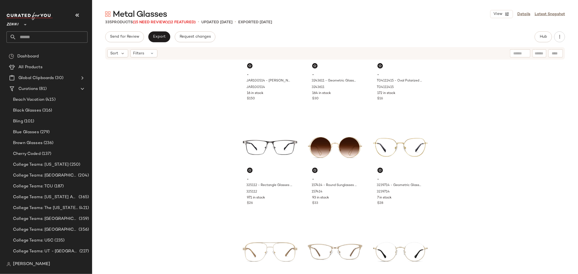
scroll to position [275, 0]
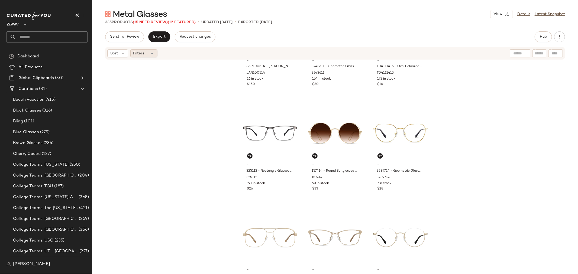
click at [153, 53] on icon at bounding box center [152, 53] width 4 height 4
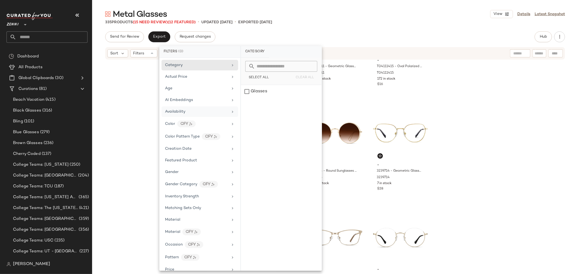
click at [177, 110] on span "Availability" at bounding box center [175, 112] width 20 height 4
click at [245, 105] on div "out_of_stock" at bounding box center [281, 104] width 81 height 13
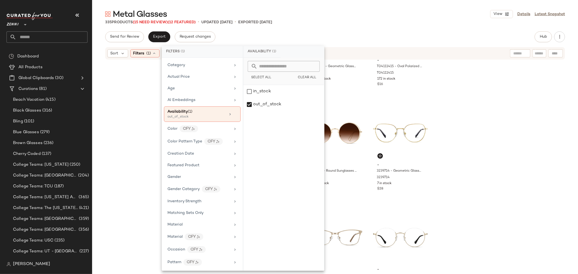
click at [146, 122] on div "- JAR100514 - [PERSON_NAME] JAR1005 - Gold - Metal JAR100514 16 in stock $150 -…" at bounding box center [335, 166] width 486 height 212
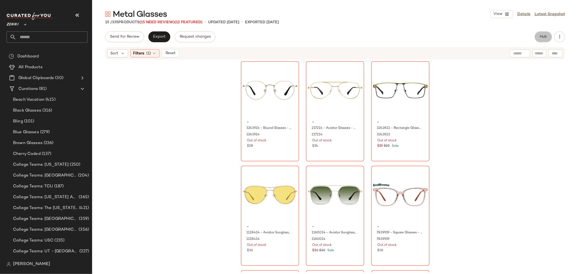
click at [540, 36] on span "Hub" at bounding box center [544, 37] width 8 height 4
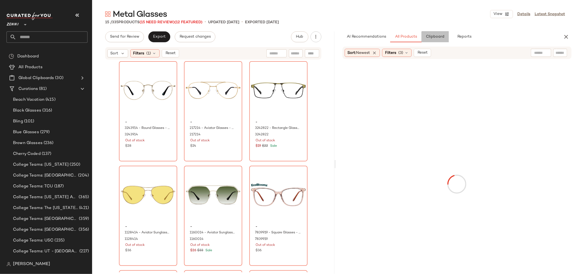
click at [433, 38] on span "Clipboard" at bounding box center [435, 37] width 19 height 4
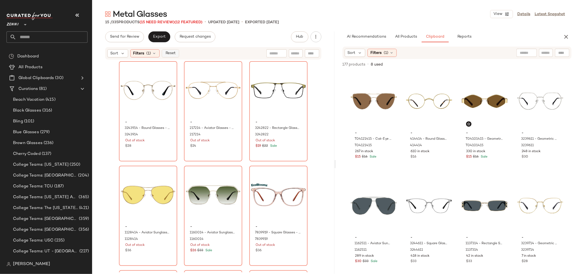
click at [169, 53] on span "Reset" at bounding box center [170, 53] width 10 height 4
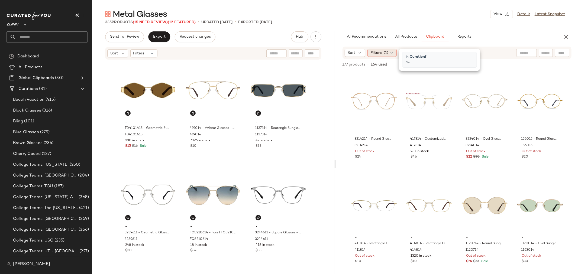
click at [394, 51] on icon at bounding box center [391, 53] width 4 height 4
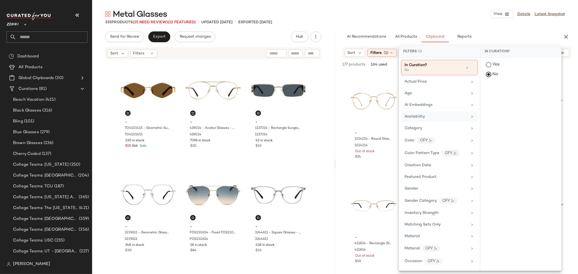
click at [429, 113] on div "Availability" at bounding box center [439, 116] width 77 height 11
click at [488, 106] on div "out_of_stock" at bounding box center [521, 104] width 81 height 13
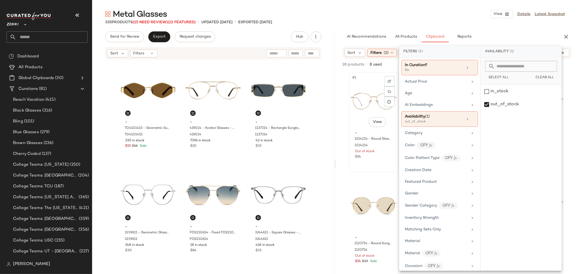
click at [363, 99] on div "#1 View" at bounding box center [374, 101] width 46 height 55
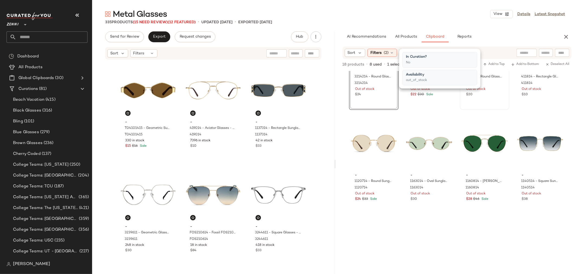
scroll to position [84, 0]
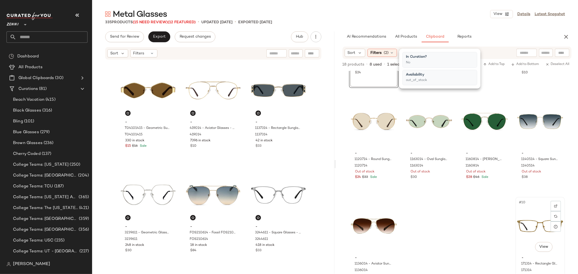
click at [533, 210] on div "#10 View" at bounding box center [540, 226] width 46 height 55
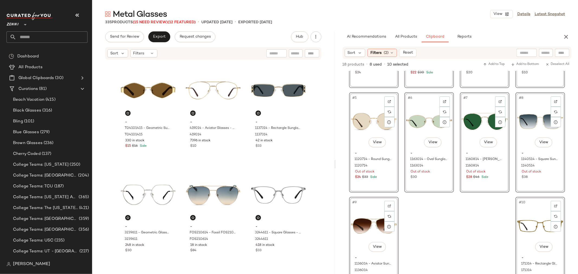
scroll to position [0, 0]
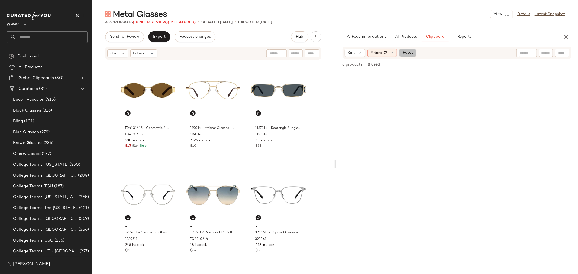
click at [404, 54] on span "Reset" at bounding box center [408, 53] width 10 height 4
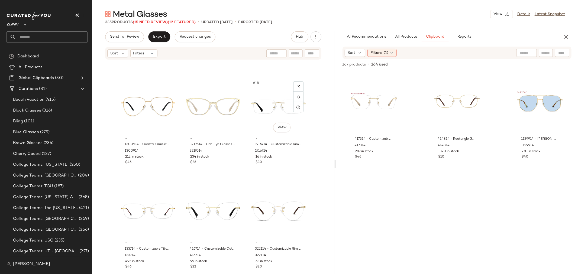
scroll to position [516, 0]
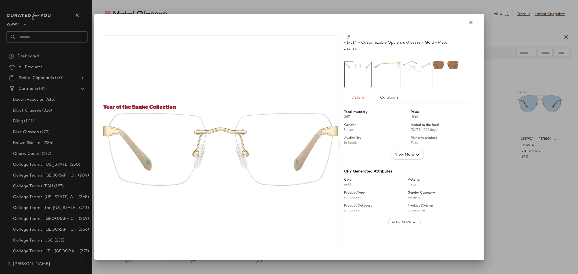
click at [377, 74] on div at bounding box center [387, 74] width 27 height 27
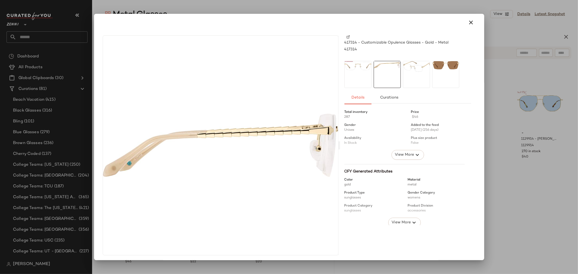
click at [412, 73] on div at bounding box center [416, 74] width 27 height 27
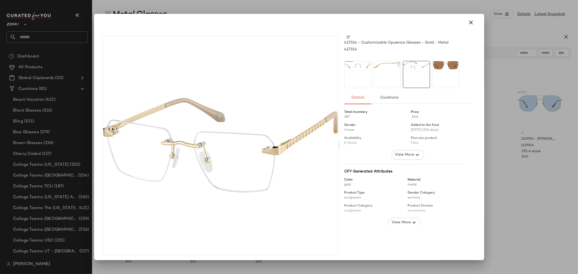
click at [444, 65] on img at bounding box center [446, 65] width 27 height 8
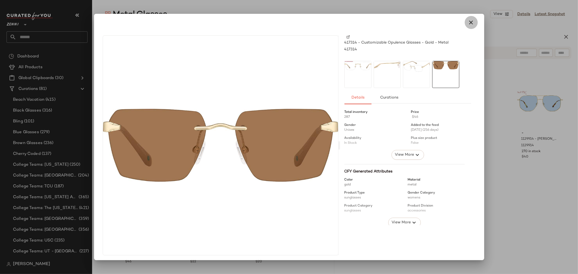
click at [470, 21] on icon "button" at bounding box center [471, 22] width 7 height 7
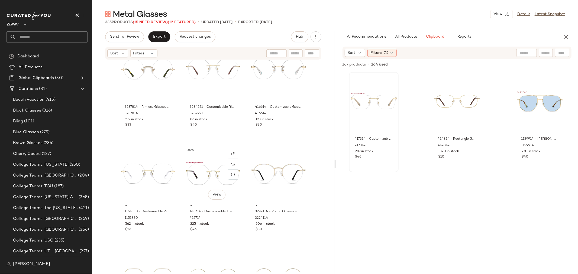
scroll to position [785, 0]
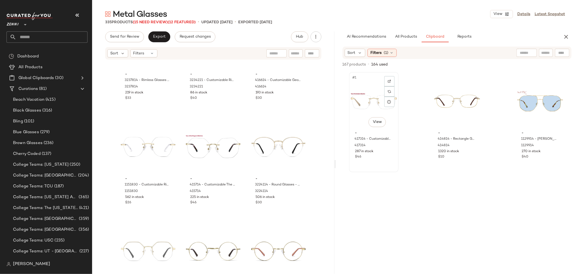
click at [373, 108] on div "#1 View" at bounding box center [374, 101] width 46 height 55
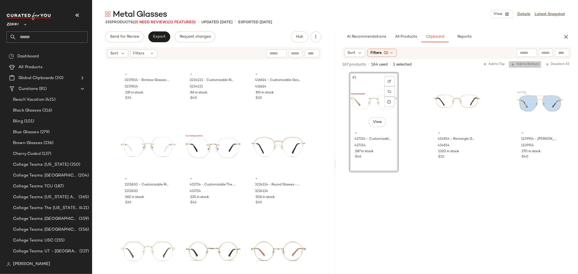
click at [527, 64] on span "Add to Bottom" at bounding box center [525, 65] width 28 height 4
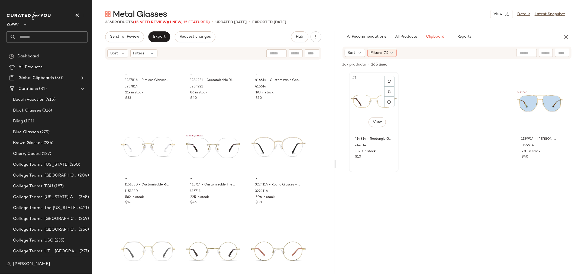
click at [359, 107] on div "#1 View" at bounding box center [374, 101] width 46 height 55
click at [520, 61] on button "Add to Bottom" at bounding box center [525, 64] width 32 height 7
click at [369, 104] on div "#1 View" at bounding box center [374, 101] width 46 height 55
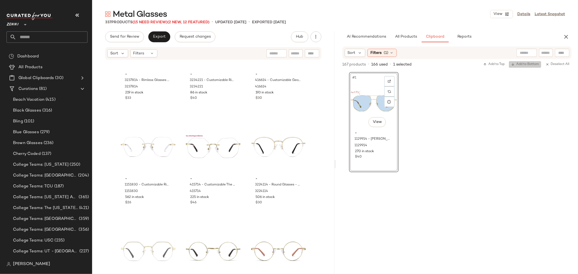
click at [524, 65] on span "Add to Bottom" at bounding box center [525, 65] width 28 height 4
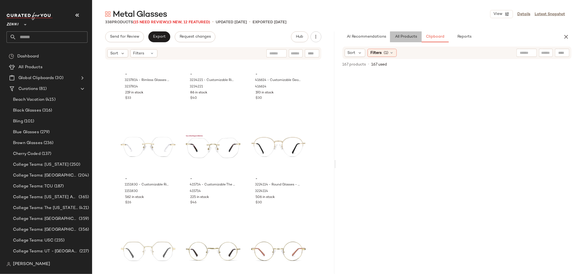
click at [402, 38] on span "All Products" at bounding box center [406, 37] width 22 height 4
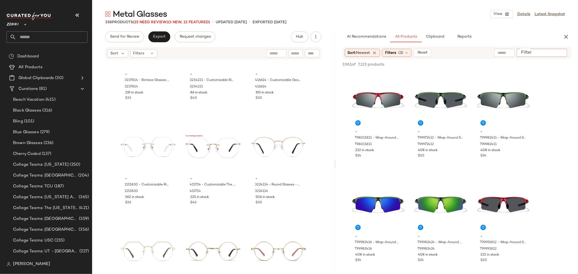
click at [557, 51] on input "Filter" at bounding box center [542, 53] width 46 height 6
type input "**********"
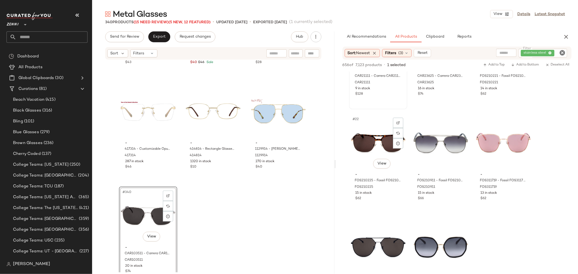
scroll to position [692, 0]
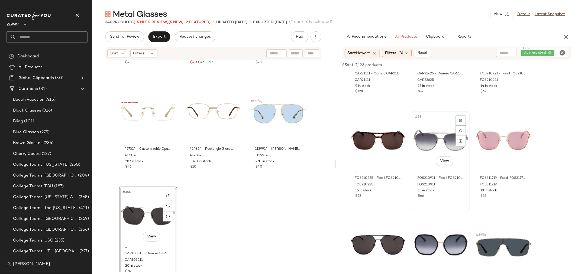
click at [425, 146] on div "#23 View" at bounding box center [441, 140] width 54 height 55
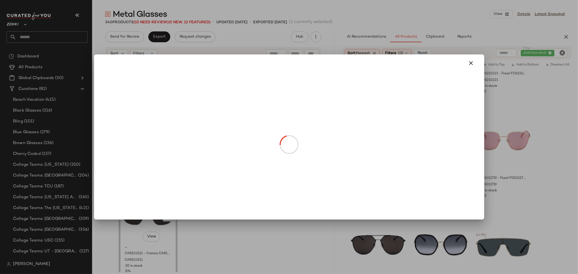
click at [446, 163] on body "Zenni ** Dashboard All Products Global Clipboards (30) Curations (81) Beach Vac…" at bounding box center [289, 137] width 578 height 274
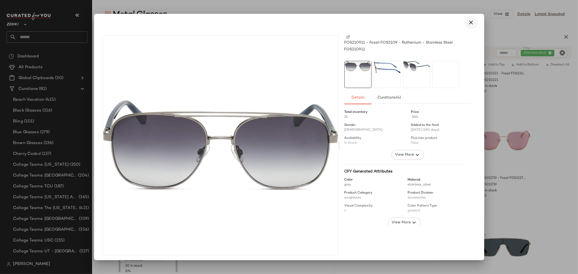
click at [468, 25] on icon "button" at bounding box center [471, 22] width 7 height 7
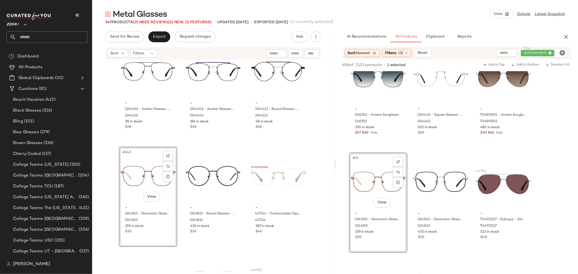
scroll to position [11701, 0]
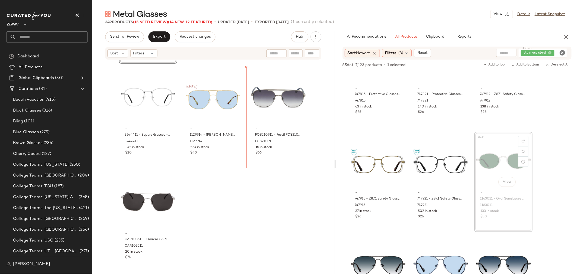
scroll to position [12027, 0]
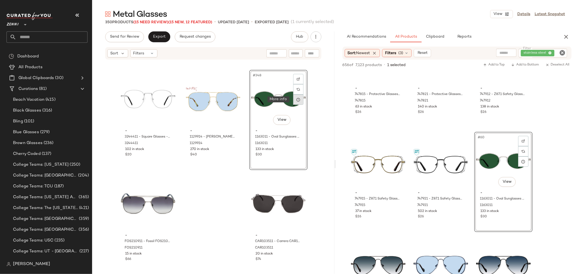
click at [297, 101] on icon at bounding box center [298, 100] width 4 height 4
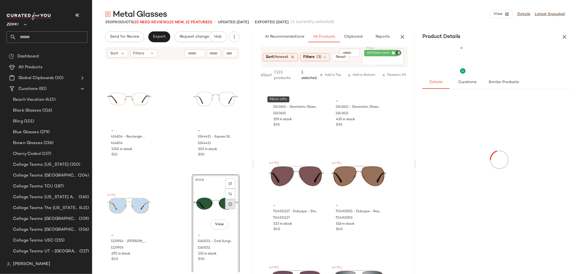
scroll to position [2869, 0]
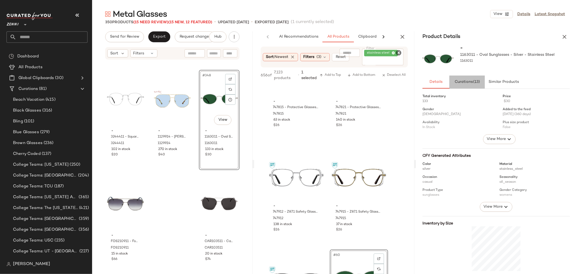
click at [476, 82] on span "(13)" at bounding box center [476, 82] width 7 height 4
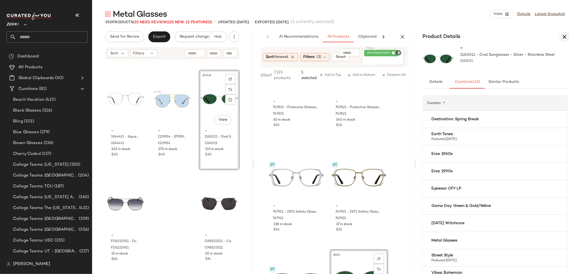
click at [564, 34] on icon "button" at bounding box center [564, 37] width 7 height 7
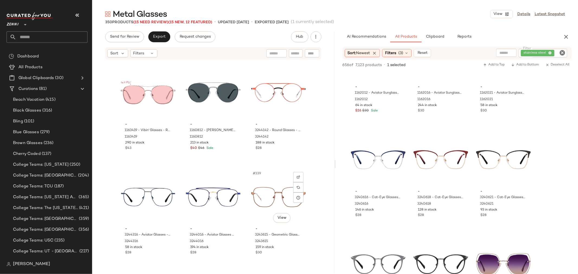
scroll to position [11605, 0]
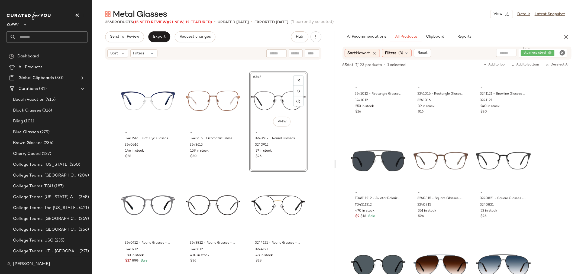
scroll to position [2560, 0]
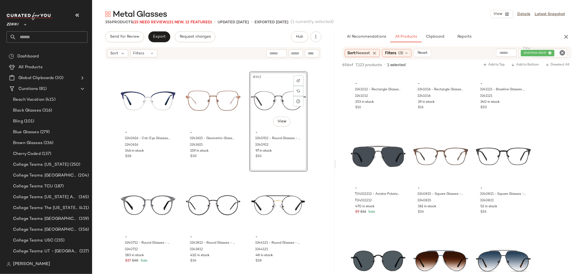
click at [559, 52] on input "Filter" at bounding box center [560, 53] width 9 height 6
click at [560, 51] on icon "Clear Filter" at bounding box center [562, 53] width 7 height 7
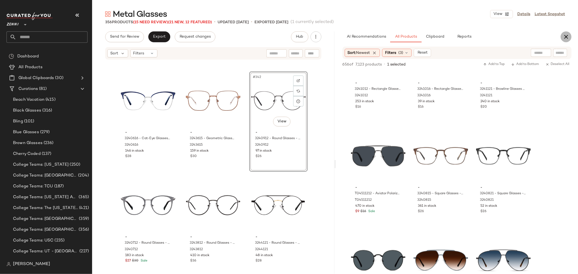
click at [567, 35] on icon "button" at bounding box center [566, 37] width 7 height 7
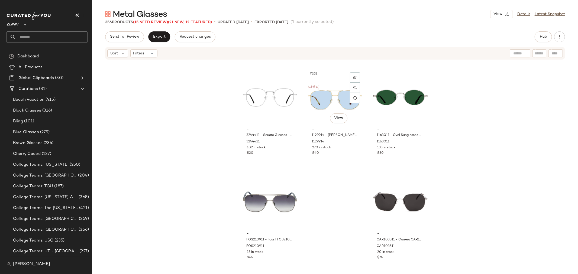
scroll to position [12238, 0]
click at [150, 57] on div "Filters" at bounding box center [143, 53] width 27 height 8
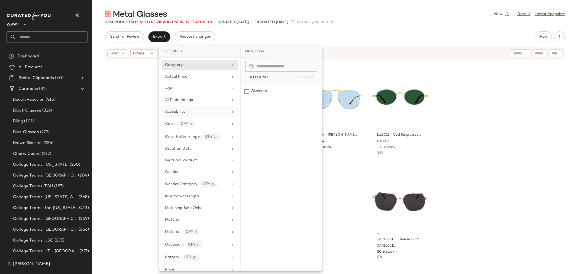
click at [170, 113] on span "Availability" at bounding box center [175, 112] width 20 height 4
click at [246, 107] on div "out_of_stock" at bounding box center [281, 104] width 81 height 13
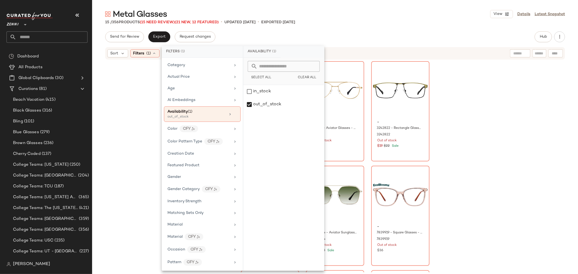
click at [147, 138] on div "- 3243914 - Round Glasses - Gold - Stainless Steel 3243914 Out of stock $28 - 2…" at bounding box center [335, 166] width 486 height 212
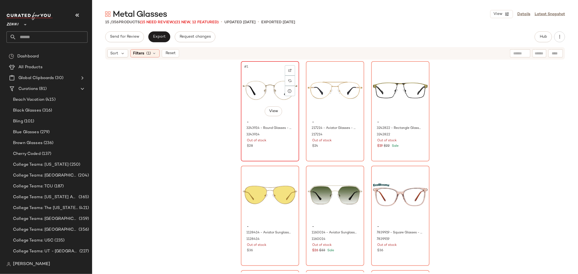
click at [259, 80] on div "#1 View" at bounding box center [270, 90] width 54 height 55
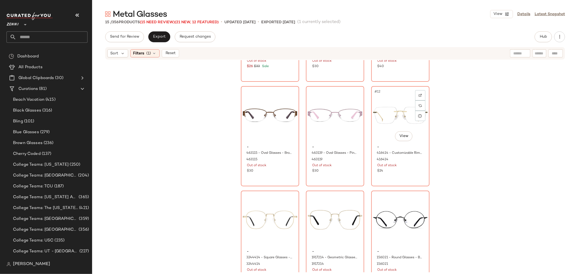
scroll to position [311, 0]
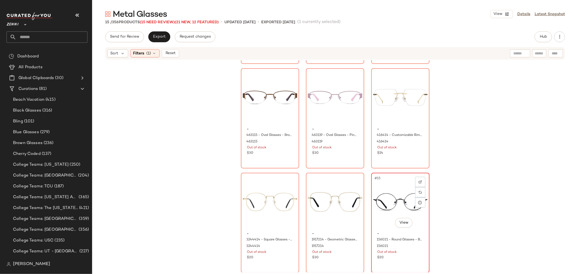
click at [407, 262] on div "#15 View - 156021 - Round Glasses - Black - Stainless Steel 156021 Out of stock…" at bounding box center [400, 222] width 57 height 99
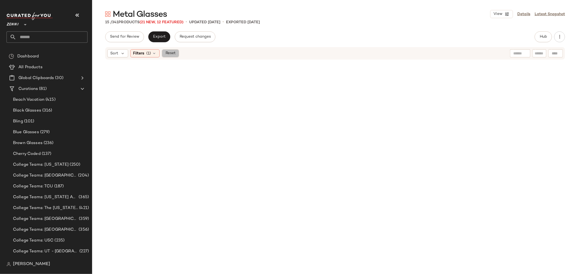
click at [169, 57] on button "Reset" at bounding box center [170, 53] width 17 height 8
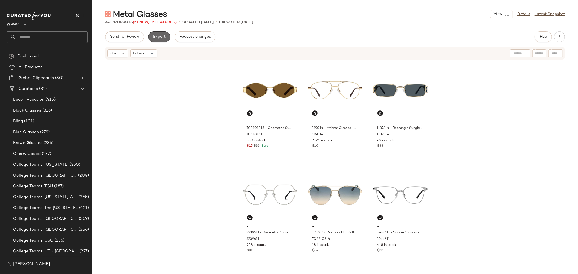
click at [165, 38] on span "Export" at bounding box center [159, 37] width 13 height 4
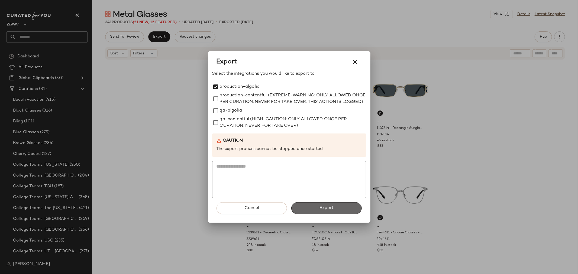
click at [312, 210] on button "Export" at bounding box center [326, 208] width 70 height 12
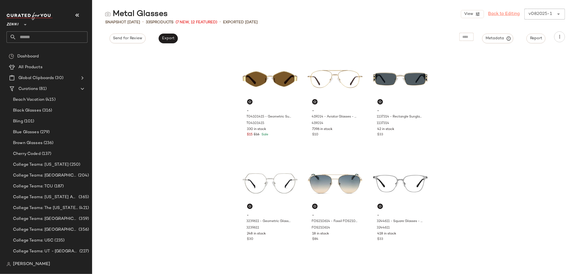
click at [499, 15] on link "Back to Editing" at bounding box center [504, 14] width 32 height 7
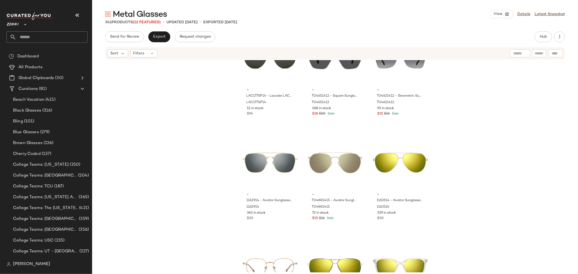
scroll to position [3708, 0]
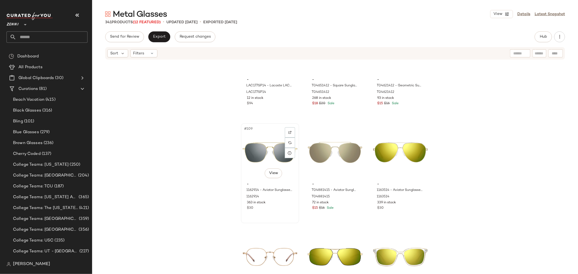
click at [251, 147] on div "#109 View" at bounding box center [270, 152] width 54 height 55
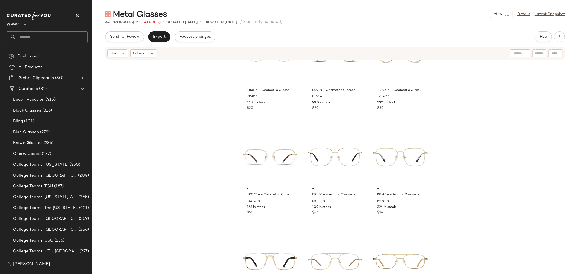
scroll to position [1510, 0]
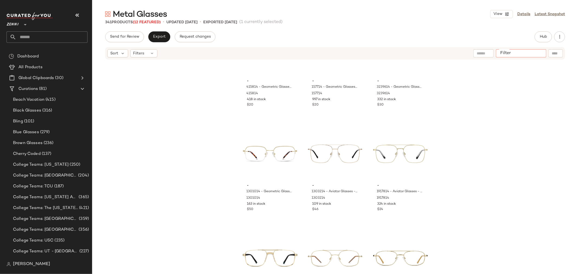
click at [538, 54] on input "Filter" at bounding box center [521, 54] width 46 height 6
type input "**********"
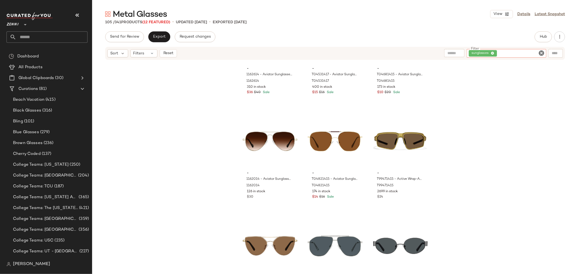
scroll to position [3227, 0]
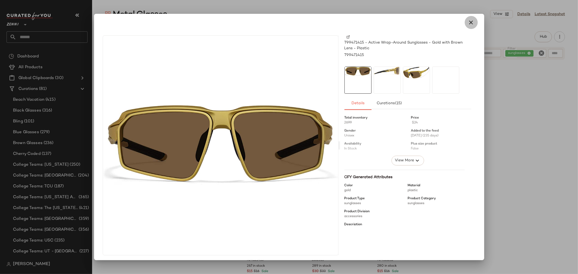
click at [469, 21] on icon "button" at bounding box center [471, 22] width 7 height 7
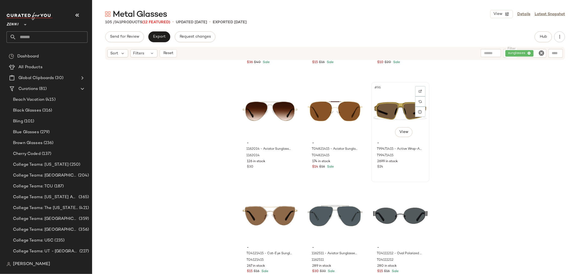
click at [398, 123] on div "#96 View" at bounding box center [400, 111] width 54 height 55
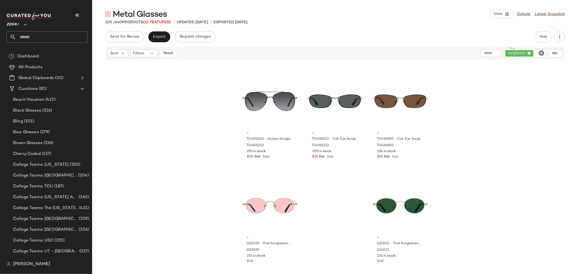
scroll to position [3450, 0]
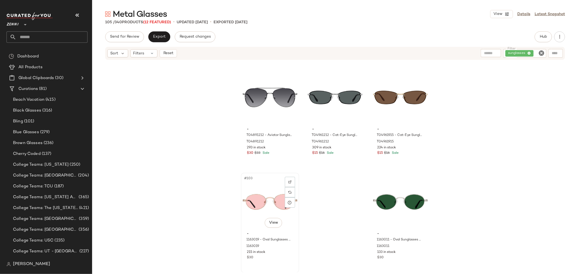
click at [264, 194] on div "#103 View" at bounding box center [270, 202] width 54 height 55
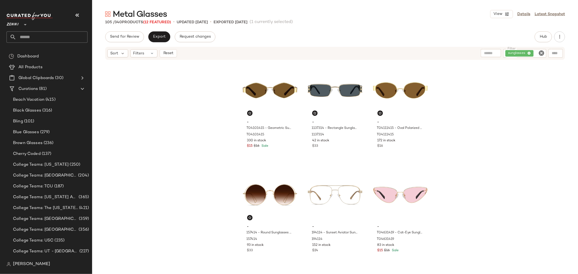
click at [537, 53] on input "Filter" at bounding box center [539, 54] width 9 height 6
type input "****"
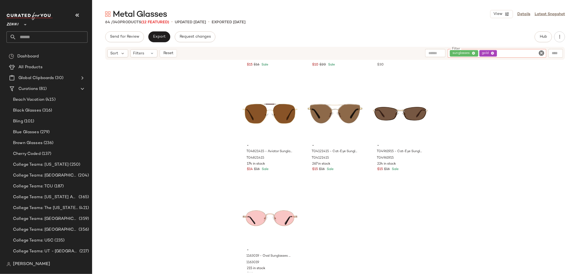
scroll to position [2082, 0]
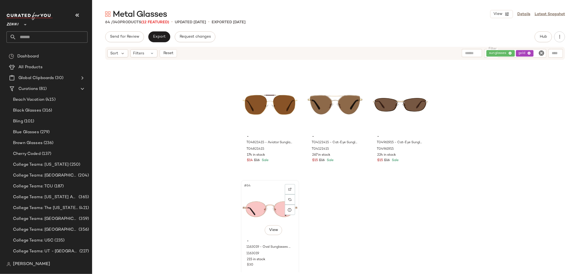
click at [264, 205] on div "#64 View" at bounding box center [270, 209] width 54 height 55
click at [543, 52] on icon "Clear Filter" at bounding box center [541, 53] width 7 height 7
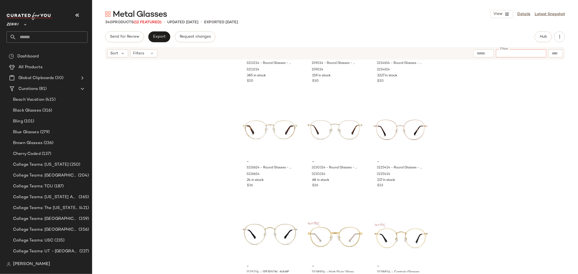
scroll to position [1209, 0]
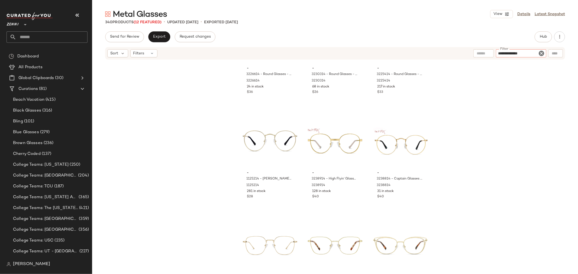
type input "**********"
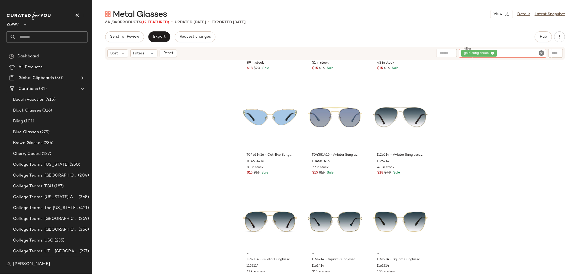
scroll to position [426, 0]
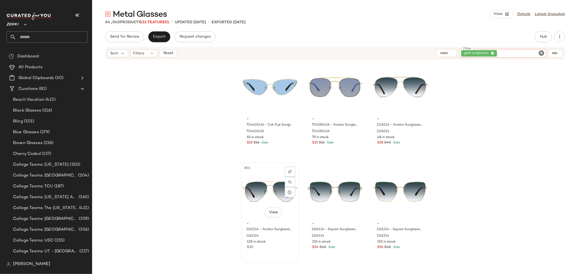
click at [259, 191] on div "#16 View" at bounding box center [270, 192] width 54 height 55
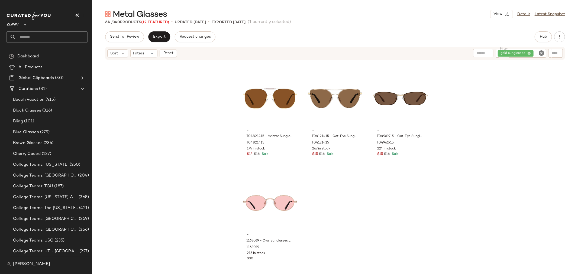
scroll to position [2090, 0]
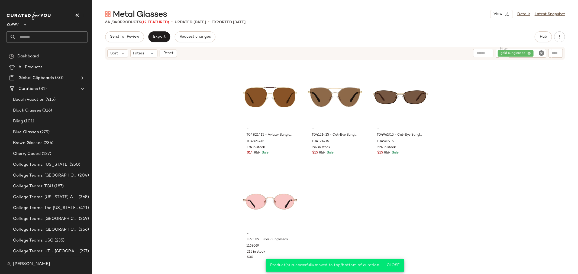
click at [541, 54] on icon "Clear Filter" at bounding box center [541, 53] width 7 height 7
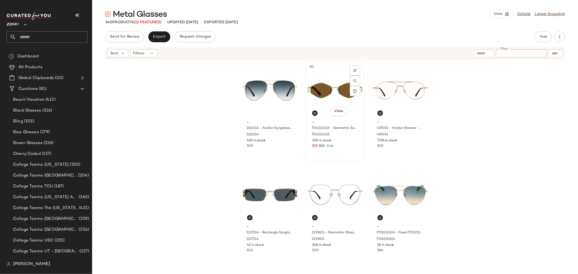
click at [339, 140] on div "330 in stock" at bounding box center [335, 140] width 46 height 5
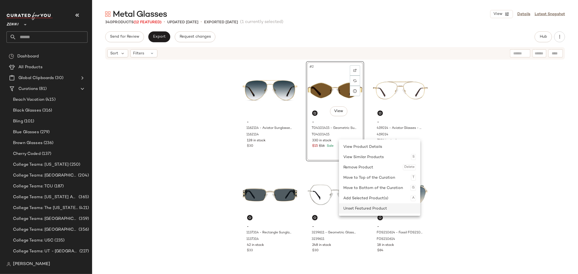
click at [352, 207] on div "Unset Featured Product" at bounding box center [379, 209] width 73 height 10
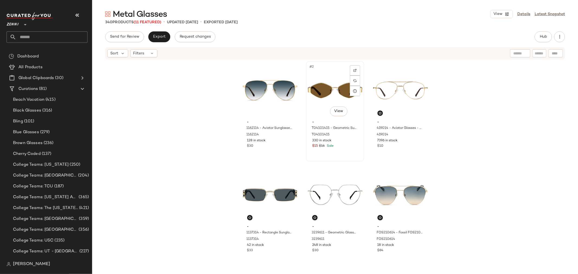
click at [348, 141] on div "330 in stock" at bounding box center [335, 140] width 46 height 5
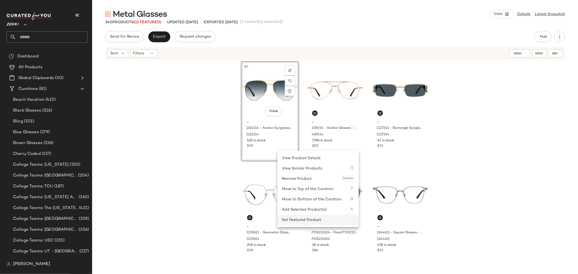
click at [308, 219] on div "Set Featured Product" at bounding box center [318, 220] width 73 height 10
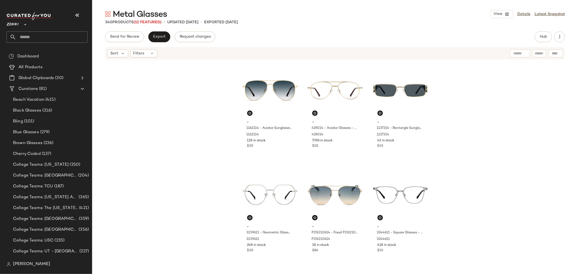
click at [536, 51] on input "text" at bounding box center [539, 54] width 9 height 6
type input "**********"
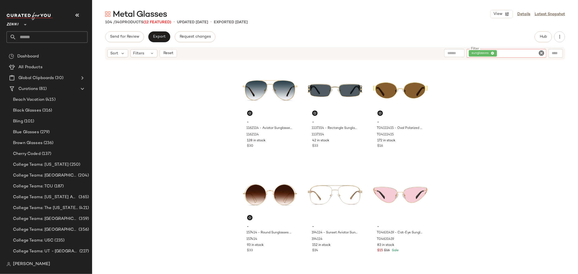
click at [540, 51] on icon "Clear Filter" at bounding box center [541, 53] width 7 height 7
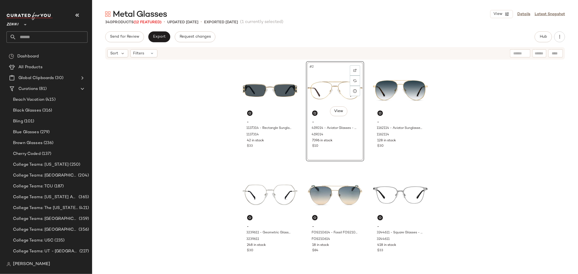
click at [368, 123] on div "- 1137314 - Rectangle Sunglasses - Gold - Mixed 1137314 42 in stock $33 #2 View…" at bounding box center [335, 166] width 189 height 211
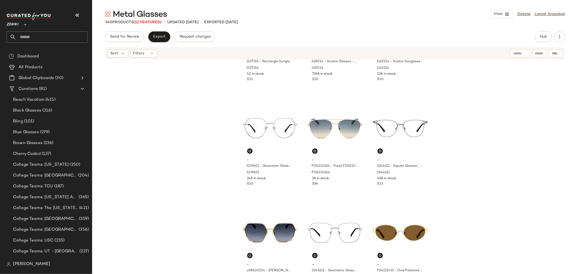
scroll to position [90, 0]
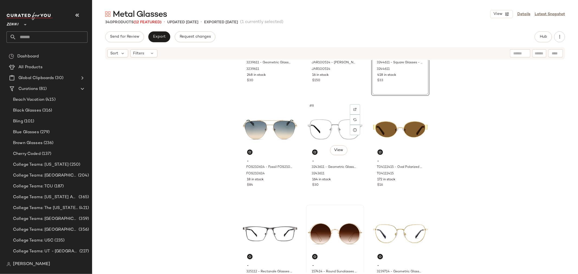
scroll to position [186, 0]
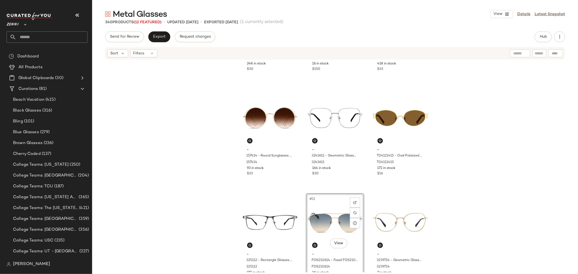
click at [300, 192] on div "- 3239611 - Geometric Glasses - Silver - Stainless Steel 3239611 248 in stock $…" at bounding box center [335, 166] width 486 height 212
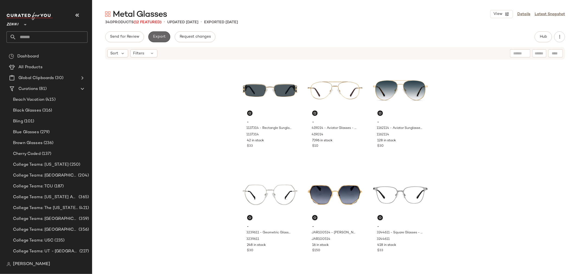
click at [159, 35] on span "Export" at bounding box center [159, 37] width 13 height 4
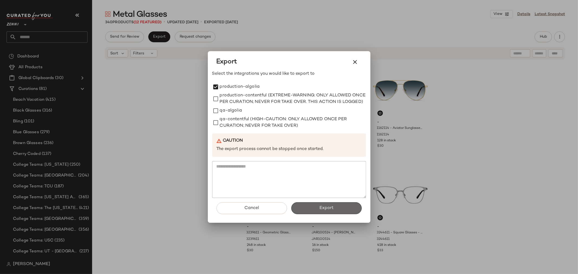
click at [319, 208] on button "Export" at bounding box center [326, 208] width 70 height 12
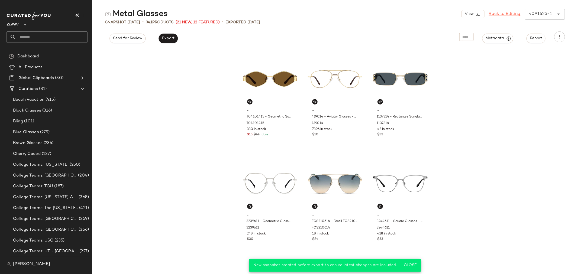
click at [497, 14] on link "Back to Editing" at bounding box center [505, 14] width 32 height 7
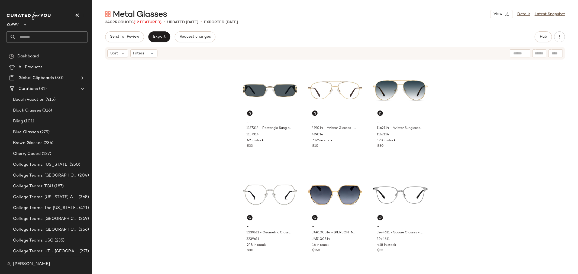
click at [53, 32] on input "text" at bounding box center [51, 36] width 71 height 11
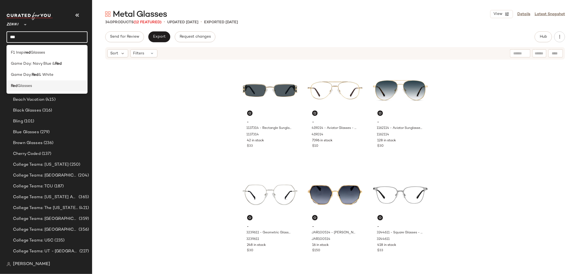
type input "***"
click at [44, 84] on div "Red Glasses" at bounding box center [47, 86] width 72 height 6
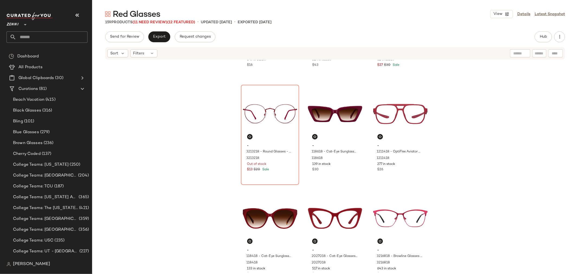
scroll to position [155, 0]
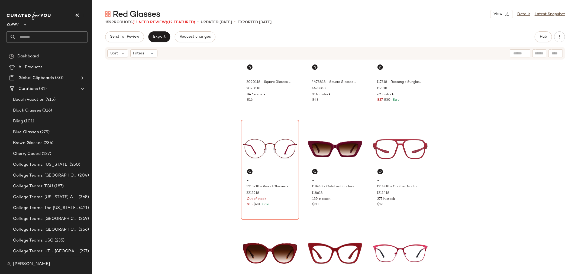
click at [536, 54] on input "text" at bounding box center [539, 54] width 9 height 6
type input "*****"
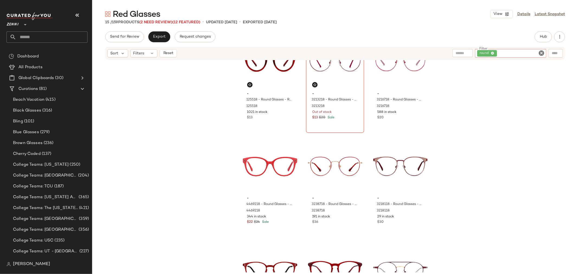
scroll to position [0, 0]
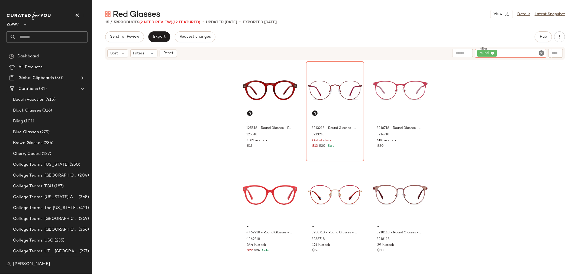
click at [541, 52] on icon "Clear Filter" at bounding box center [541, 53] width 7 height 7
click at [535, 52] on input "Filter" at bounding box center [521, 54] width 46 height 6
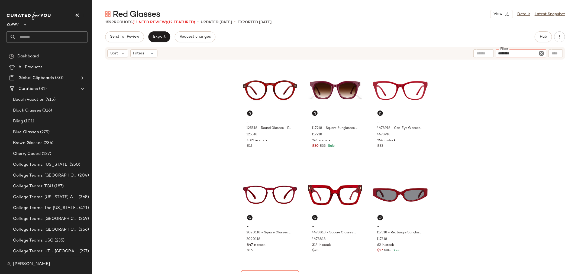
type input "*********"
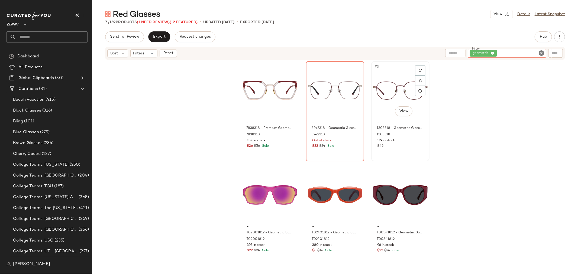
click at [392, 96] on div "#3 View" at bounding box center [400, 90] width 54 height 55
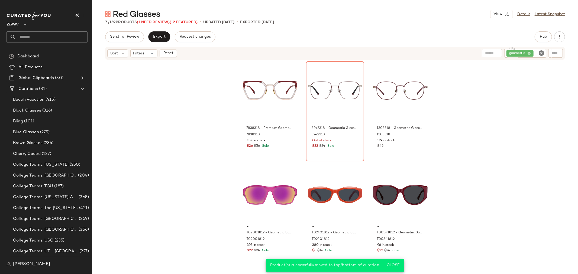
click at [540, 54] on icon "Clear Filter" at bounding box center [541, 53] width 7 height 7
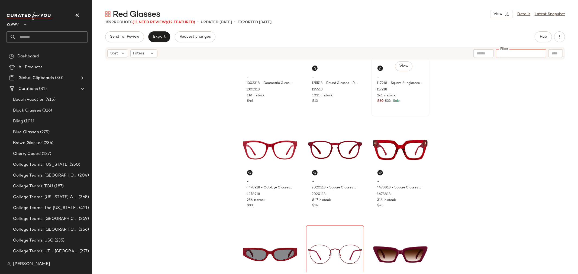
scroll to position [30, 0]
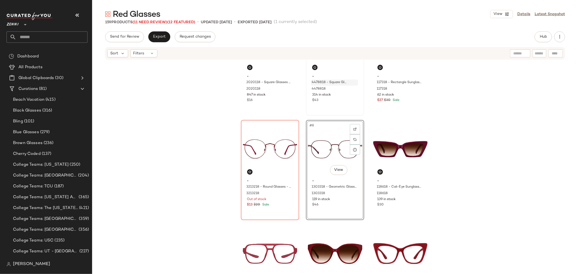
scroll to position [156, 0]
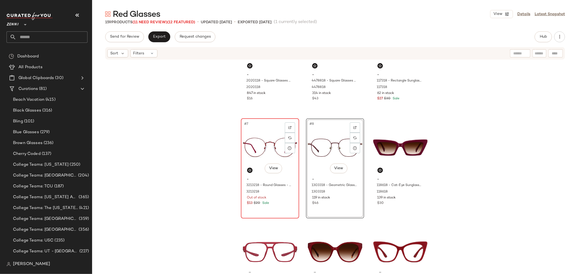
click at [276, 210] on div "#7 View - 3213218 - Round Glasses - Red - Stainless Steel 3213218 Out of stock …" at bounding box center [269, 168] width 57 height 99
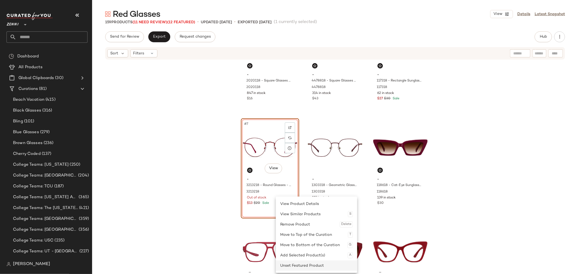
click at [290, 261] on div "Unset Featured Product" at bounding box center [316, 266] width 73 height 10
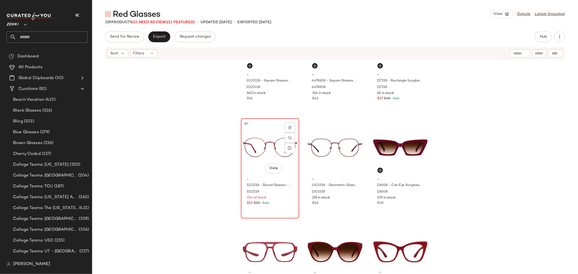
click at [281, 205] on div "- 3213218 - Round Glasses - Red - Stainless Steel 3213218 Out of stock $13 $20 …" at bounding box center [270, 190] width 54 height 31
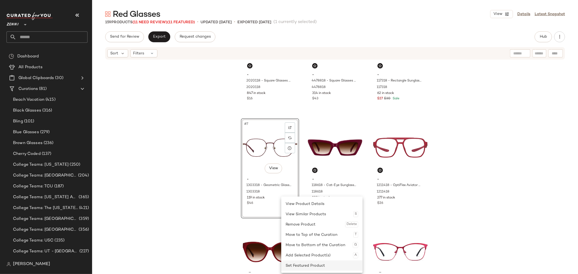
click at [294, 266] on div "Set Featured Product" at bounding box center [322, 266] width 73 height 10
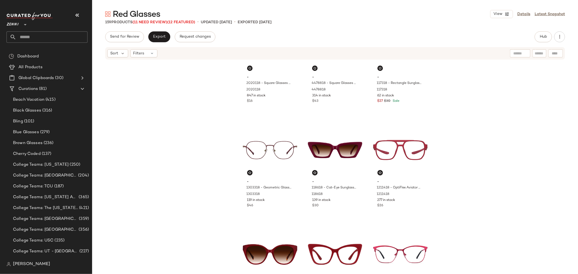
scroll to position [215, 0]
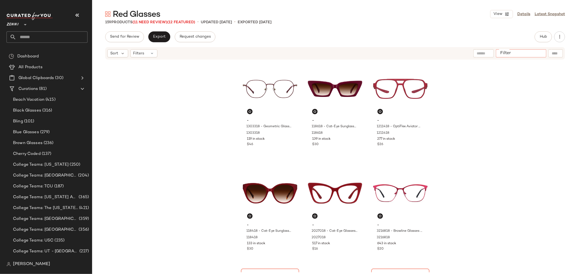
click at [535, 54] on input "Filter" at bounding box center [521, 54] width 46 height 6
type input "**********"
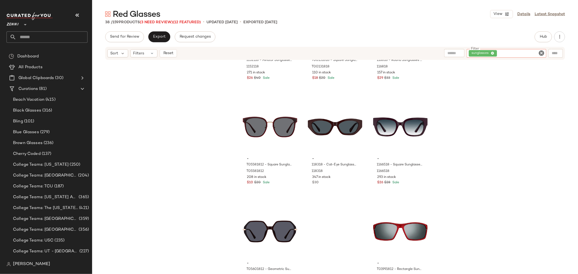
scroll to position [1148, 0]
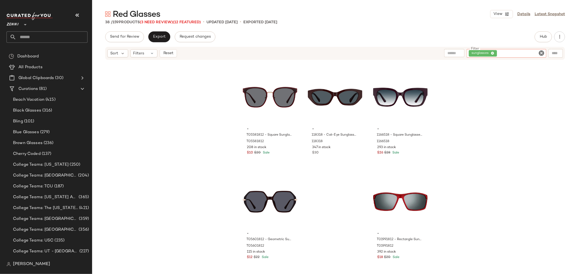
click at [542, 52] on icon "Clear Filter" at bounding box center [541, 53] width 7 height 7
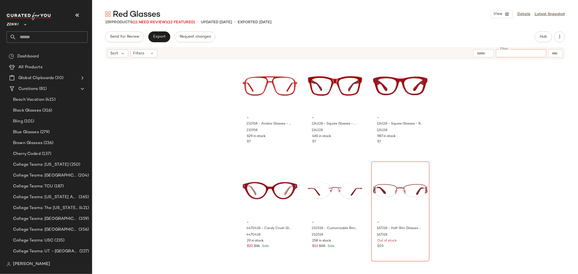
scroll to position [637, 0]
click at [149, 52] on div "Filters" at bounding box center [143, 53] width 27 height 8
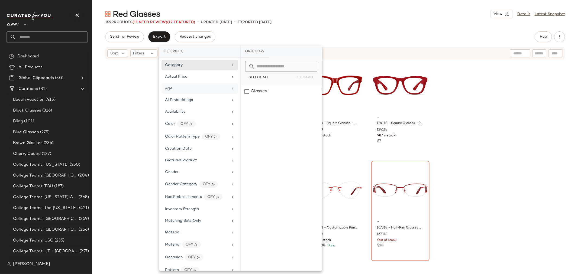
click at [169, 88] on span "Age" at bounding box center [168, 88] width 7 height 4
click at [244, 102] on div "child" at bounding box center [281, 104] width 81 height 13
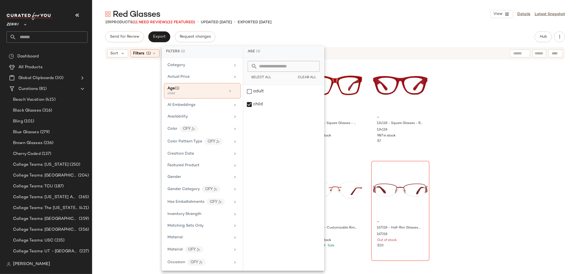
click at [136, 100] on div "- 4469218 - Round Glasses - Red - Acetate 4469218 344 in stock $22 $24 Sale - 2…" at bounding box center [335, 166] width 486 height 212
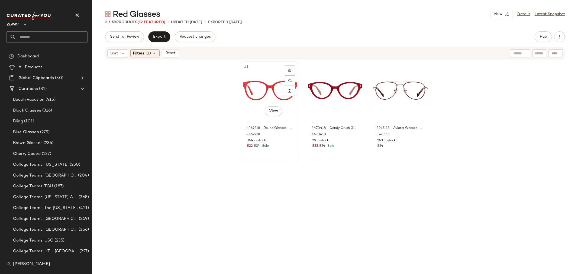
click at [249, 83] on div "#1 View" at bounding box center [270, 90] width 54 height 55
click at [391, 87] on div "#3 View" at bounding box center [400, 90] width 54 height 55
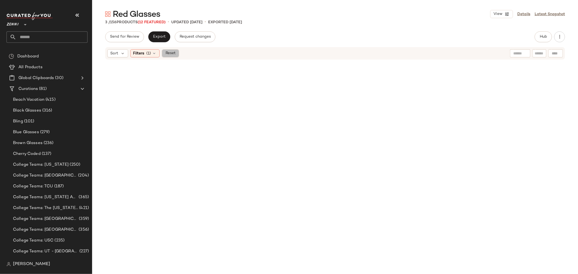
click at [171, 51] on span "Reset" at bounding box center [170, 53] width 10 height 4
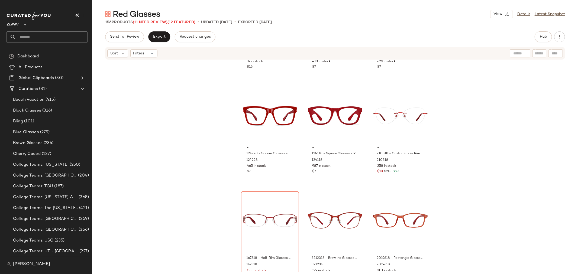
scroll to position [697, 0]
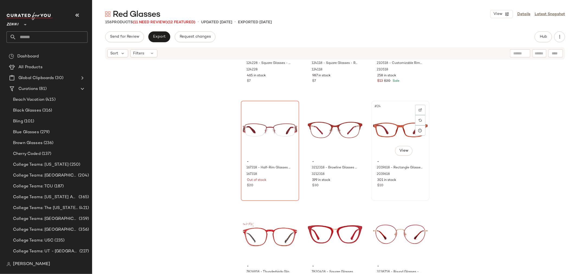
click at [392, 135] on div "#24 View" at bounding box center [400, 130] width 54 height 55
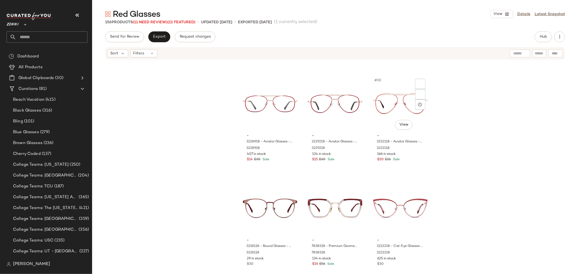
scroll to position [908, 0]
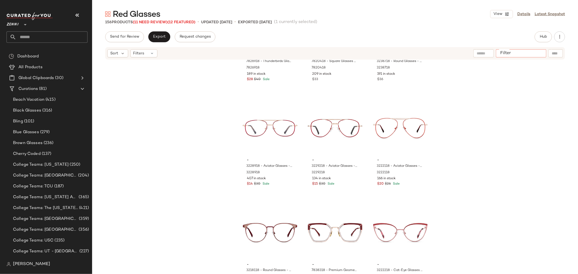
click at [543, 54] on input "Filter" at bounding box center [521, 54] width 46 height 6
type input "*********"
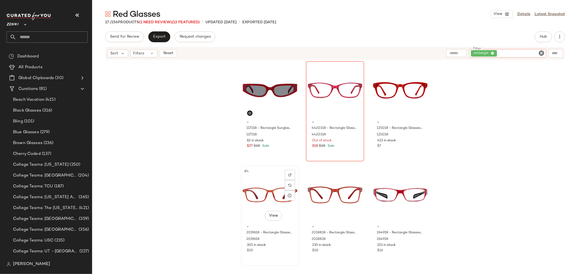
click at [262, 189] on div "#4 View" at bounding box center [270, 195] width 54 height 55
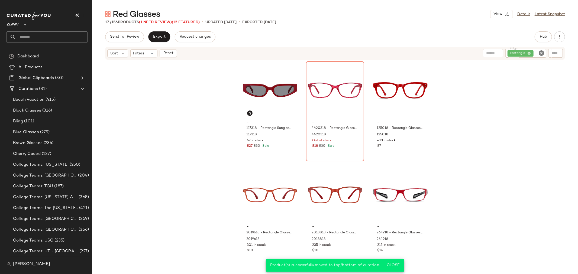
click at [542, 54] on icon "Clear Filter" at bounding box center [541, 53] width 7 height 7
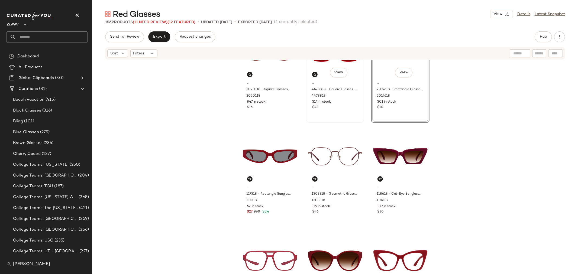
scroll to position [155, 0]
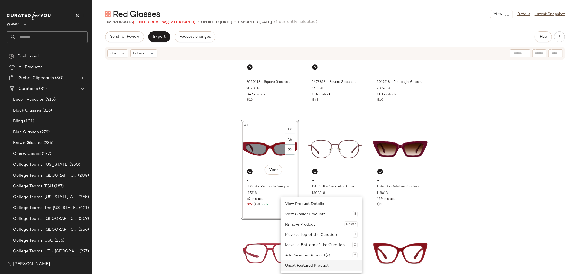
click at [300, 265] on div "Unset Featured Product" at bounding box center [321, 266] width 73 height 10
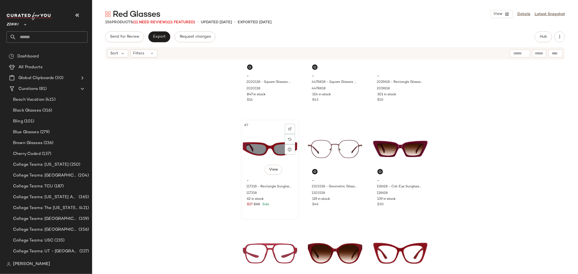
click at [281, 203] on div "$27 $30 Sale" at bounding box center [270, 204] width 46 height 5
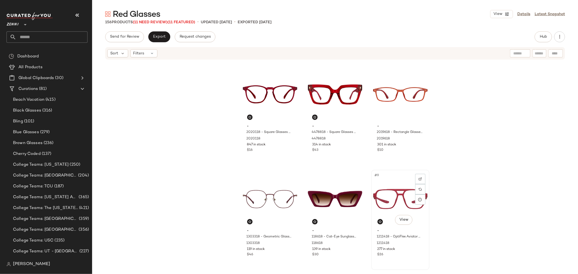
scroll to position [95, 0]
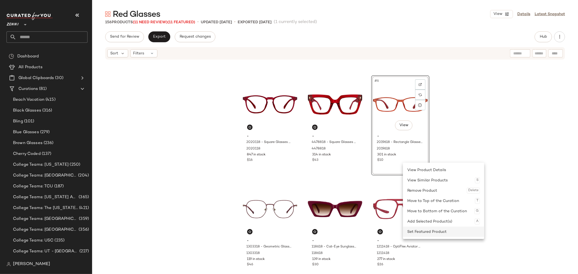
click at [408, 231] on div "Set Featured Product" at bounding box center [443, 232] width 73 height 10
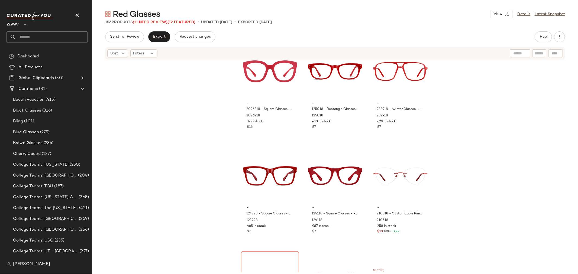
scroll to position [637, 0]
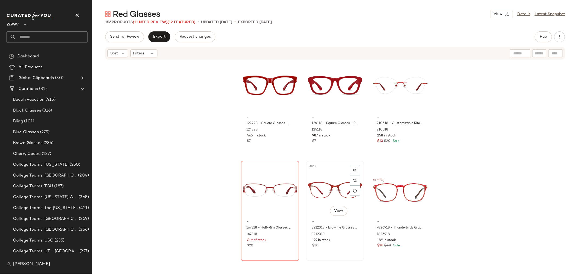
click at [335, 184] on div "#23 View" at bounding box center [335, 190] width 54 height 55
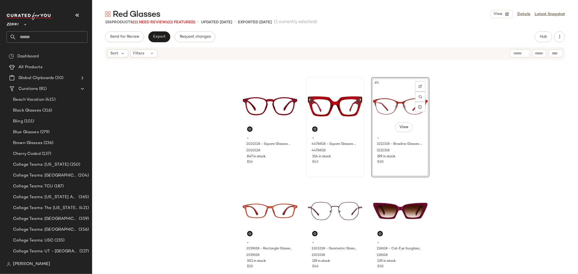
scroll to position [90, 0]
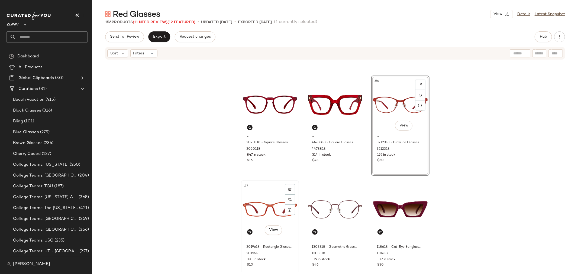
click at [259, 210] on div "#7 View" at bounding box center [270, 209] width 54 height 55
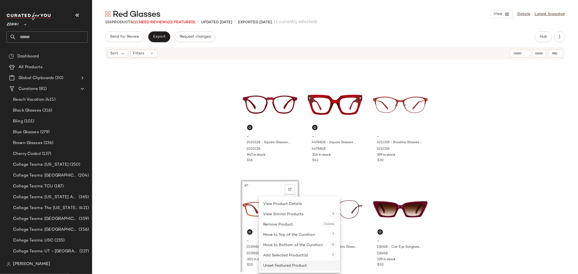
click at [278, 263] on div "Unset Featured Product" at bounding box center [299, 266] width 73 height 10
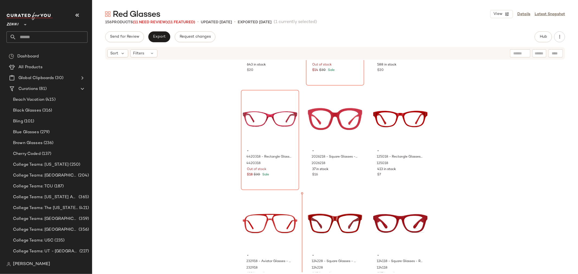
scroll to position [511, 0]
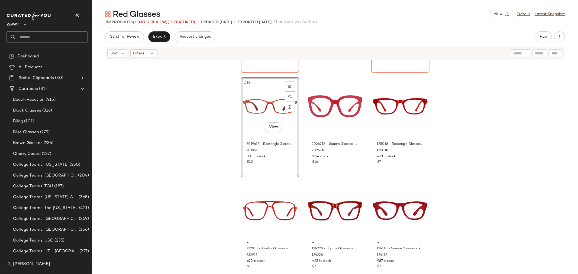
click at [301, 175] on div "- 3220118 - Cat-Eye Glasses - Red - Stainless Steel 3220118 Out of stock $14 $3…" at bounding box center [335, 166] width 486 height 212
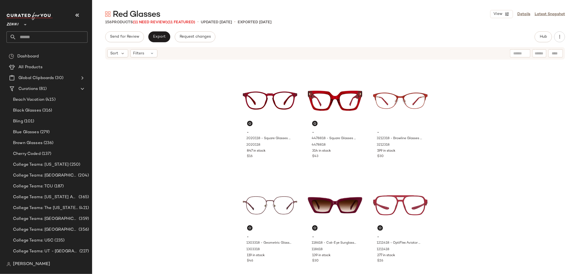
scroll to position [56, 0]
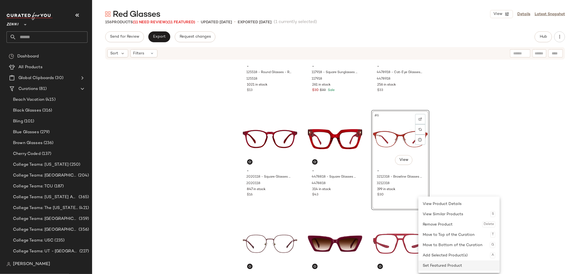
click at [436, 263] on div "Set Featured Product" at bounding box center [459, 266] width 73 height 10
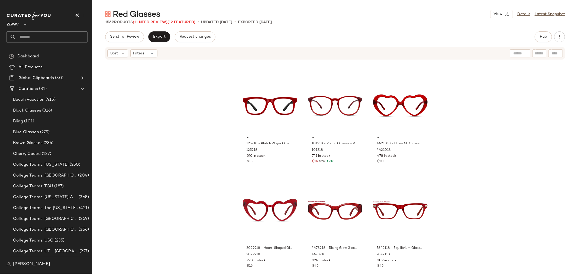
scroll to position [2263, 0]
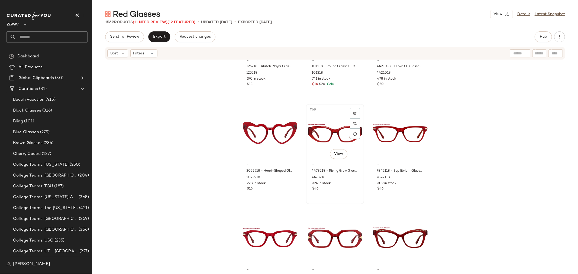
click at [324, 131] on div "#68 View" at bounding box center [335, 133] width 54 height 55
click at [341, 151] on body "Zenni ** Dashboard All Products Global Clipboards (30) Curations (81) Beach Vac…" at bounding box center [289, 137] width 578 height 274
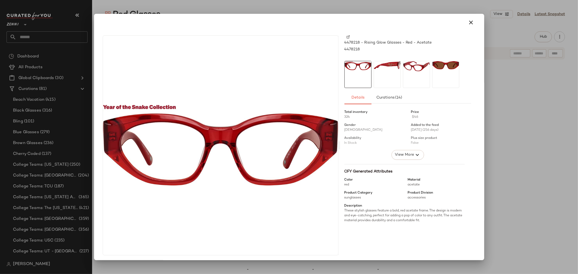
click at [381, 80] on div at bounding box center [387, 74] width 27 height 27
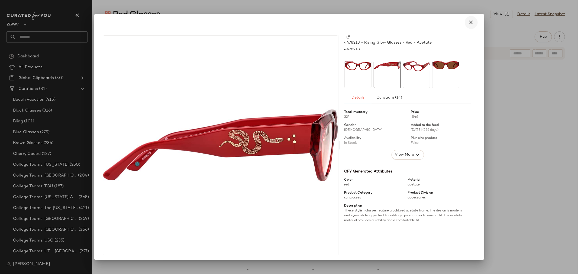
click at [468, 22] on icon "button" at bounding box center [471, 22] width 7 height 7
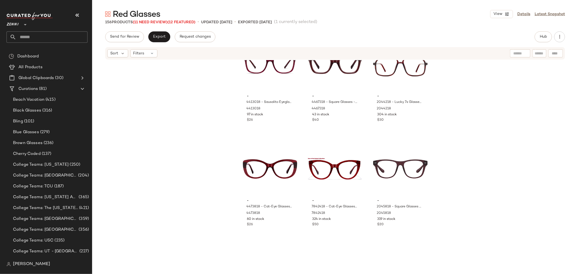
scroll to position [3588, 0]
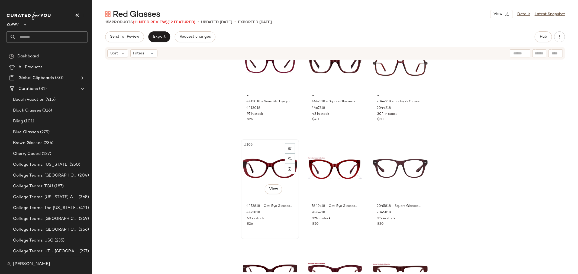
click at [262, 166] on div "#106 View" at bounding box center [270, 168] width 54 height 55
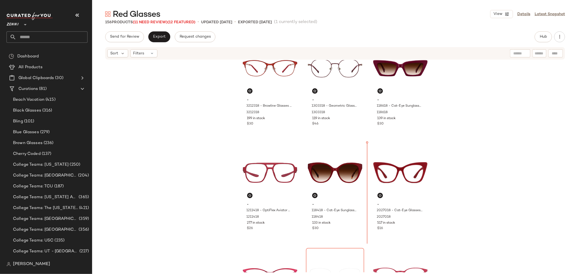
scroll to position [238, 0]
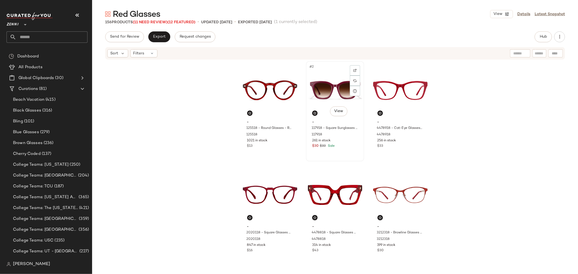
click at [340, 146] on div "$30 $33 Sale" at bounding box center [335, 146] width 46 height 5
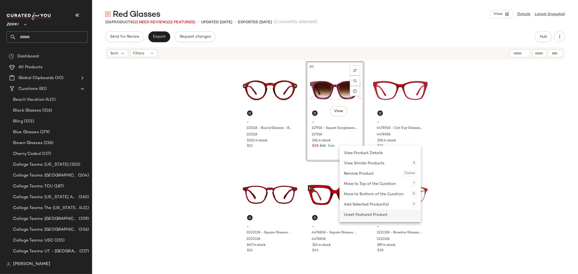
click at [359, 214] on div "Unset Featured Product" at bounding box center [380, 215] width 73 height 10
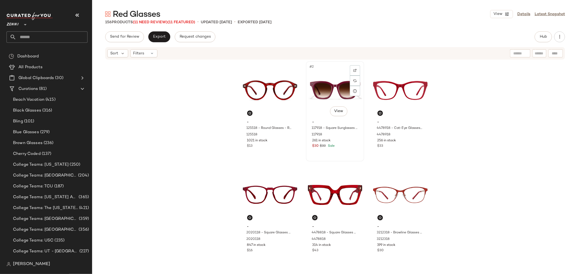
click at [346, 145] on div "$30 $33 Sale" at bounding box center [335, 146] width 46 height 5
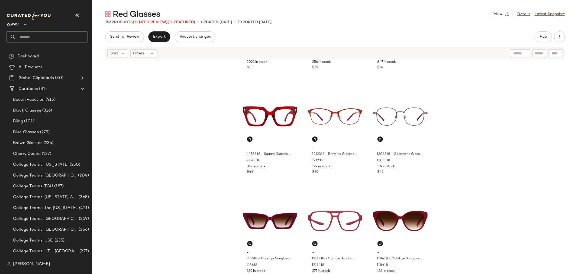
scroll to position [90, 0]
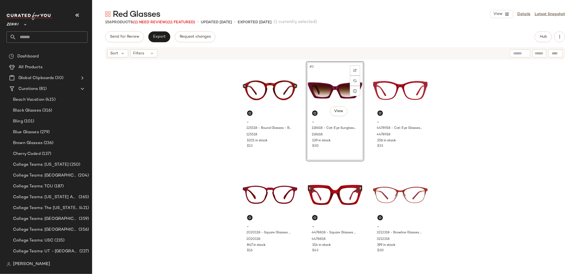
click at [301, 167] on div "- 125518 - Round Glasses - Red - Plastic 125518 1021 in stock $13 #2 View - 118…" at bounding box center [335, 166] width 189 height 211
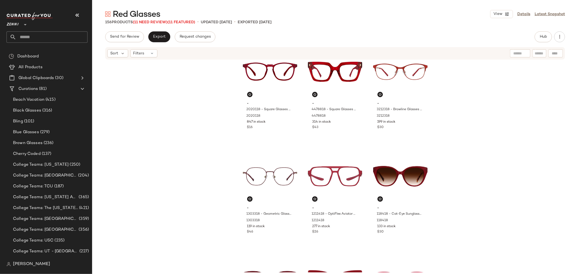
scroll to position [155, 0]
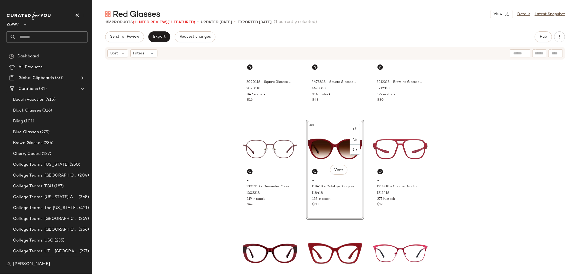
click at [300, 217] on div "- 2020118 - Square Glasses - Red - Plastic 2020118 847 in stock $16 - 4478818 -…" at bounding box center [335, 166] width 486 height 212
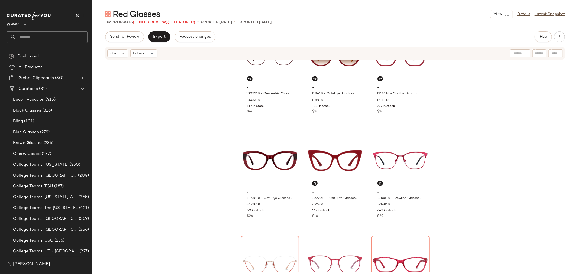
scroll to position [245, 0]
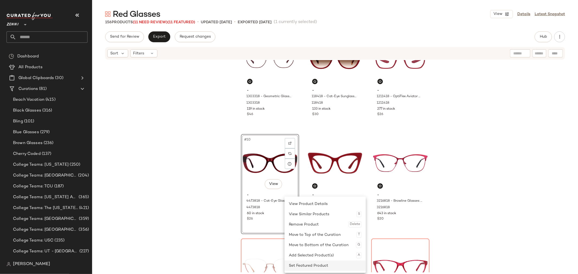
click at [297, 266] on div "Set Featured Product" at bounding box center [325, 266] width 73 height 10
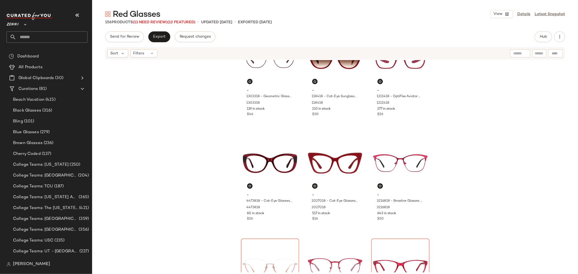
click at [298, 223] on div "- 1303318 - Geometric Glasses - Red - Titanium 1303318 119 in stock $46 - 11841…" at bounding box center [335, 166] width 486 height 212
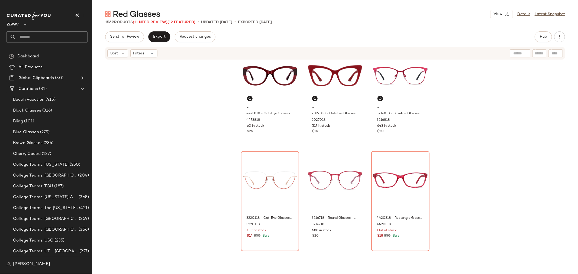
scroll to position [336, 0]
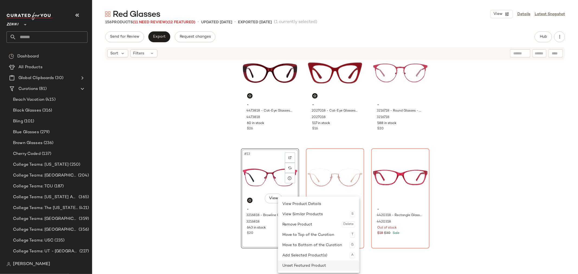
click at [299, 264] on div "Unset Featured Product" at bounding box center [318, 266] width 73 height 10
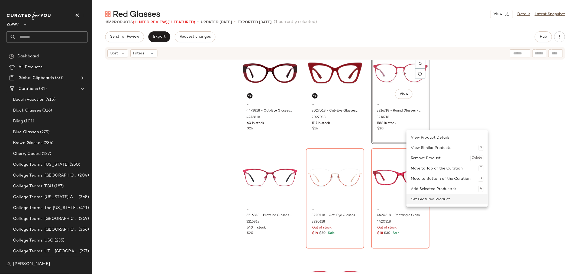
click at [414, 196] on div "Set Featured Product" at bounding box center [447, 199] width 73 height 10
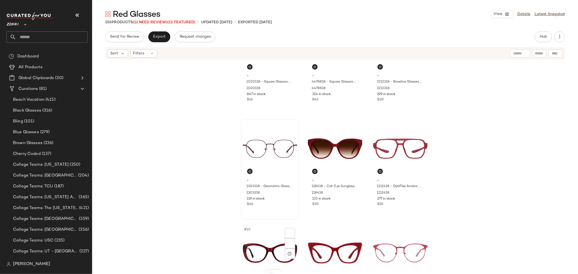
scroll to position [215, 0]
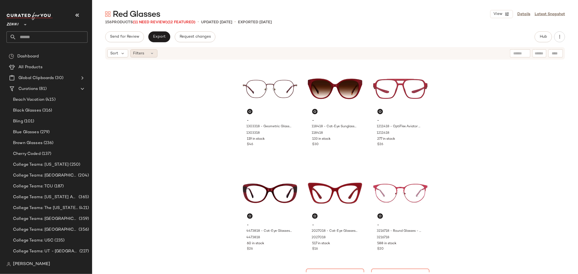
click at [153, 52] on icon at bounding box center [152, 53] width 4 height 4
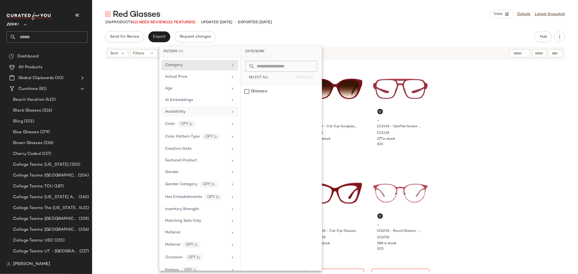
click at [167, 109] on div "Availability" at bounding box center [200, 112] width 77 height 11
click at [246, 104] on div "out_of_stock" at bounding box center [281, 104] width 81 height 13
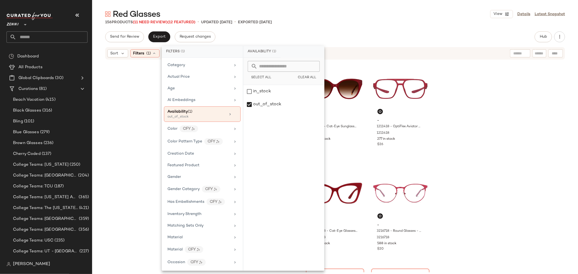
click at [96, 125] on div "- 2020118 - Square Glasses - Red - Plastic 2020118 847 in stock $16 - 4478818 -…" at bounding box center [335, 166] width 486 height 212
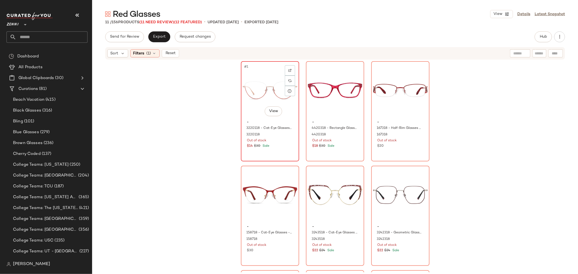
click at [257, 95] on div "#1 View" at bounding box center [270, 90] width 54 height 55
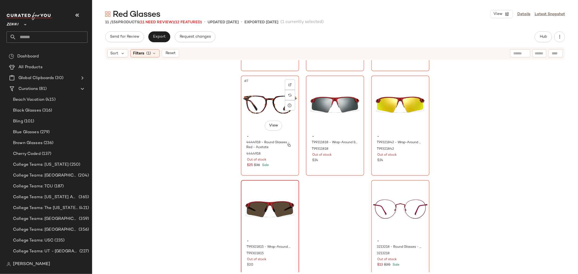
scroll to position [207, 0]
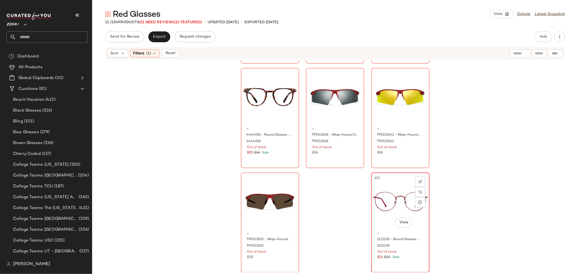
click at [407, 254] on div "Out of stock" at bounding box center [401, 252] width 46 height 5
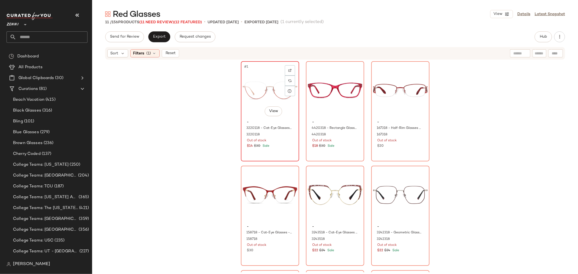
click at [253, 112] on div "#1 View" at bounding box center [270, 90] width 54 height 55
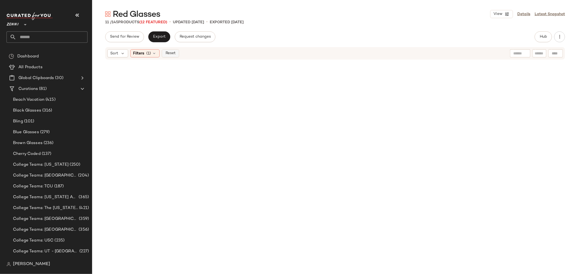
click at [166, 53] on span "Reset" at bounding box center [170, 53] width 10 height 4
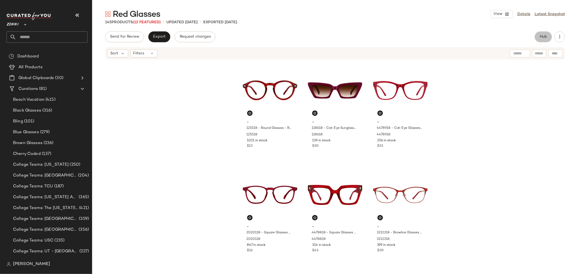
click at [545, 40] on button "Hub" at bounding box center [543, 36] width 17 height 11
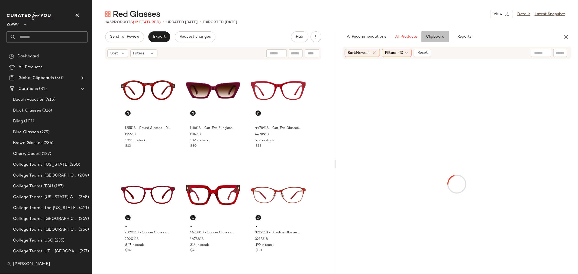
click at [431, 40] on button "Clipboard" at bounding box center [435, 36] width 27 height 11
click at [403, 38] on span "All Products" at bounding box center [406, 37] width 22 height 4
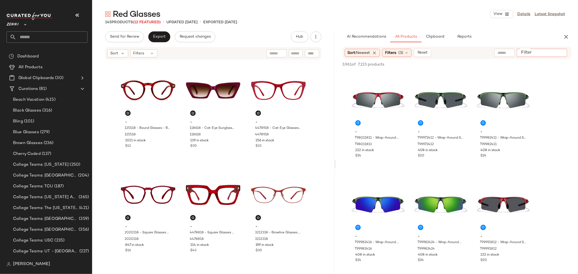
click at [559, 50] on div at bounding box center [542, 53] width 50 height 8
type input "***"
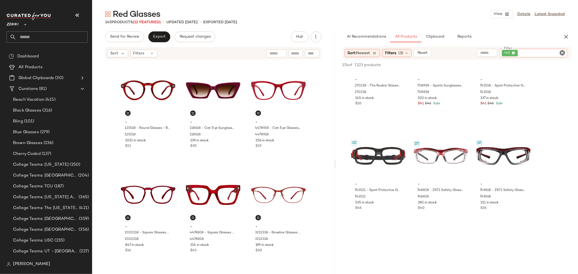
scroll to position [1114, 0]
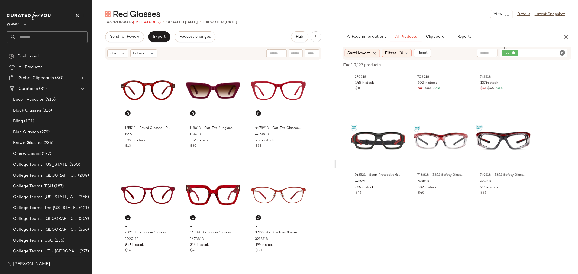
click at [561, 54] on icon "Clear Filter" at bounding box center [562, 53] width 7 height 7
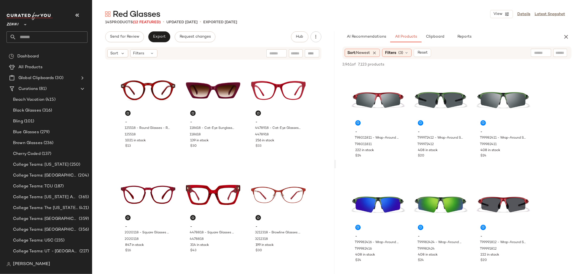
drag, startPoint x: 567, startPoint y: 37, endPoint x: 578, endPoint y: 61, distance: 26.8
click at [578, 61] on div "AI Recommendations All Products Clipboard Reports Sort: Newest Filters (3) Rese…" at bounding box center [457, 164] width 242 height 266
click at [540, 54] on input "text" at bounding box center [517, 53] width 47 height 6
type input "***"
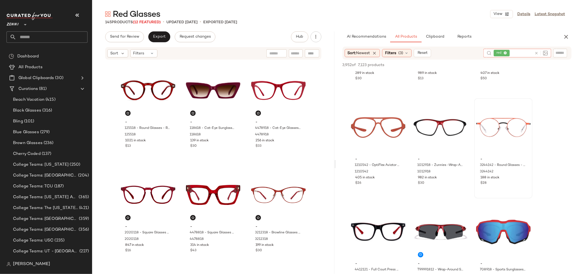
scroll to position [391, 0]
click at [538, 52] on icon at bounding box center [536, 53] width 4 height 4
click at [555, 52] on div at bounding box center [560, 53] width 14 height 8
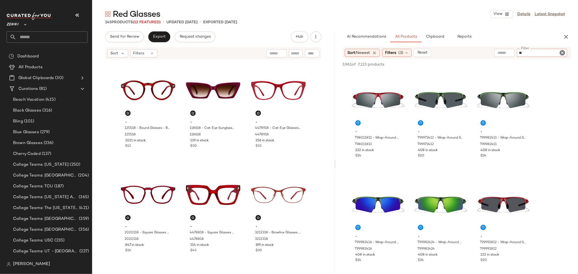
type input "***"
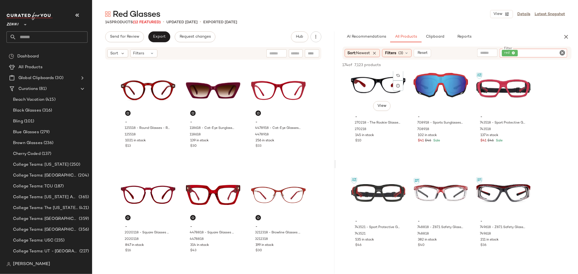
scroll to position [1144, 0]
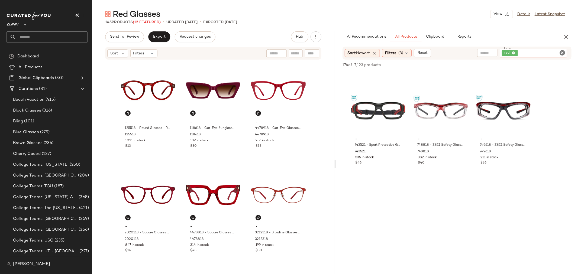
click at [563, 53] on icon "Clear Filter" at bounding box center [562, 53] width 7 height 7
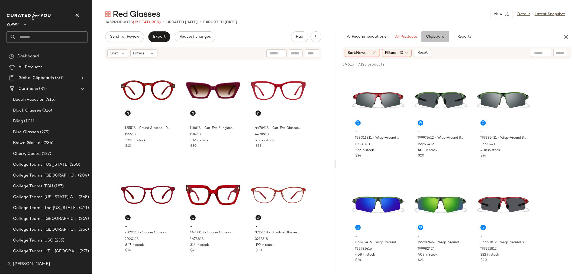
click at [438, 38] on span "Clipboard" at bounding box center [435, 37] width 19 height 4
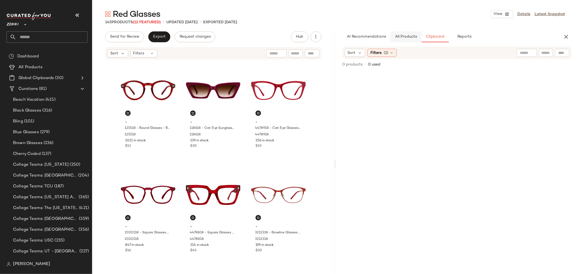
click at [402, 36] on span "All Products" at bounding box center [406, 37] width 22 height 4
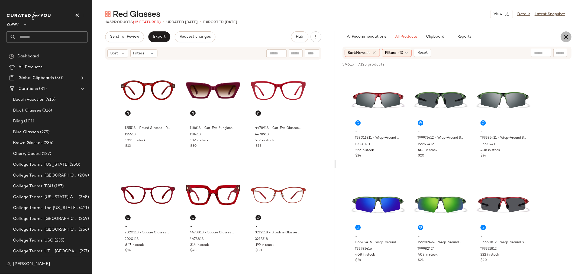
click at [567, 34] on icon "button" at bounding box center [566, 37] width 7 height 7
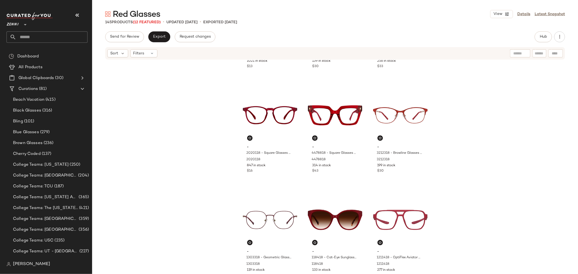
scroll to position [0, 0]
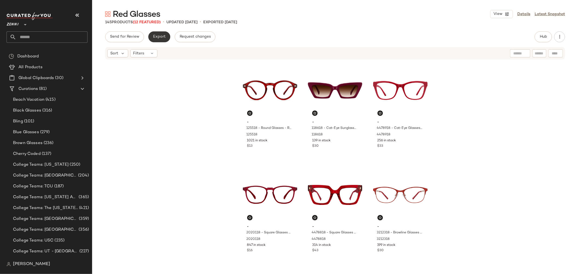
click at [157, 36] on span "Export" at bounding box center [159, 37] width 13 height 4
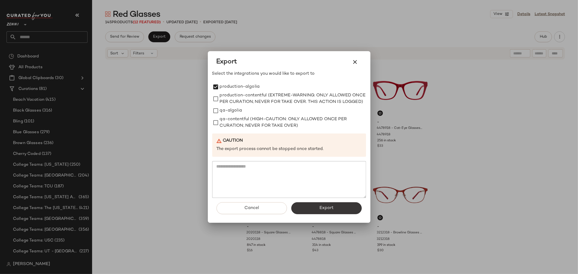
click at [333, 210] on span "Export" at bounding box center [326, 208] width 14 height 5
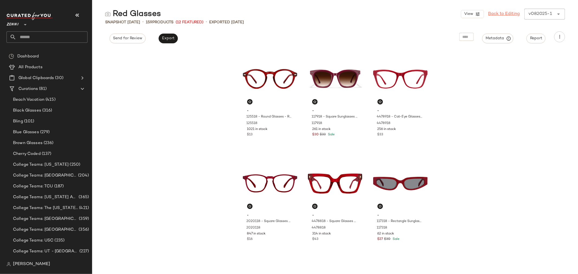
click at [506, 15] on link "Back to Editing" at bounding box center [504, 14] width 32 height 7
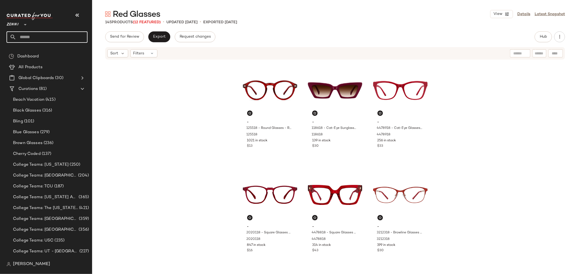
click at [73, 34] on input "text" at bounding box center [51, 36] width 71 height 11
type input "******"
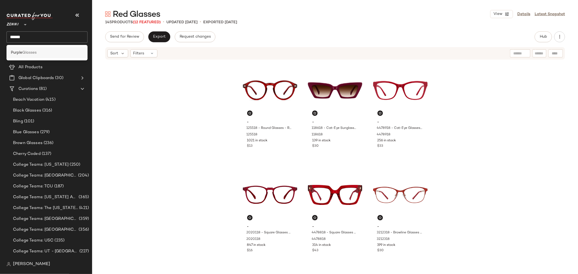
click at [58, 54] on div "Purple Glasses" at bounding box center [47, 53] width 72 height 6
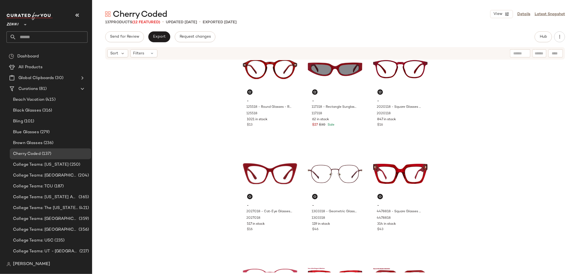
scroll to position [245, 0]
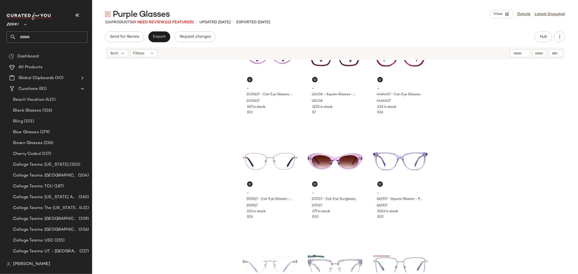
scroll to position [275, 0]
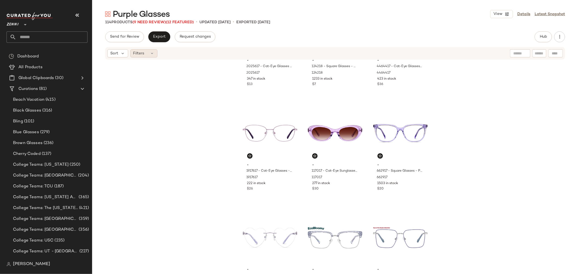
click at [151, 53] on icon at bounding box center [152, 53] width 4 height 4
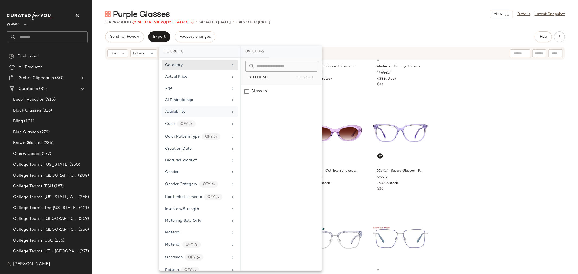
click at [182, 111] on span "Availability" at bounding box center [175, 112] width 20 height 4
click at [248, 104] on div "out_of_stock" at bounding box center [281, 104] width 81 height 13
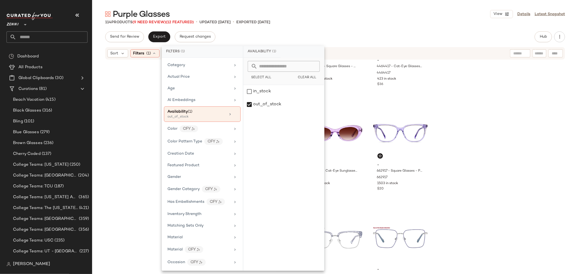
click at [140, 99] on div "- 2025617 - Cat-Eye Glasses - Purple - Plastic 2025617 347 in stock $13 - 12421…" at bounding box center [335, 166] width 486 height 212
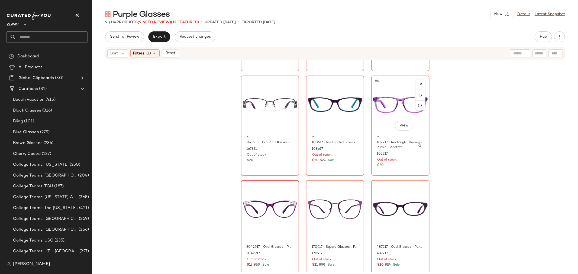
scroll to position [98, 0]
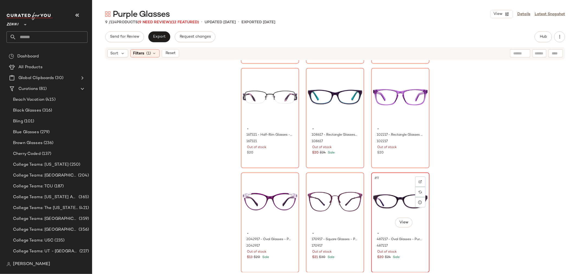
click at [415, 264] on div "#9 View - 487217 - Oval Glasses - Purple - Acetate 487217 Out of stock $20 $24 …" at bounding box center [400, 222] width 57 height 99
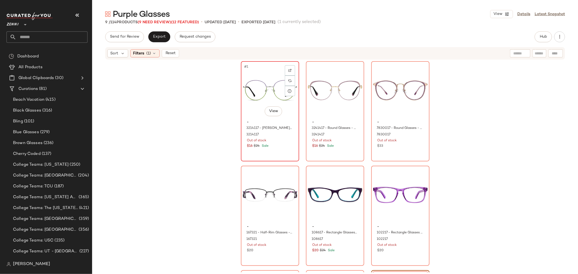
click at [279, 154] on div "#1 View - 3214117 - Haight-Ashbury Glasses - Purple - Stainless Steel 3214117 O…" at bounding box center [269, 111] width 57 height 99
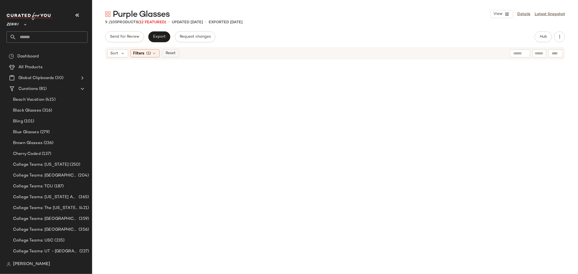
click at [175, 54] on span "Reset" at bounding box center [170, 53] width 10 height 4
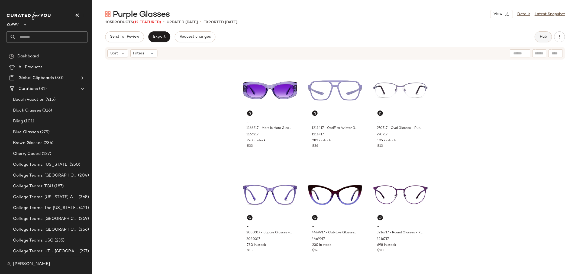
click at [540, 37] on span "Hub" at bounding box center [544, 37] width 8 height 4
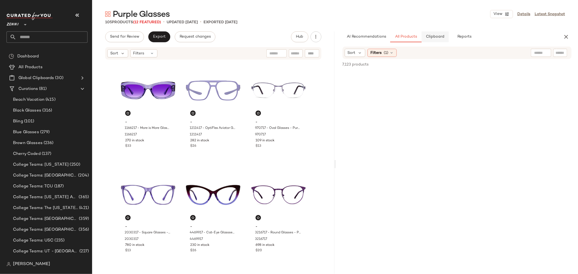
click at [441, 39] on button "Clipboard" at bounding box center [435, 36] width 27 height 11
click at [404, 38] on span "All Products" at bounding box center [406, 37] width 22 height 4
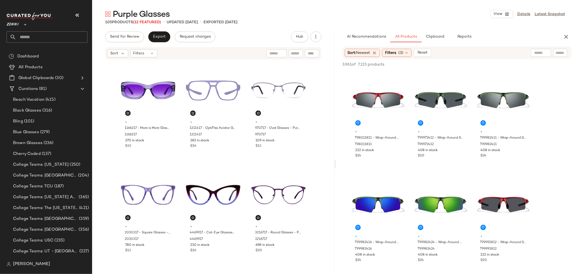
click at [559, 53] on input "text" at bounding box center [560, 53] width 9 height 6
type input "******"
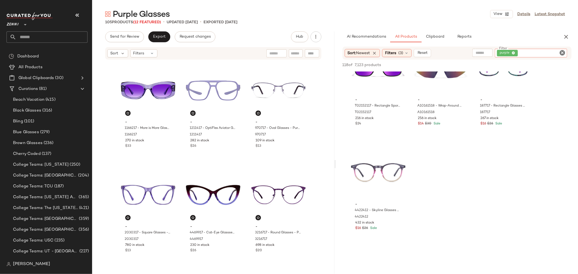
scroll to position [662, 0]
click at [563, 54] on icon "Clear Filter" at bounding box center [562, 53] width 7 height 7
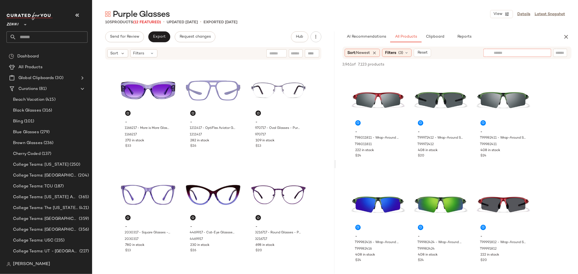
click at [501, 54] on input "text" at bounding box center [517, 53] width 47 height 6
type input "******"
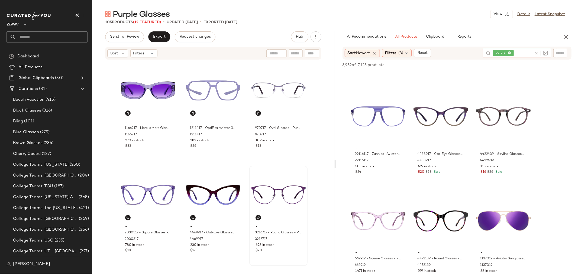
scroll to position [90, 0]
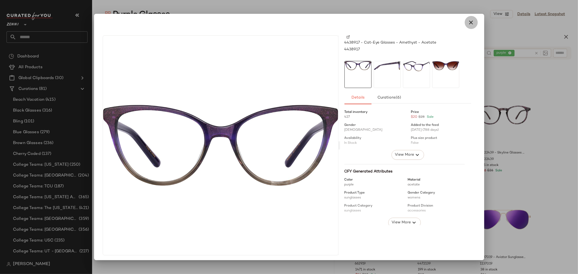
click at [468, 25] on icon "button" at bounding box center [471, 22] width 7 height 7
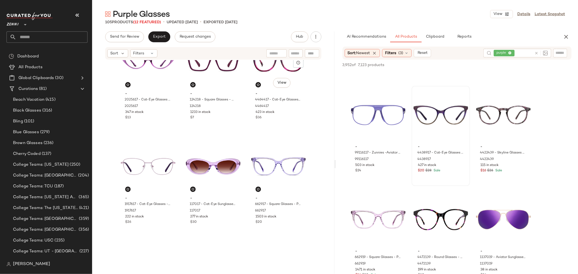
scroll to position [245, 0]
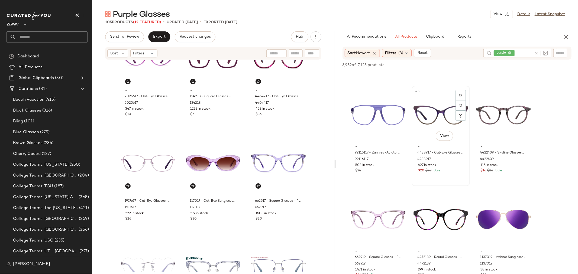
click at [434, 113] on div "#5 View" at bounding box center [441, 115] width 54 height 55
click at [527, 67] on button "Add to Bottom" at bounding box center [525, 65] width 32 height 7
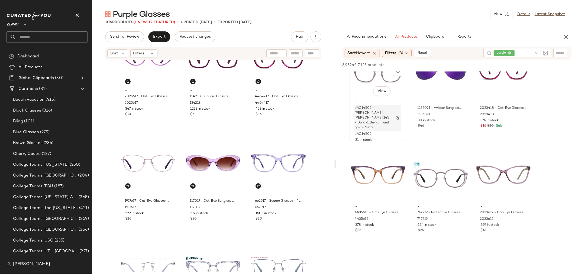
scroll to position [452, 0]
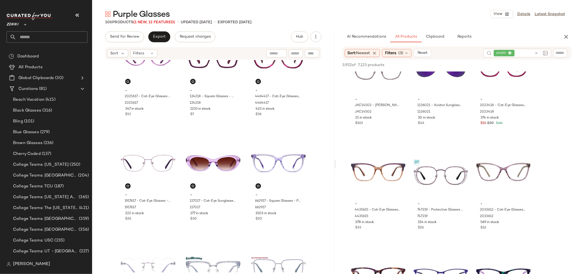
click at [537, 53] on icon at bounding box center [536, 53] width 4 height 4
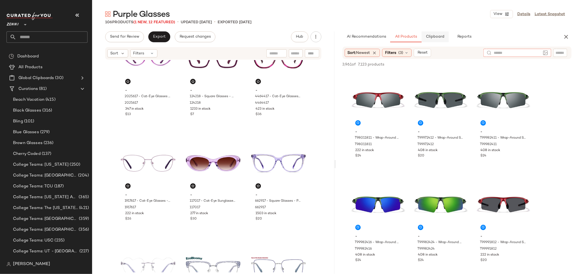
click at [436, 38] on span "Clipboard" at bounding box center [435, 37] width 19 height 4
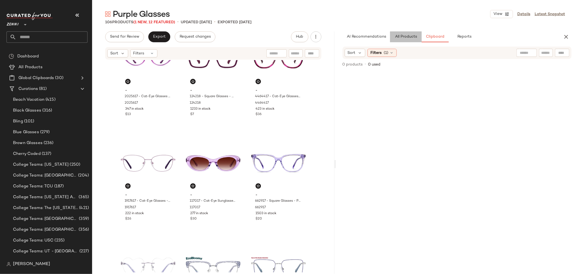
click at [400, 41] on button "All Products" at bounding box center [405, 36] width 31 height 11
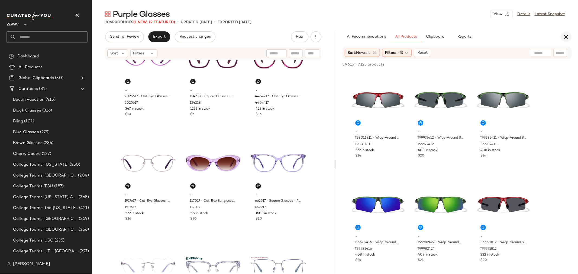
click at [566, 34] on icon "button" at bounding box center [566, 37] width 7 height 7
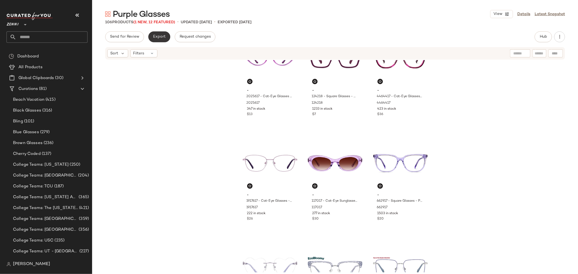
click at [158, 37] on span "Export" at bounding box center [159, 37] width 13 height 4
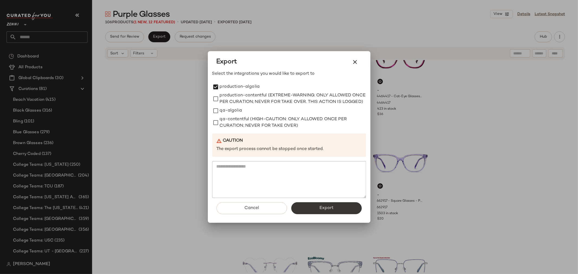
click at [338, 214] on button "Export" at bounding box center [326, 208] width 70 height 12
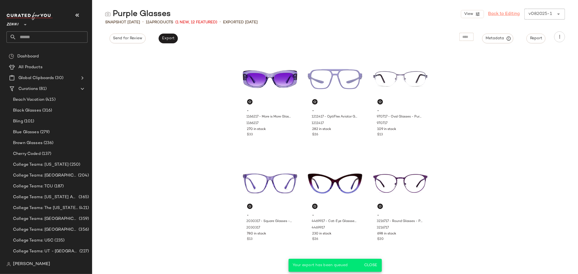
click at [500, 14] on link "Back to Editing" at bounding box center [504, 14] width 32 height 7
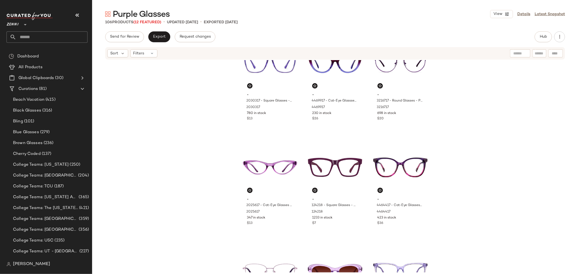
scroll to position [185, 0]
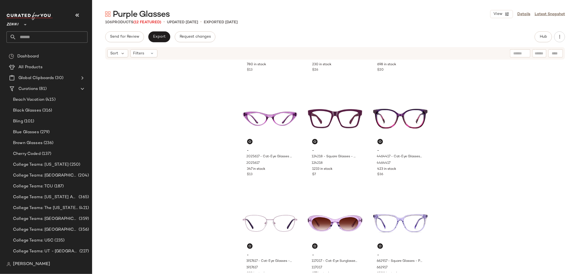
click at [36, 38] on input "text" at bounding box center [51, 36] width 71 height 11
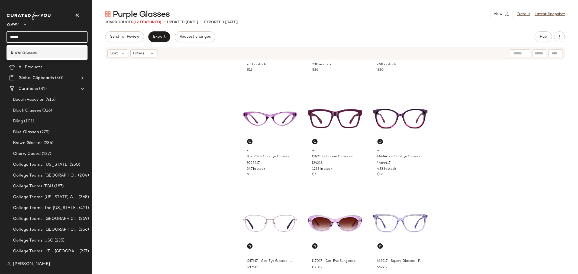
type input "*****"
click at [39, 51] on div "Brown Glasses" at bounding box center [47, 53] width 72 height 6
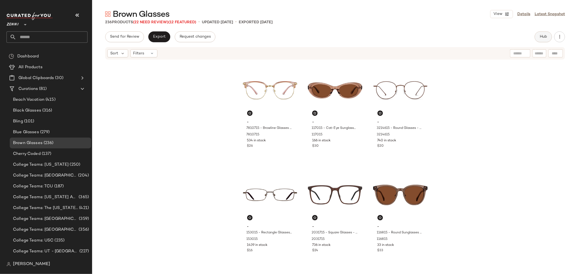
click at [541, 33] on button "Hub" at bounding box center [543, 36] width 17 height 11
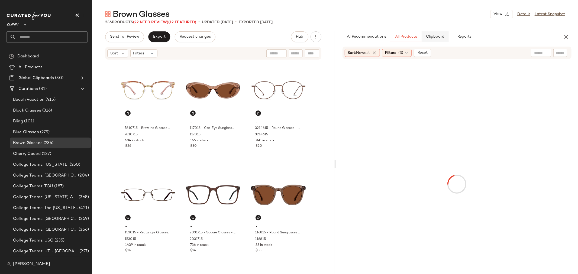
click at [437, 39] on span "Clipboard" at bounding box center [435, 37] width 19 height 4
click at [408, 39] on button "All Products" at bounding box center [405, 36] width 31 height 11
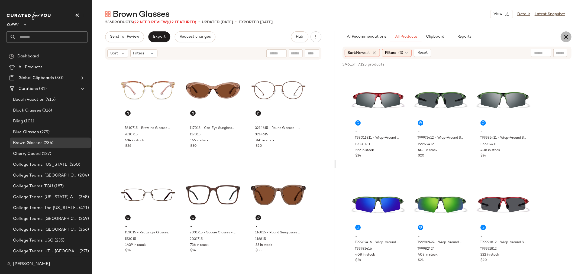
click at [565, 36] on icon "button" at bounding box center [566, 37] width 7 height 7
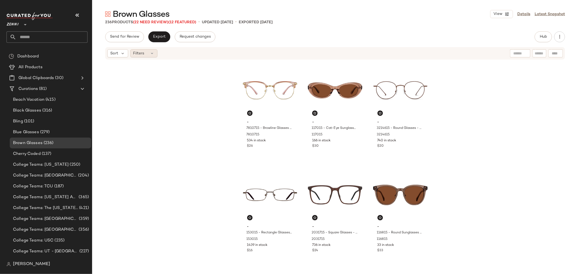
click at [146, 55] on div "Filters" at bounding box center [143, 53] width 27 height 8
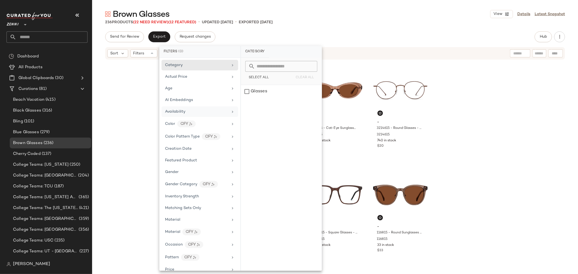
click at [179, 111] on span "Availability" at bounding box center [175, 112] width 20 height 4
click at [246, 105] on div "out_of_stock" at bounding box center [281, 104] width 81 height 13
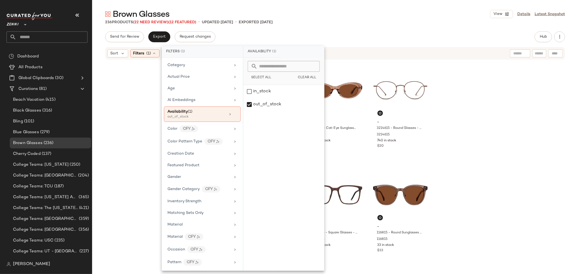
click at [130, 117] on div "- 7810715 - Browline Glasses - Brown - Mixed 7810715 534 in stock $26 - 117015 …" at bounding box center [335, 166] width 486 height 212
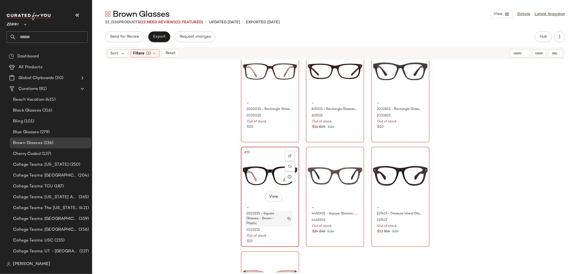
scroll to position [607, 0]
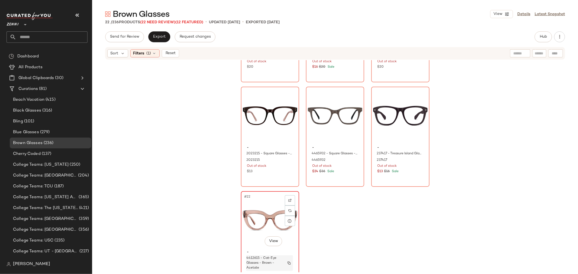
click at [270, 264] on span "4412615 - Cat-Eye Glasses - Brown - Acetate" at bounding box center [265, 263] width 36 height 15
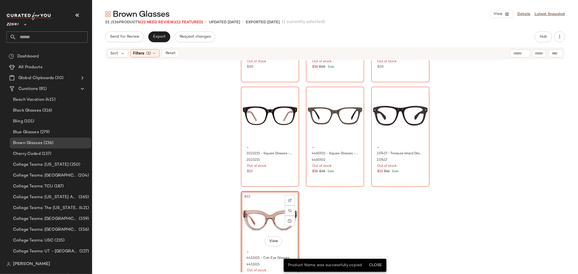
click at [253, 243] on div "#22 View" at bounding box center [270, 220] width 54 height 55
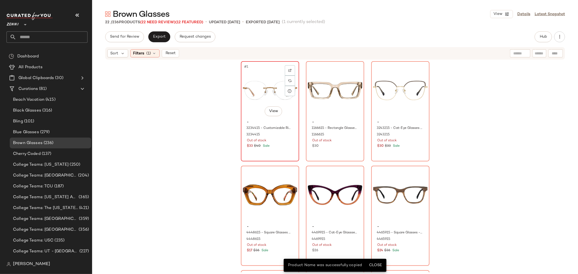
click at [274, 151] on div "#1 View - 3234415 - Customizable Rimless Glasses - Brown - Stainless Steel 3234…" at bounding box center [269, 111] width 57 height 99
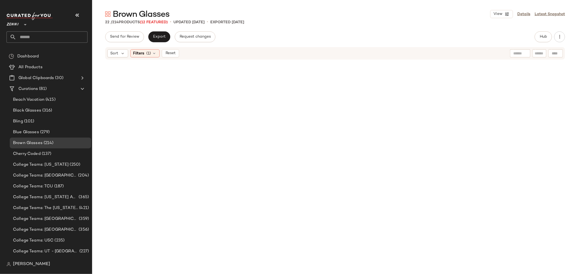
click at [173, 53] on span "Reset" at bounding box center [170, 53] width 10 height 4
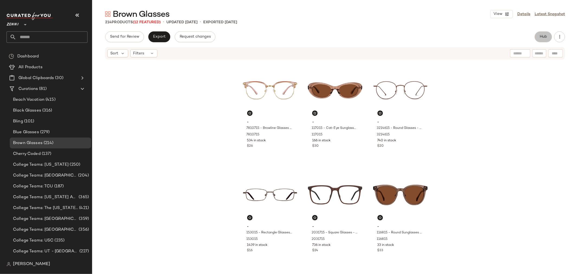
click at [543, 36] on span "Hub" at bounding box center [544, 37] width 8 height 4
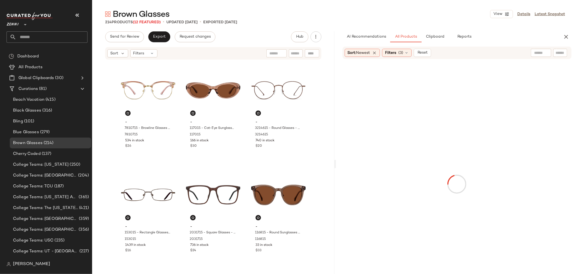
click at [560, 53] on input "text" at bounding box center [560, 53] width 9 height 6
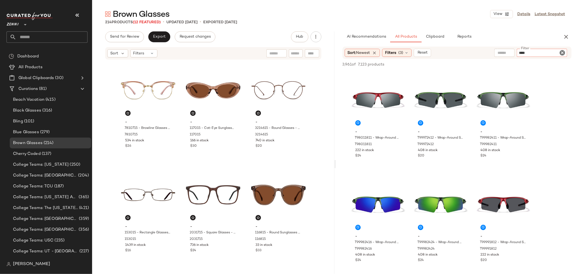
type input "*****"
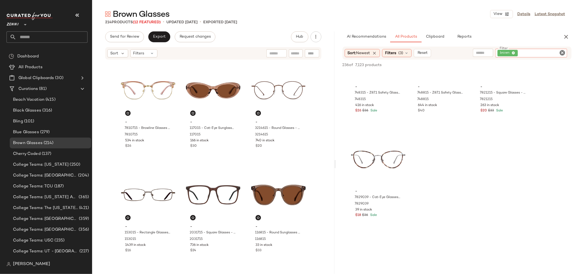
scroll to position [783, 0]
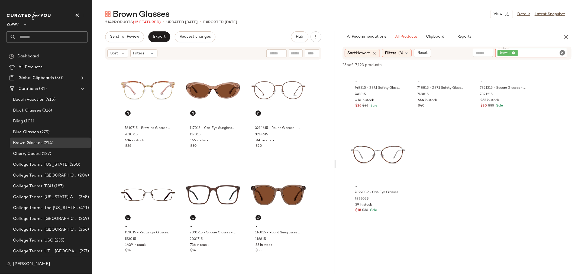
click at [562, 52] on icon "Clear Filter" at bounding box center [562, 53] width 7 height 7
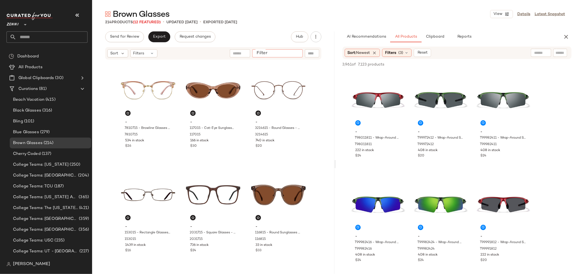
click at [295, 52] on input "Filter" at bounding box center [277, 54] width 46 height 6
type input "**********"
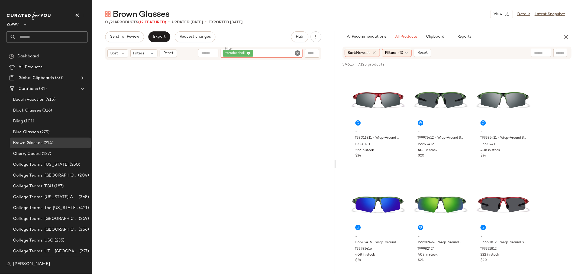
click at [295, 52] on icon "Clear Filter" at bounding box center [298, 53] width 7 height 7
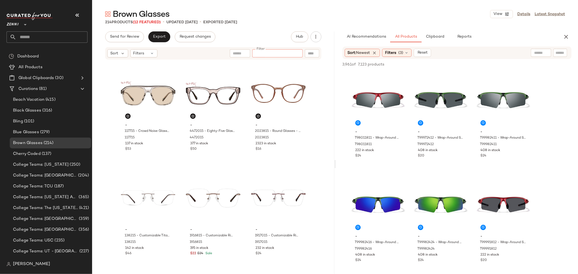
scroll to position [396, 0]
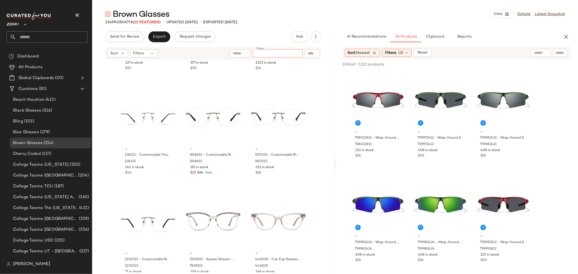
click at [286, 51] on input "Filter" at bounding box center [277, 54] width 46 height 6
type input "*****"
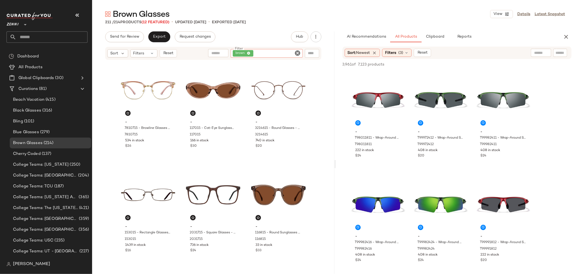
click at [298, 53] on icon "Clear Filter" at bounding box center [298, 53] width 7 height 7
click at [241, 52] on input "text" at bounding box center [252, 54] width 47 height 6
type input "**********"
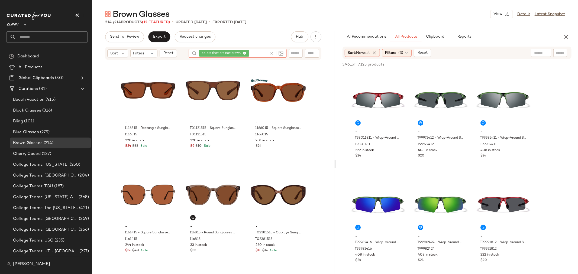
click at [270, 54] on icon at bounding box center [272, 53] width 4 height 4
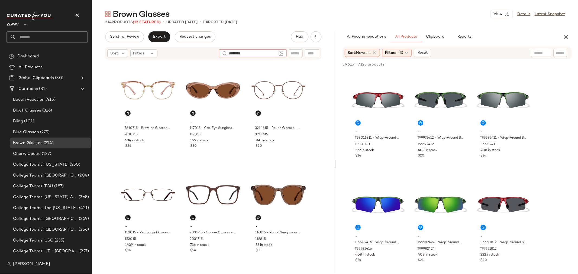
type input "*********"
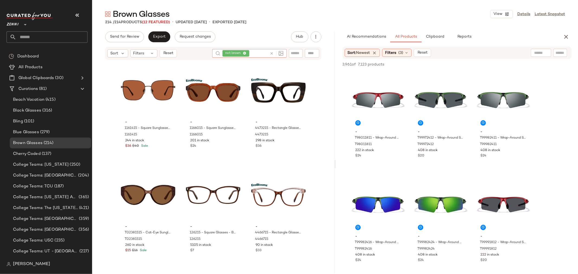
click at [270, 54] on icon at bounding box center [272, 53] width 4 height 4
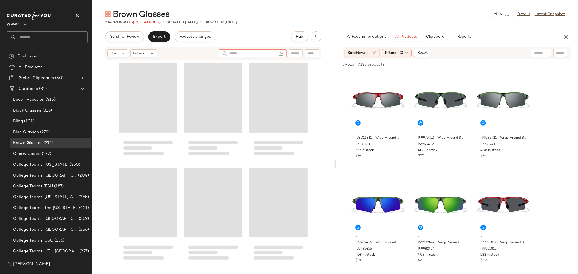
click at [294, 53] on input "text" at bounding box center [295, 54] width 9 height 6
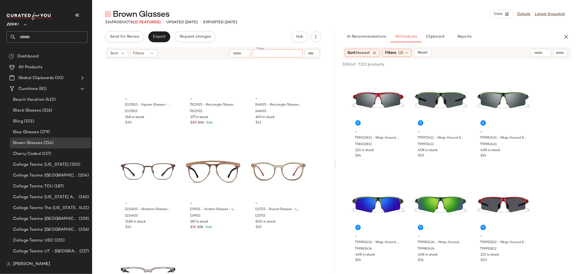
scroll to position [7230, 0]
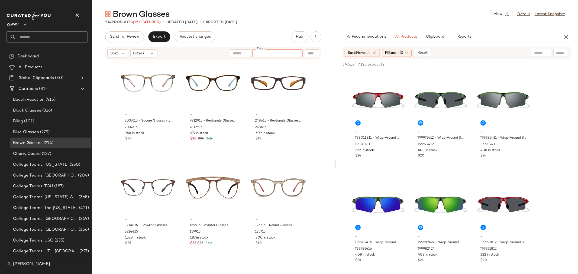
click at [558, 51] on input "text" at bounding box center [560, 53] width 9 height 6
type input "*"
type input "*****"
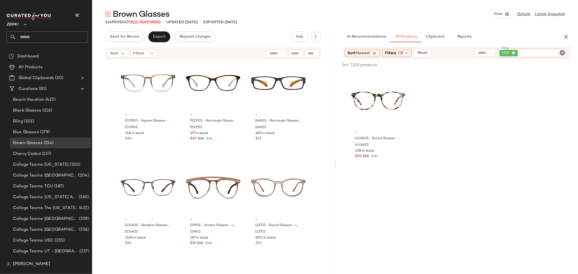
click at [563, 50] on icon "Clear Filter" at bounding box center [562, 53] width 7 height 7
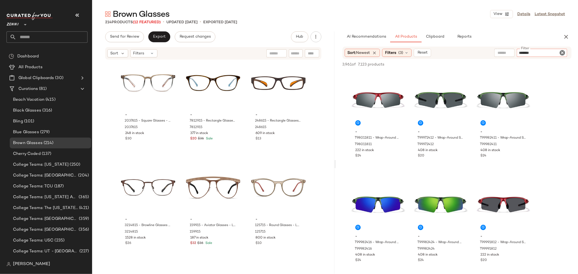
type input "********"
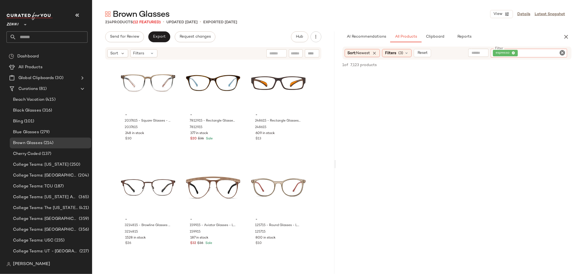
click at [563, 50] on icon "Clear Filter" at bounding box center [562, 53] width 7 height 7
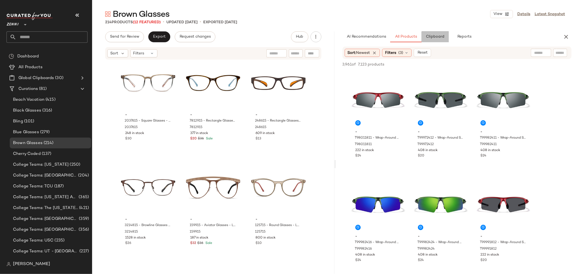
click at [439, 36] on span "Clipboard" at bounding box center [435, 37] width 19 height 4
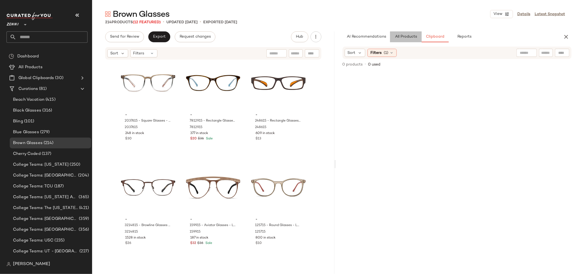
click at [409, 37] on span "All Products" at bounding box center [406, 37] width 22 height 4
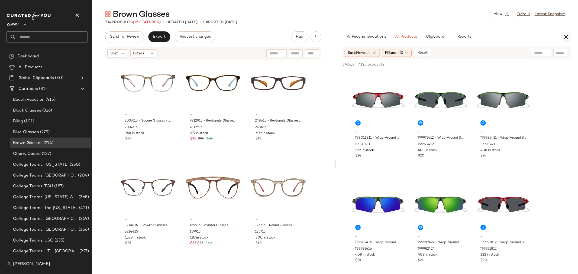
click at [567, 37] on icon "button" at bounding box center [566, 37] width 7 height 7
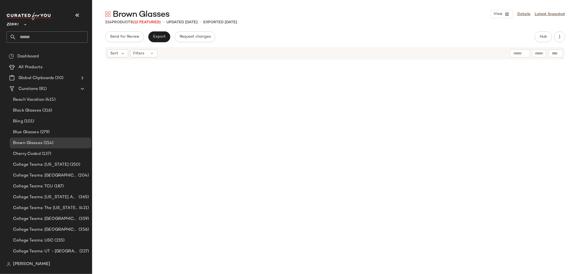
scroll to position [0, 0]
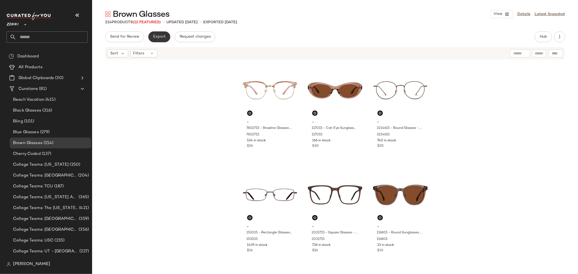
click at [160, 34] on button "Export" at bounding box center [159, 36] width 22 height 11
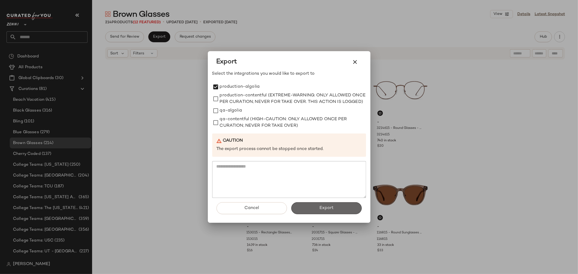
click at [323, 214] on button "Export" at bounding box center [326, 208] width 70 height 12
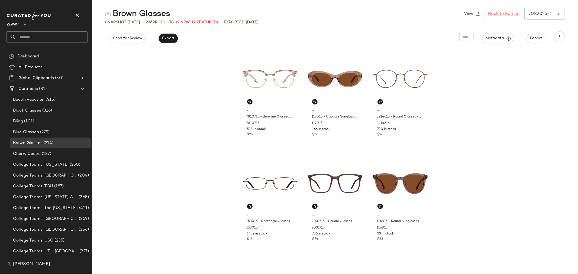
click at [500, 13] on link "Back to Editing" at bounding box center [504, 14] width 32 height 7
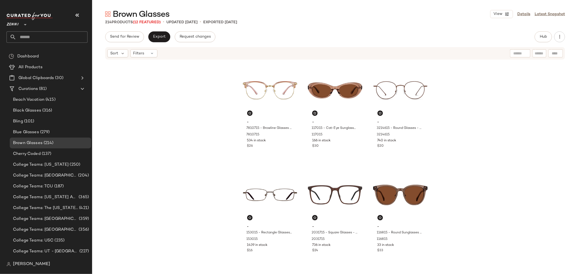
click at [63, 34] on input "text" at bounding box center [51, 36] width 71 height 11
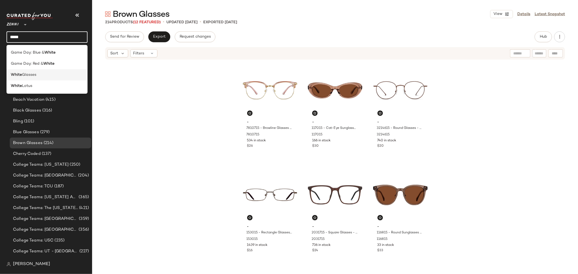
type input "*****"
click at [45, 76] on div "White Glasses" at bounding box center [47, 75] width 72 height 6
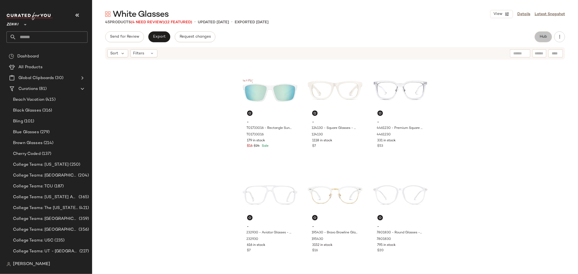
click at [539, 38] on button "Hub" at bounding box center [543, 36] width 17 height 11
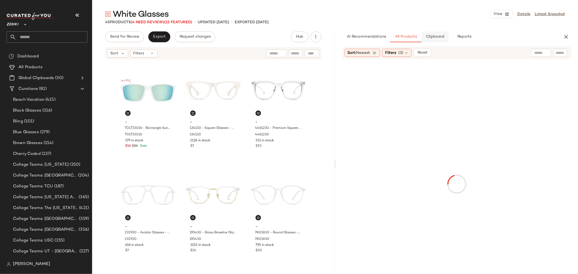
click at [436, 40] on button "Clipboard" at bounding box center [435, 36] width 27 height 11
click at [408, 38] on span "All Products" at bounding box center [406, 37] width 22 height 4
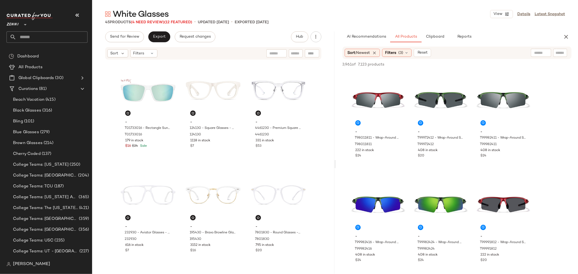
click at [566, 35] on icon "button" at bounding box center [566, 37] width 7 height 7
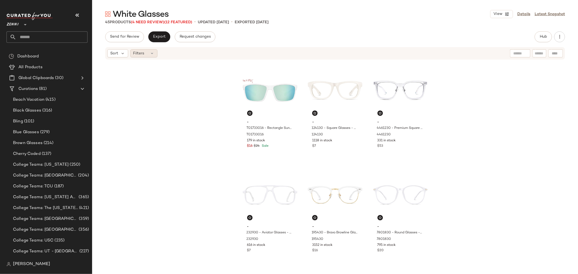
click at [147, 53] on div "Filters" at bounding box center [143, 53] width 27 height 8
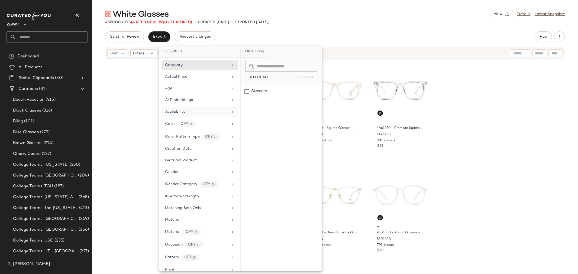
click at [206, 112] on div "Availability" at bounding box center [196, 112] width 63 height 6
click at [246, 104] on div "out_of_stock" at bounding box center [281, 104] width 81 height 13
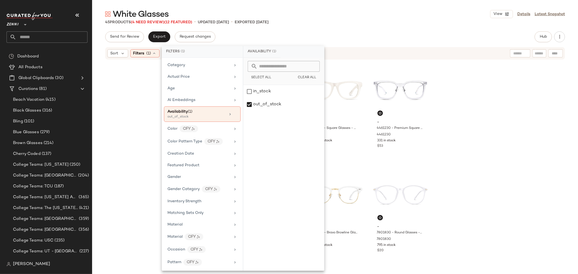
click at [127, 112] on div "- T01733016 - Rectangle Sunglasses - White - Plastic T01733016 179 in stock $16…" at bounding box center [335, 166] width 486 height 212
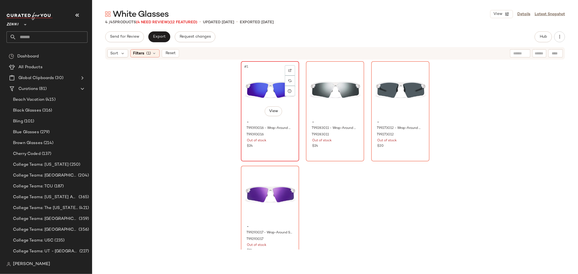
click at [249, 112] on div "#1 View" at bounding box center [270, 90] width 54 height 55
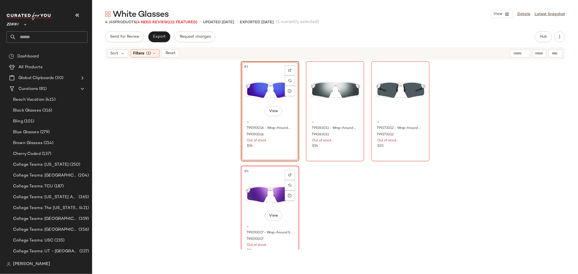
click at [290, 245] on div "Out of stock" at bounding box center [270, 245] width 46 height 5
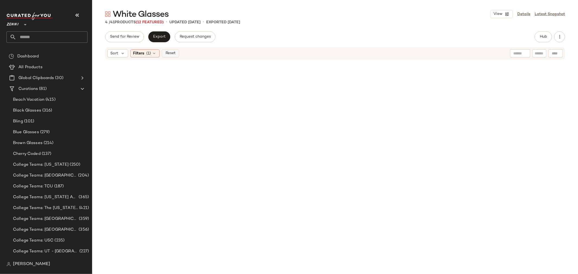
click at [172, 56] on span "Reset" at bounding box center [170, 53] width 10 height 4
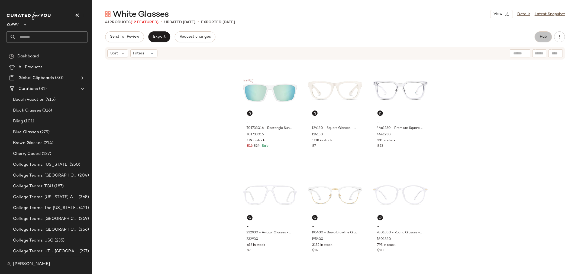
click at [535, 37] on button "Hub" at bounding box center [543, 36] width 17 height 11
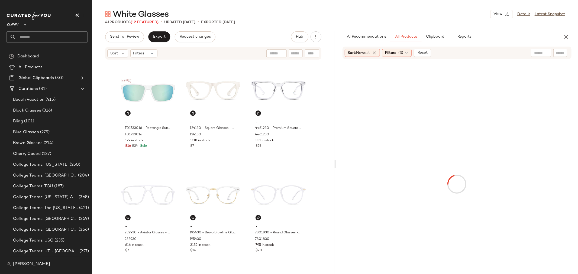
click at [558, 52] on input "text" at bounding box center [560, 53] width 9 height 6
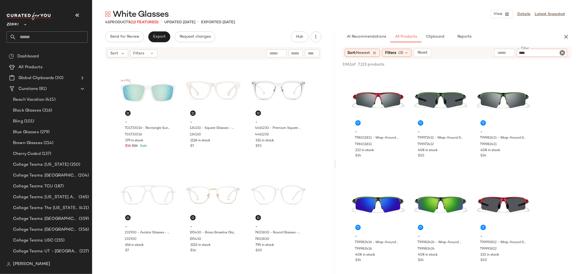
type input "*****"
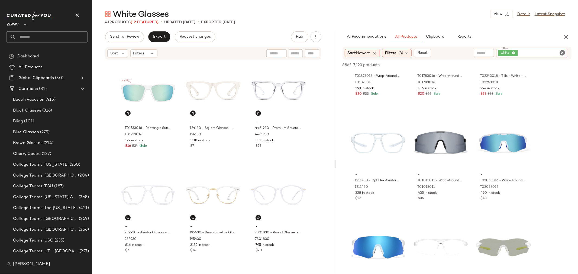
scroll to position [692, 0]
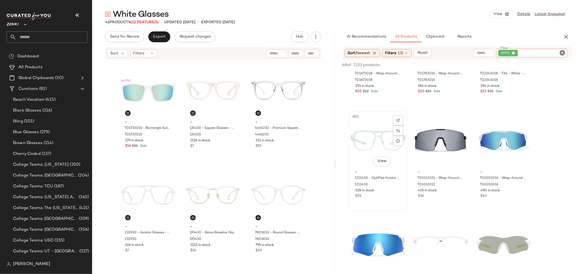
click at [373, 138] on div "#22 View" at bounding box center [378, 140] width 54 height 55
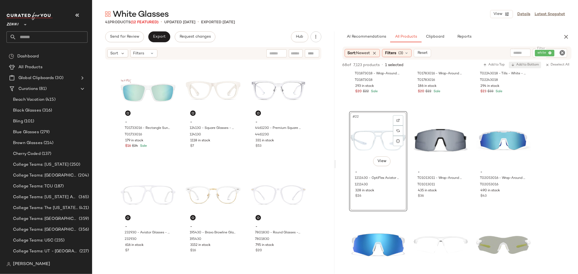
click at [531, 64] on span "Add to Bottom" at bounding box center [525, 65] width 28 height 4
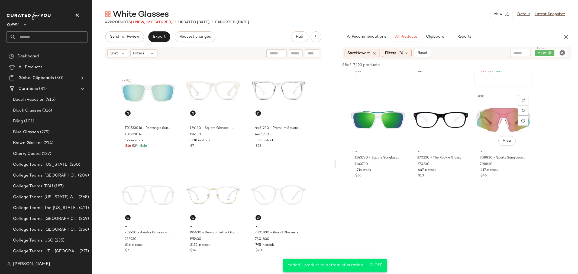
scroll to position [933, 0]
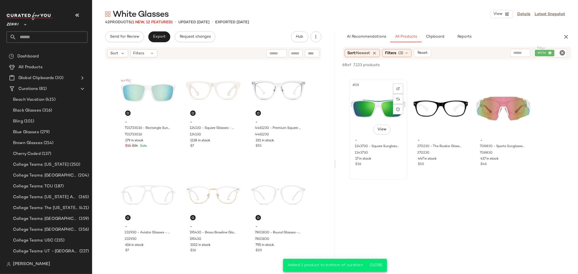
click at [379, 108] on div "#28 View" at bounding box center [378, 109] width 54 height 55
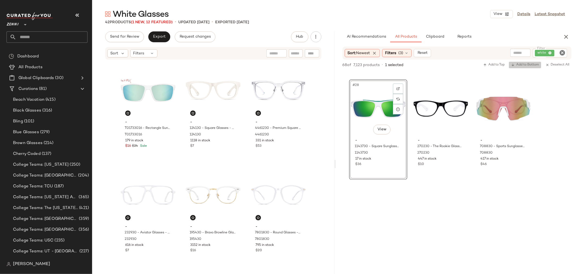
click at [529, 63] on span "Add to Bottom" at bounding box center [525, 65] width 28 height 4
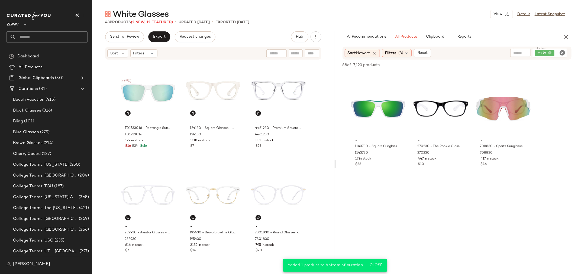
click at [562, 53] on icon "Clear Filter" at bounding box center [562, 53] width 7 height 7
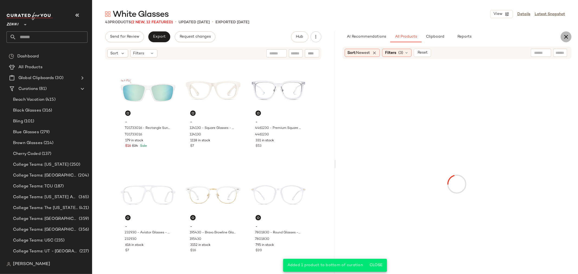
click at [568, 38] on icon "button" at bounding box center [566, 37] width 7 height 7
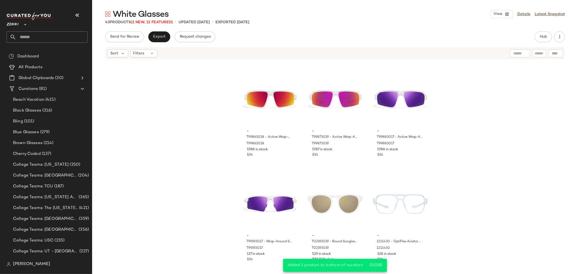
scroll to position [1357, 0]
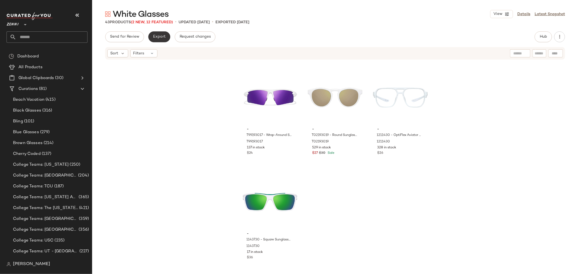
click at [162, 38] on span "Export" at bounding box center [159, 37] width 13 height 4
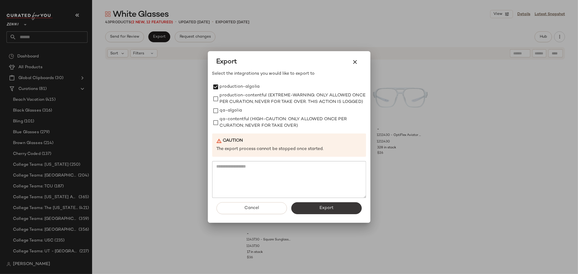
click at [321, 211] on span "Export" at bounding box center [326, 208] width 14 height 5
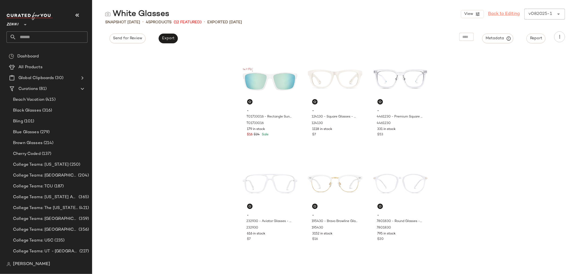
click at [497, 12] on link "Back to Editing" at bounding box center [504, 14] width 32 height 7
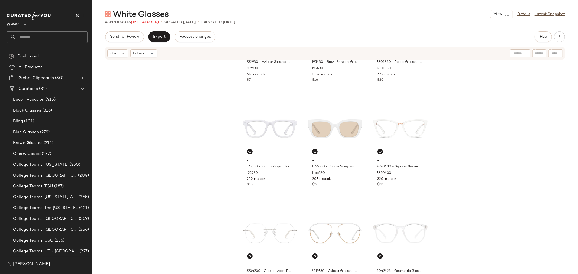
scroll to position [215, 0]
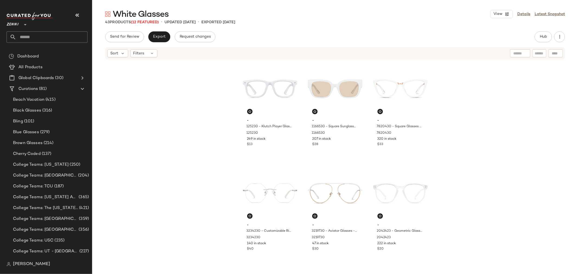
click at [60, 38] on input "text" at bounding box center [51, 36] width 71 height 11
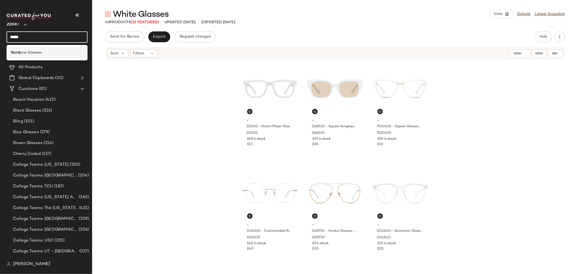
type input "*****"
click at [27, 50] on span "ow Glasses" at bounding box center [31, 53] width 21 height 6
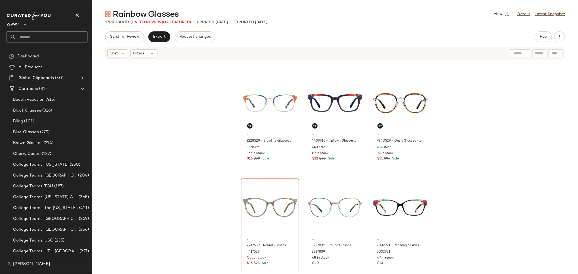
scroll to position [336, 0]
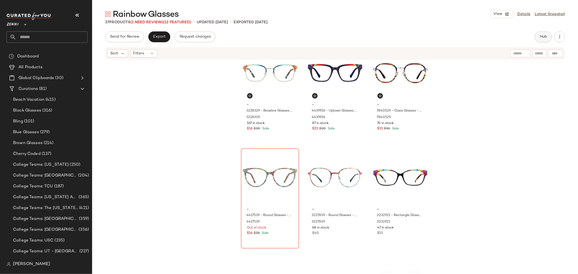
click at [542, 37] on span "Hub" at bounding box center [544, 37] width 8 height 4
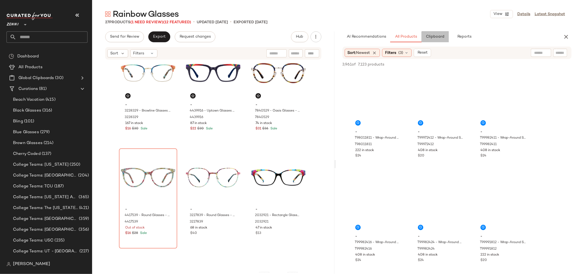
click at [437, 38] on span "Clipboard" at bounding box center [435, 37] width 19 height 4
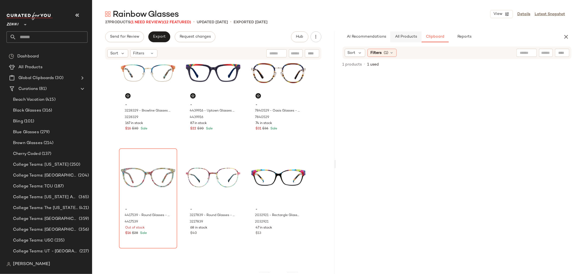
click at [409, 38] on span "All Products" at bounding box center [406, 37] width 22 height 4
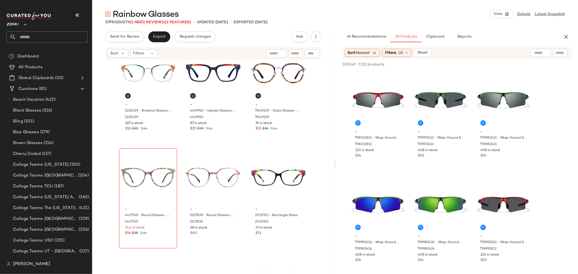
click at [556, 52] on input "text" at bounding box center [560, 53] width 9 height 6
type input "*******"
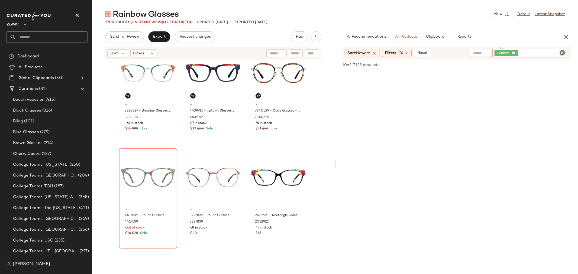
click at [562, 53] on icon "Clear Filter" at bounding box center [562, 53] width 7 height 7
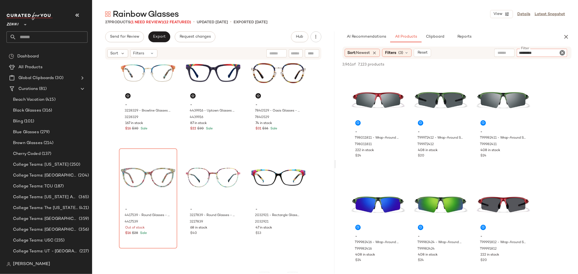
type input "**********"
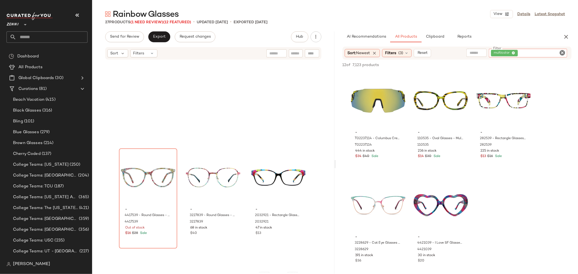
scroll to position [730, 0]
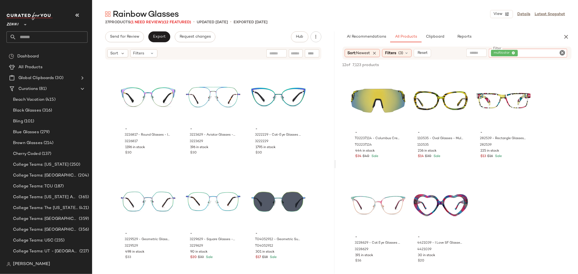
click at [565, 49] on div "multicolor" at bounding box center [528, 53] width 78 height 9
click at [562, 50] on icon "Clear Filter" at bounding box center [562, 53] width 7 height 7
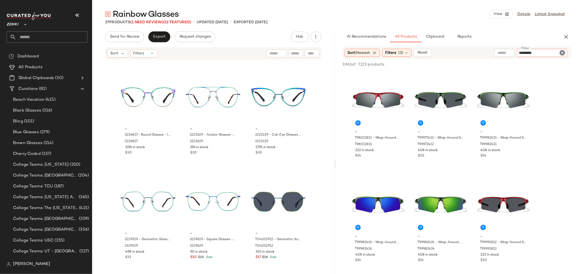
type input "**********"
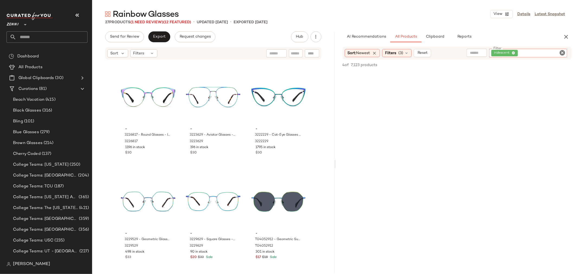
click at [562, 50] on icon "Clear Filter" at bounding box center [562, 53] width 7 height 7
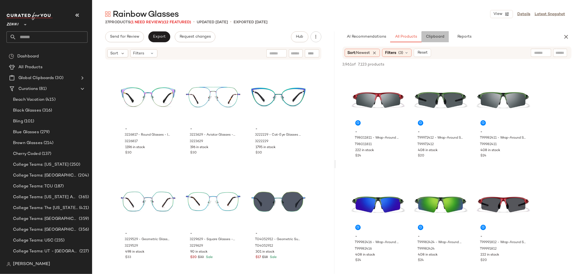
click at [440, 35] on span "Clipboard" at bounding box center [435, 37] width 19 height 4
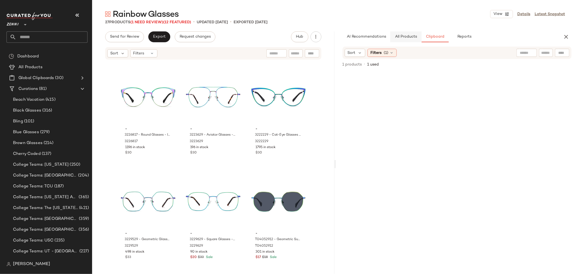
click at [413, 36] on span "All Products" at bounding box center [406, 37] width 22 height 4
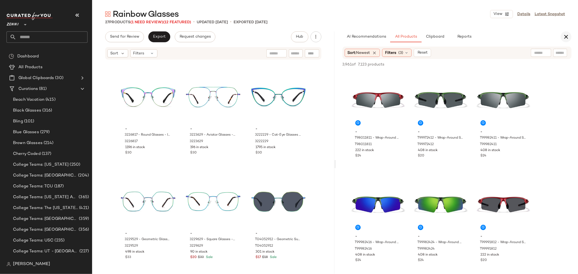
click at [565, 37] on icon "button" at bounding box center [566, 37] width 7 height 7
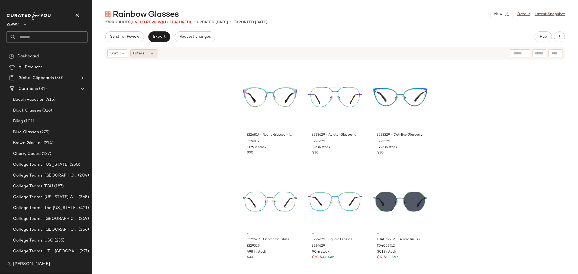
click at [149, 53] on div "Filters" at bounding box center [143, 53] width 27 height 8
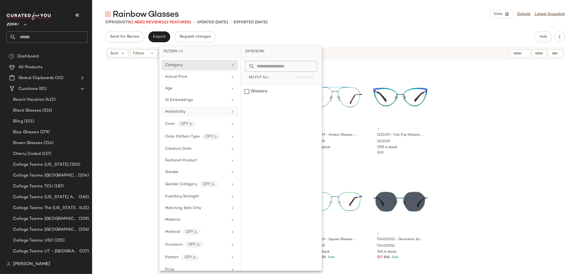
click at [190, 107] on div "Availability" at bounding box center [200, 112] width 77 height 11
click at [247, 105] on div "out_of_stock" at bounding box center [281, 104] width 81 height 13
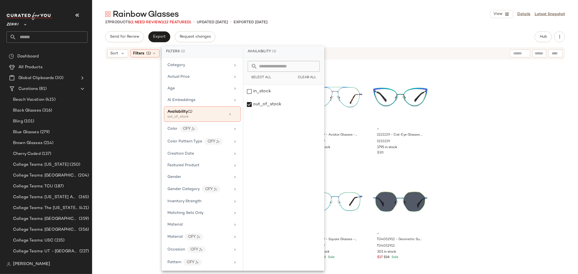
click at [129, 116] on div "- 3234329 - Customizable Rimless Glasses - Iridescent - Stainless Steel 3234329…" at bounding box center [335, 166] width 486 height 212
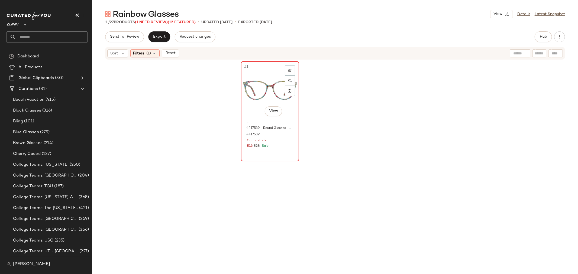
click at [255, 94] on div "#1 View" at bounding box center [270, 90] width 54 height 55
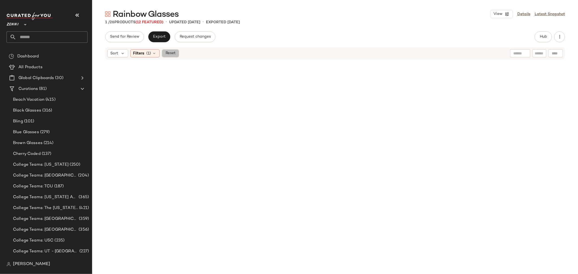
click at [167, 52] on span "Reset" at bounding box center [170, 53] width 10 height 4
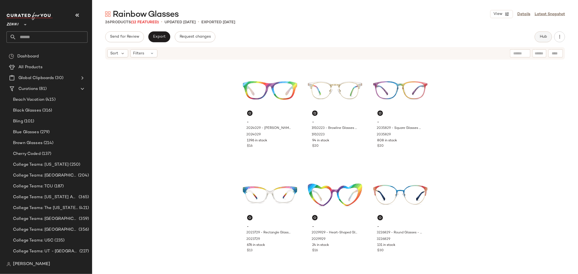
click at [543, 35] on span "Hub" at bounding box center [544, 37] width 8 height 4
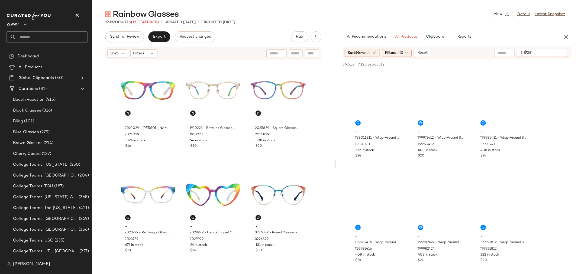
click at [556, 53] on input "Filter" at bounding box center [542, 53] width 46 height 6
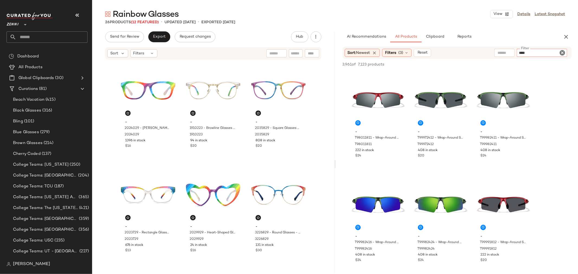
type input "*****"
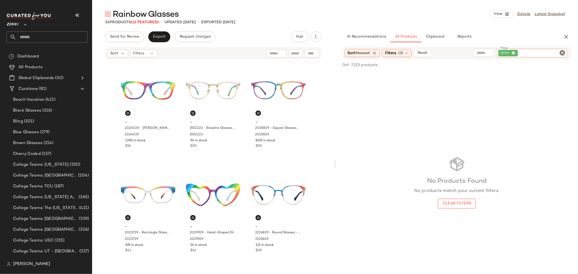
click at [563, 52] on icon "Clear Filter" at bounding box center [562, 53] width 7 height 7
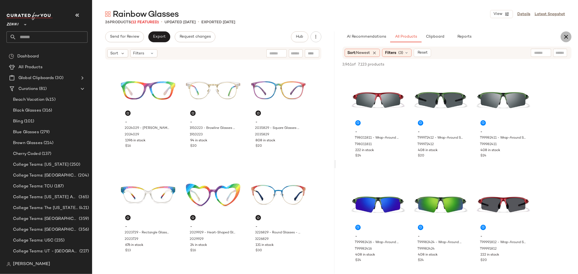
click at [566, 38] on icon "button" at bounding box center [566, 37] width 7 height 7
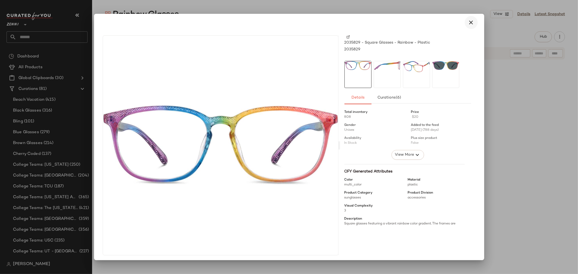
click at [469, 22] on icon "button" at bounding box center [471, 22] width 7 height 7
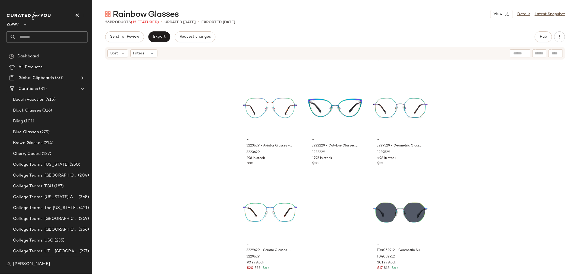
scroll to position [730, 0]
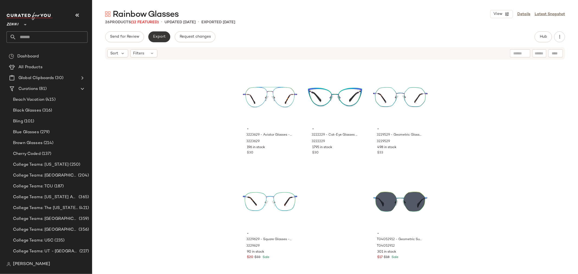
click at [161, 37] on span "Export" at bounding box center [159, 37] width 13 height 4
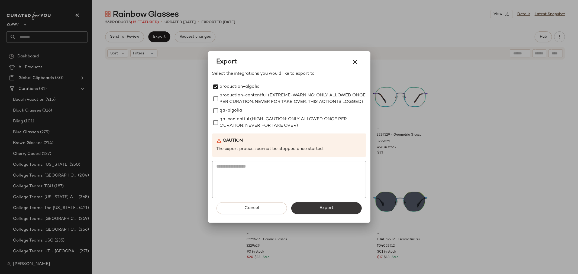
click at [331, 210] on span "Export" at bounding box center [326, 208] width 14 height 5
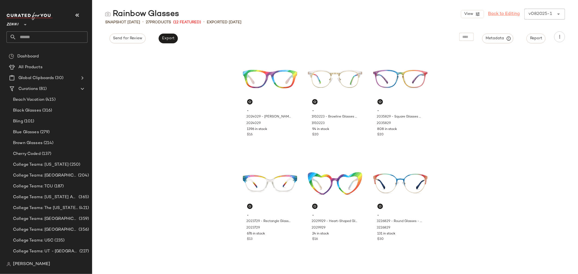
click at [507, 13] on link "Back to Editing" at bounding box center [504, 14] width 32 height 7
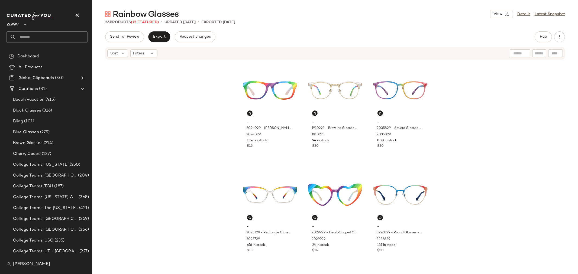
click at [47, 35] on input "text" at bounding box center [51, 36] width 71 height 11
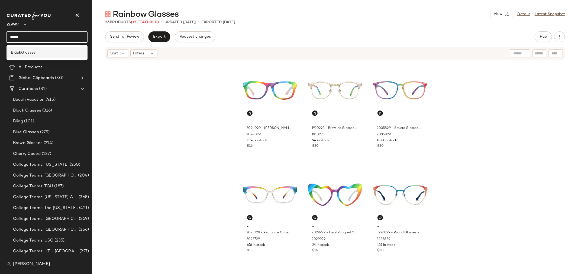
type input "*****"
click at [23, 53] on span "Glasses" at bounding box center [28, 53] width 14 height 6
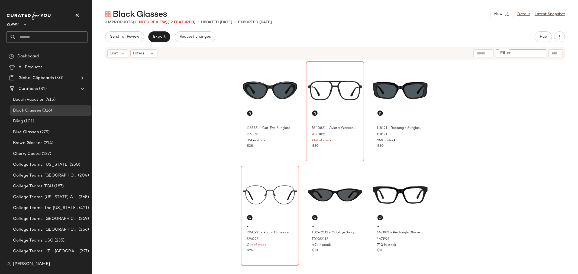
click at [540, 54] on input "Filter" at bounding box center [521, 54] width 46 height 6
type input "*******"
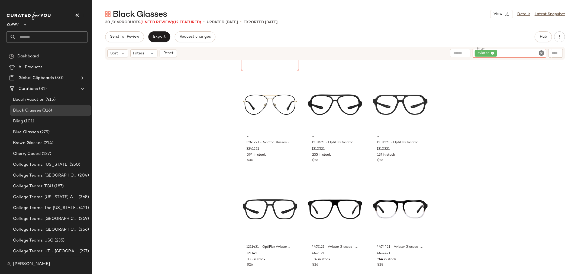
scroll to position [125, 0]
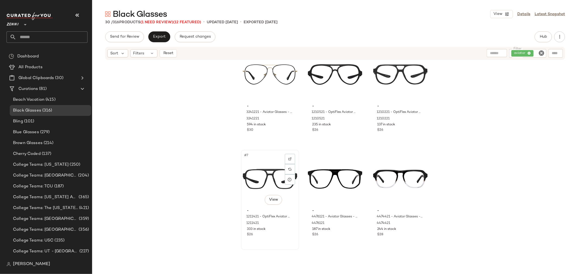
click at [273, 234] on div "$26" at bounding box center [270, 235] width 46 height 5
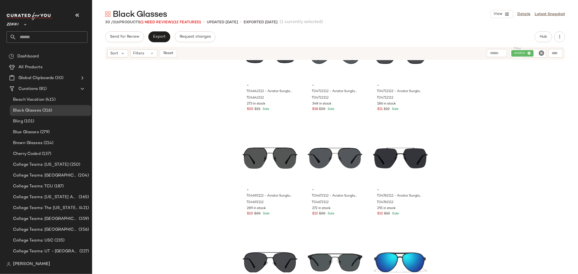
scroll to position [834, 0]
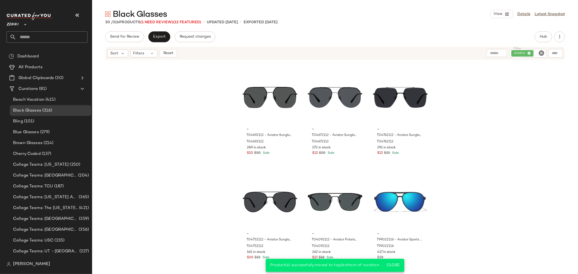
click at [542, 53] on icon "Clear Filter" at bounding box center [541, 53] width 7 height 7
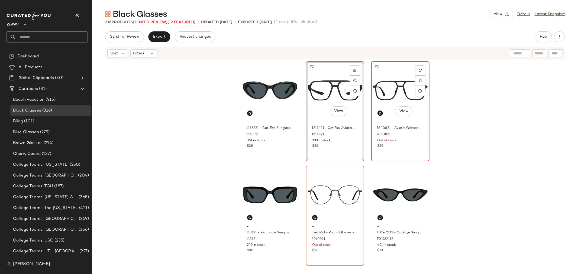
click at [400, 146] on div "$20" at bounding box center [401, 146] width 46 height 5
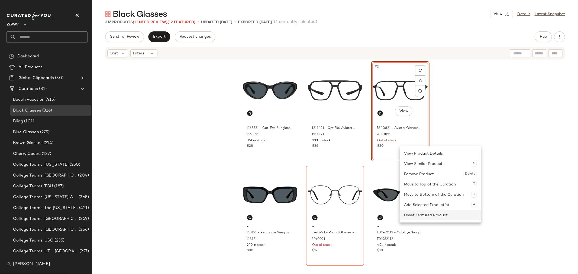
click at [415, 214] on div "Unset Featured Product" at bounding box center [440, 215] width 73 height 10
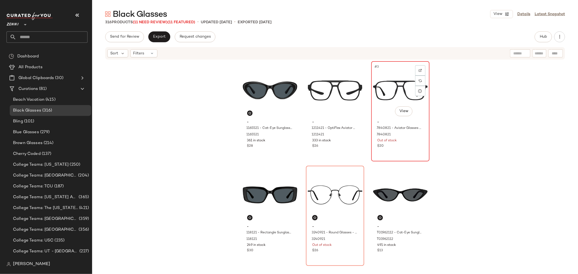
click at [394, 150] on div "#3 View - 7840821 - Aviator Glasses - Black - Mixed 7840821 Out of stock $20" at bounding box center [400, 111] width 57 height 99
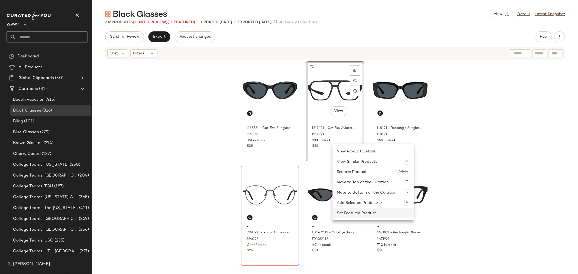
click at [356, 214] on div "Set Featured Product" at bounding box center [373, 213] width 73 height 10
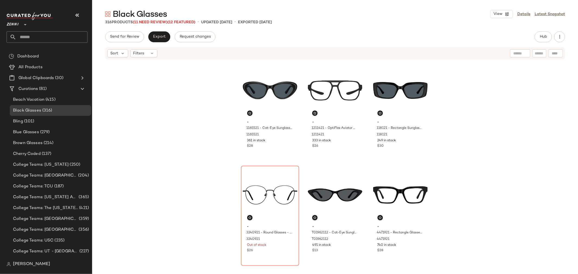
click at [299, 156] on div "- 1165521 - Cat-Eye Sunglasses - Black - Plastic 1165521 361 in stock $28 - 121…" at bounding box center [335, 166] width 189 height 211
click at [538, 53] on input "Filter" at bounding box center [521, 54] width 46 height 6
type input "*****"
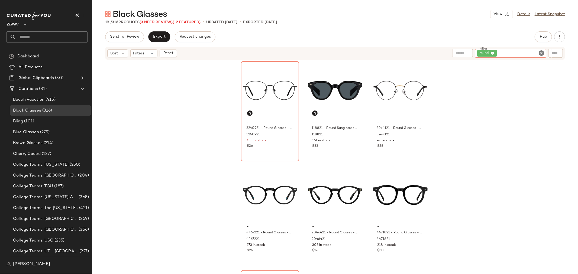
click at [540, 54] on icon "Clear Filter" at bounding box center [541, 53] width 7 height 7
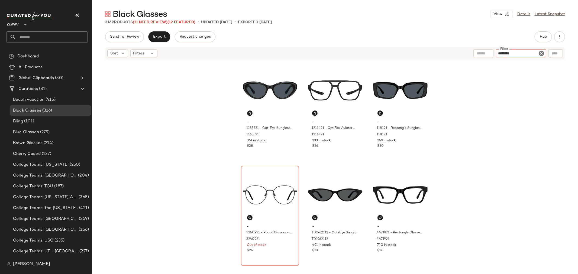
type input "*********"
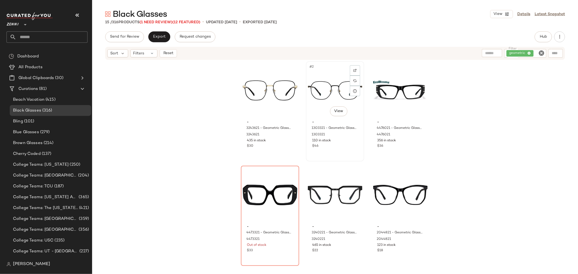
click at [325, 94] on div "#2 View" at bounding box center [335, 90] width 54 height 55
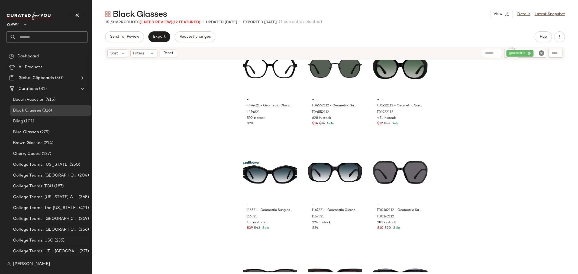
scroll to position [131, 0]
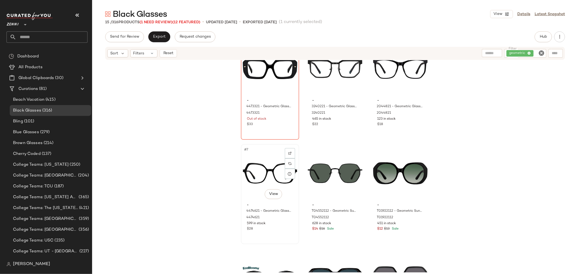
click at [259, 174] on div "#7 View" at bounding box center [270, 173] width 54 height 55
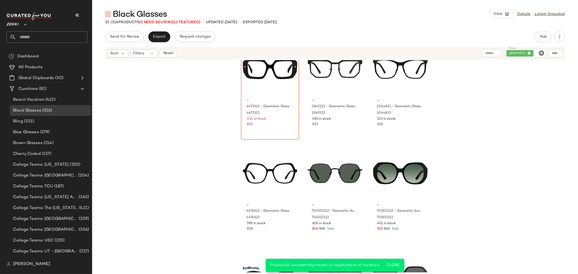
click at [542, 51] on icon "Clear Filter" at bounding box center [541, 53] width 7 height 7
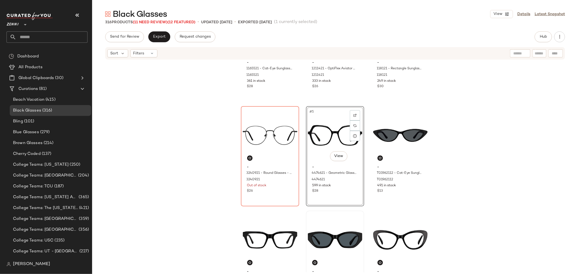
scroll to position [60, 0]
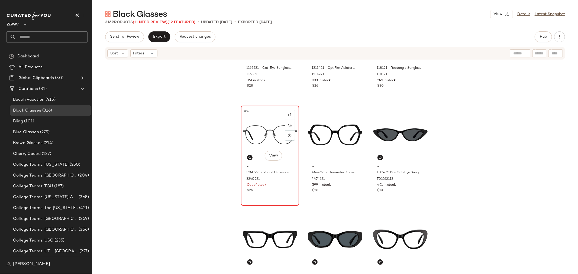
click at [288, 197] on div "#4 View - 3240921 - Round Glasses - Black - Stainless Steel 3240921 Out of stoc…" at bounding box center [269, 155] width 57 height 99
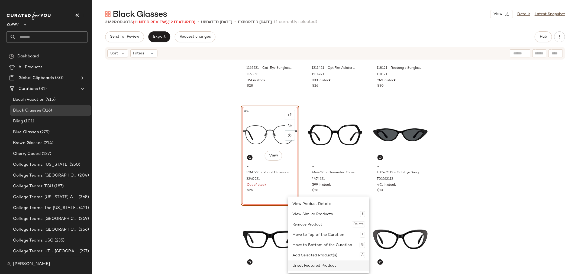
click at [308, 264] on div "Unset Featured Product" at bounding box center [328, 266] width 73 height 10
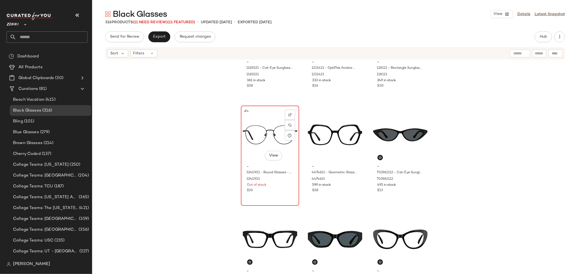
click at [285, 188] on div "$26" at bounding box center [270, 190] width 46 height 5
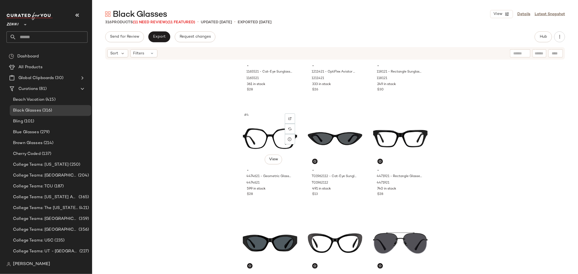
scroll to position [60, 0]
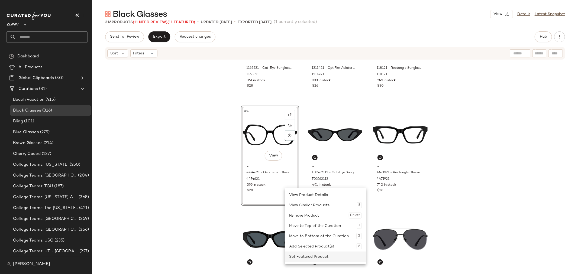
click at [297, 257] on div "Set Featured Product" at bounding box center [325, 257] width 73 height 10
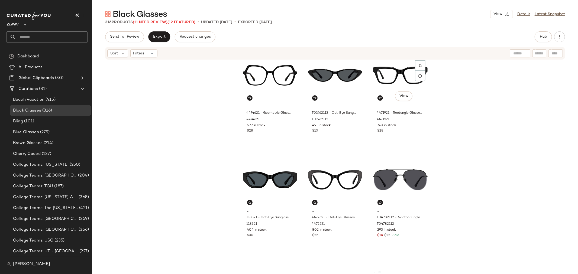
scroll to position [125, 0]
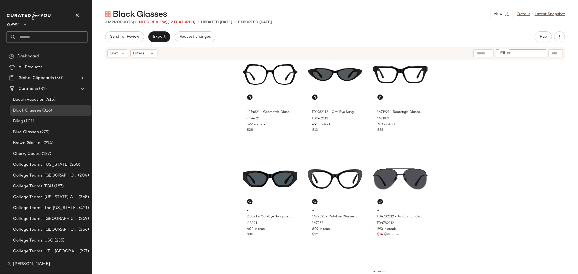
click at [535, 53] on input "Filter" at bounding box center [521, 54] width 46 height 6
type input "*******"
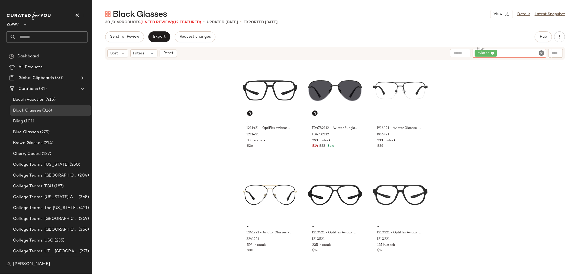
click at [541, 54] on icon "Clear Filter" at bounding box center [541, 53] width 7 height 7
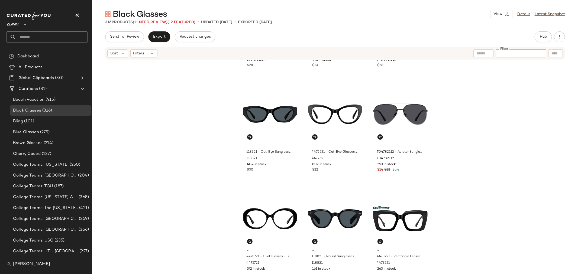
scroll to position [215, 0]
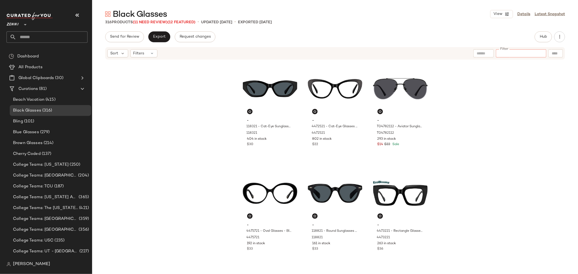
click at [527, 51] on input "Filter" at bounding box center [521, 54] width 46 height 6
type input "**********"
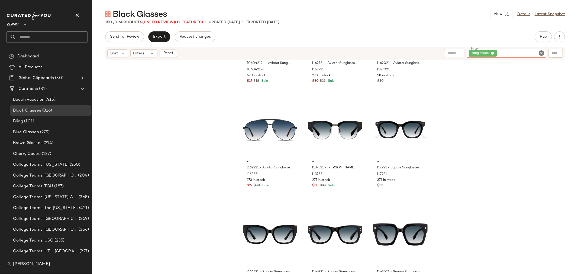
scroll to position [727, 0]
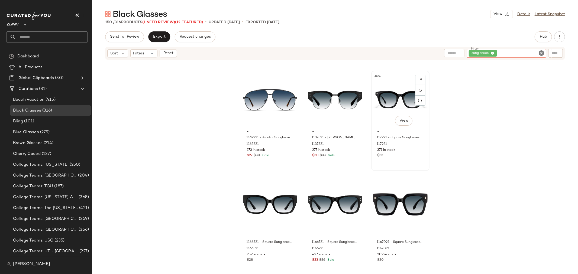
click at [388, 106] on div "#24 View" at bounding box center [400, 100] width 54 height 55
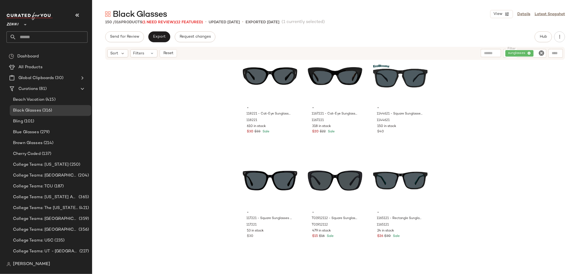
scroll to position [2444, 0]
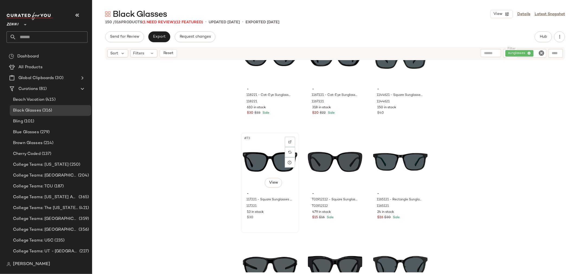
click at [263, 167] on div "#73 View" at bounding box center [270, 162] width 54 height 55
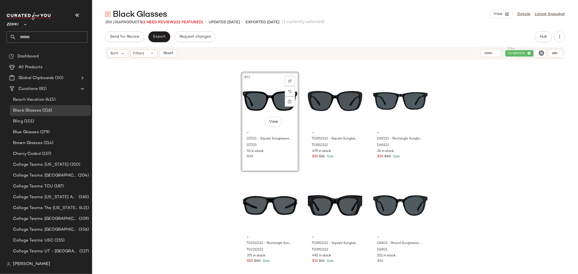
scroll to position [2504, 0]
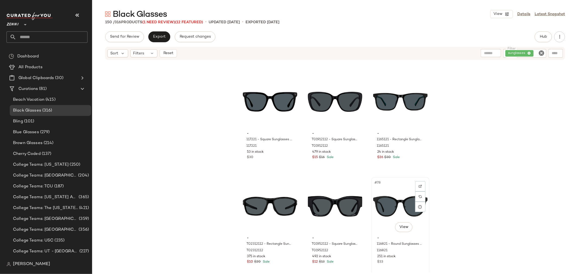
click at [394, 205] on div "#78 View" at bounding box center [400, 206] width 54 height 55
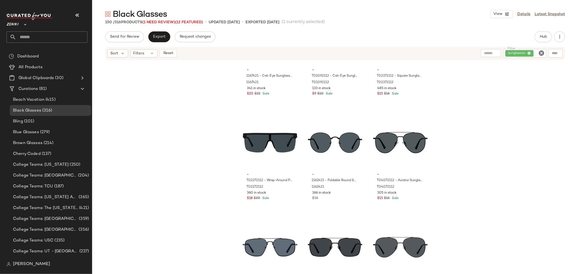
scroll to position [2895, 0]
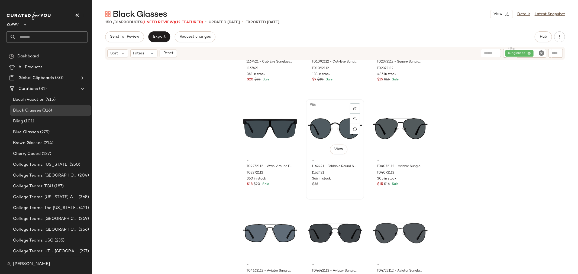
click at [319, 131] on div "#86 View" at bounding box center [335, 128] width 54 height 55
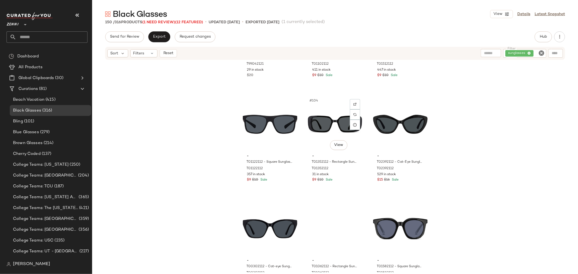
scroll to position [3528, 0]
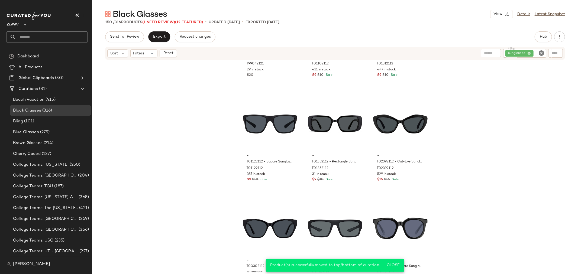
click at [541, 54] on icon "Clear Filter" at bounding box center [541, 53] width 7 height 7
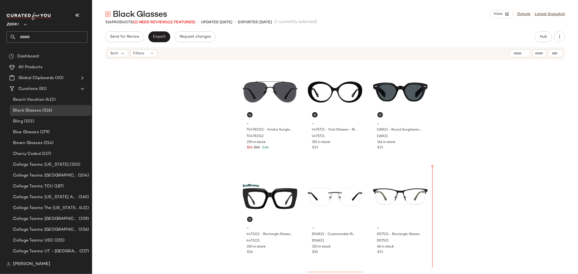
scroll to position [332, 0]
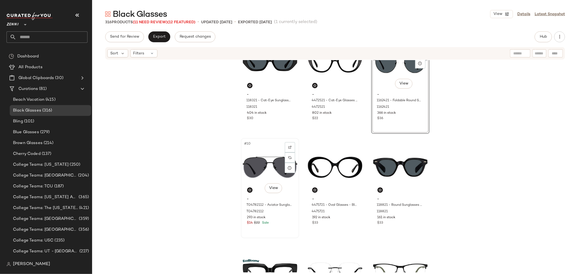
scroll to position [242, 0]
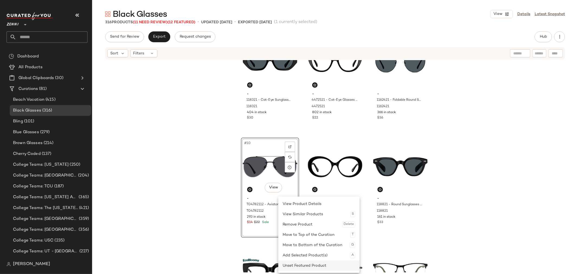
click at [297, 267] on div "Unset Featured Product" at bounding box center [319, 266] width 73 height 10
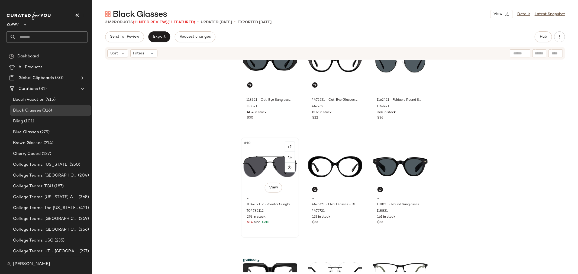
click at [283, 223] on div "$14 $22 Sale" at bounding box center [270, 222] width 46 height 5
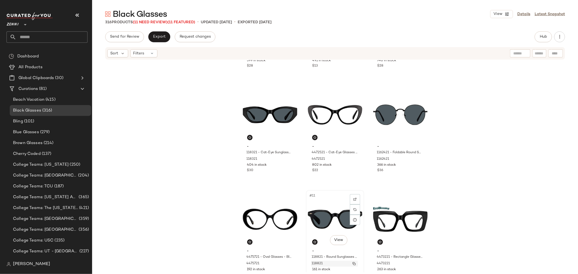
scroll to position [182, 0]
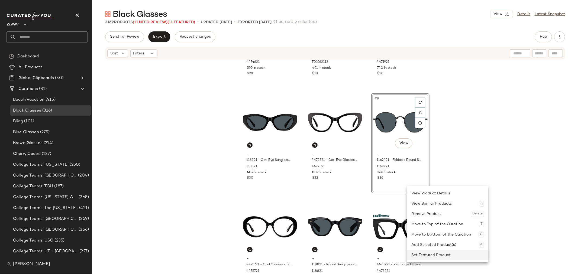
click at [432, 256] on div "Set Featured Product" at bounding box center [447, 255] width 73 height 10
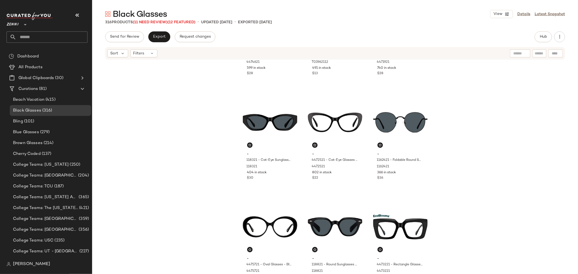
click at [463, 215] on div "- 4474621 - Geometric Glasses - Black - Acetate 4474621 599 in stock $28 - T019…" at bounding box center [335, 166] width 486 height 212
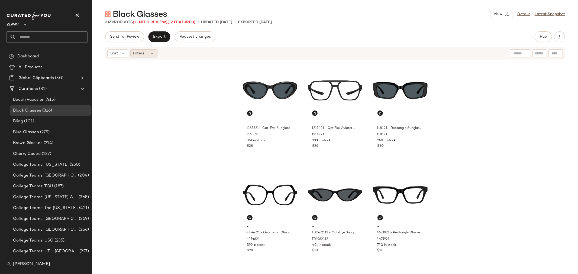
click at [146, 53] on div "Filters" at bounding box center [143, 53] width 27 height 8
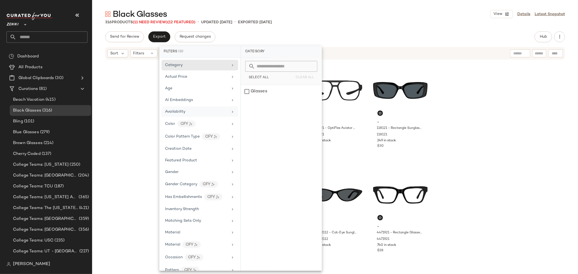
click at [188, 111] on div "Availability" at bounding box center [196, 112] width 63 height 6
click at [246, 106] on div "out_of_stock" at bounding box center [281, 104] width 81 height 13
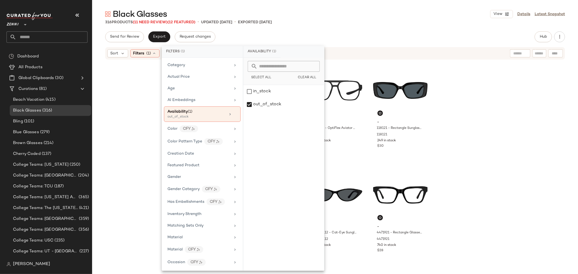
click at [117, 110] on div "- 1165521 - Cat-Eye Sunglasses - Black - Plastic 1165521 361 in stock $28 - 121…" at bounding box center [335, 166] width 486 height 212
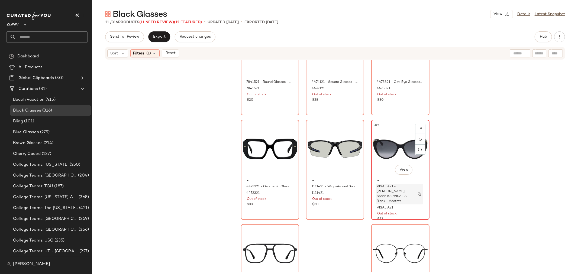
scroll to position [207, 0]
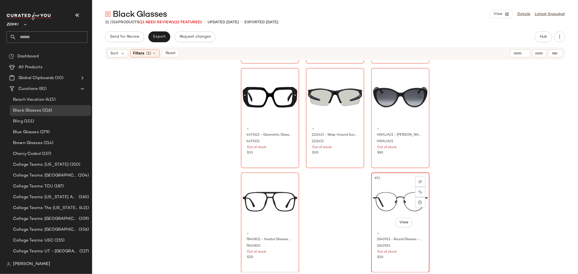
click at [413, 258] on div "$26" at bounding box center [401, 257] width 46 height 5
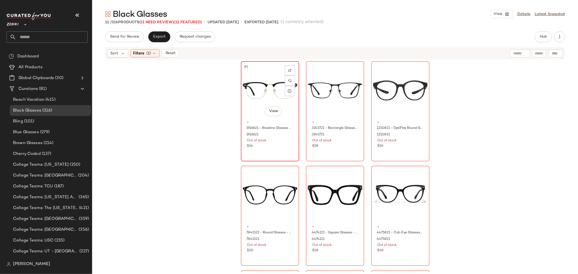
click at [271, 150] on div "#1 View - 1916621 - Browline Glasses - Black - Mixed 1916621 Out of stock $16" at bounding box center [269, 111] width 57 height 99
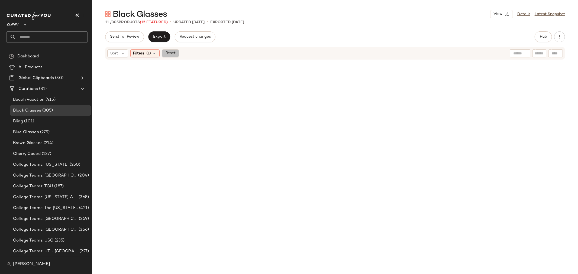
click at [169, 53] on span "Reset" at bounding box center [170, 53] width 10 height 4
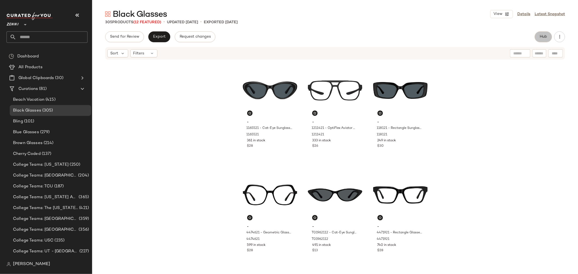
click at [543, 37] on span "Hub" at bounding box center [544, 37] width 8 height 4
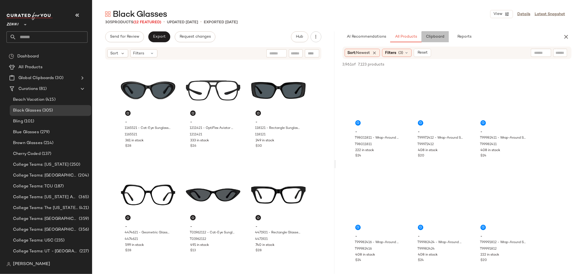
click at [435, 40] on button "Clipboard" at bounding box center [435, 36] width 27 height 11
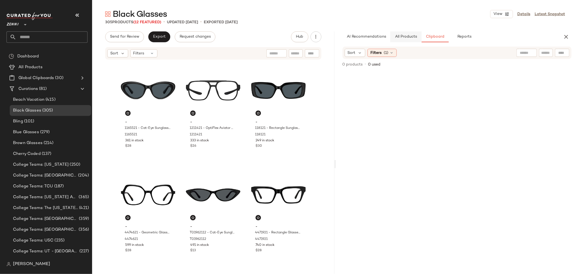
click at [407, 36] on span "All Products" at bounding box center [406, 37] width 22 height 4
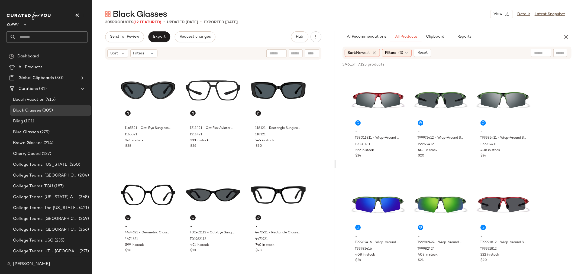
click at [557, 52] on input "text" at bounding box center [560, 53] width 9 height 6
type input "*****"
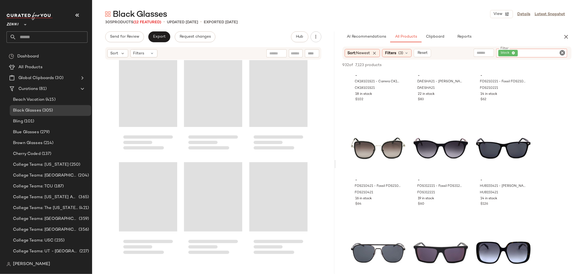
scroll to position [10459, 0]
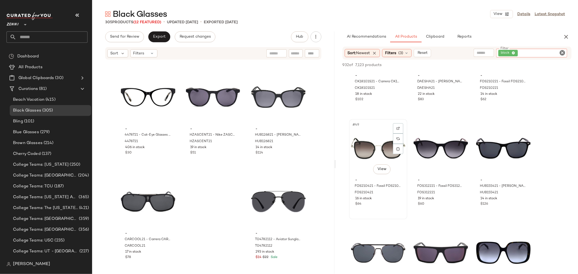
click at [370, 155] on div "#49 View" at bounding box center [378, 148] width 54 height 55
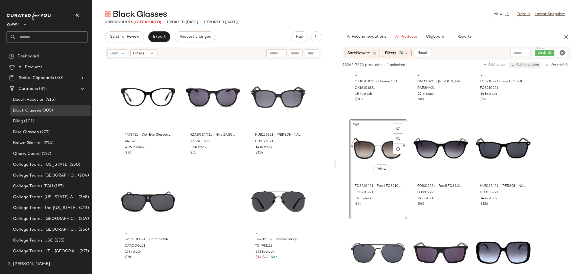
click at [523, 65] on span "Add to Bottom" at bounding box center [525, 65] width 28 height 4
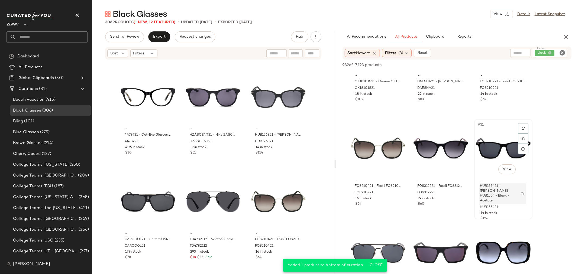
click at [494, 190] on span "HUB155421 - [PERSON_NAME] HUB1554 - Black - Acetate" at bounding box center [498, 194] width 36 height 20
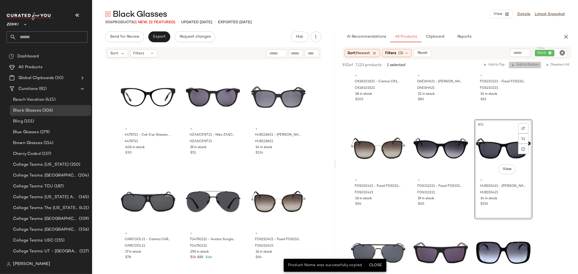
click at [523, 65] on span "Add to Bottom" at bounding box center [525, 65] width 28 height 4
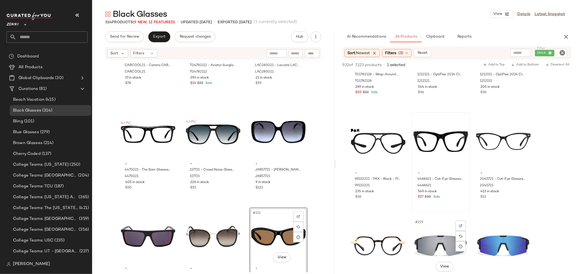
scroll to position [3403, 0]
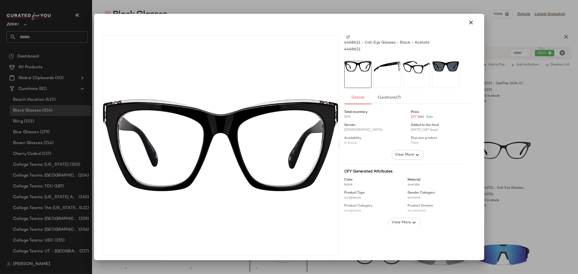
drag, startPoint x: 470, startPoint y: 21, endPoint x: 468, endPoint y: 38, distance: 18.0
click at [470, 21] on icon "button" at bounding box center [471, 22] width 7 height 7
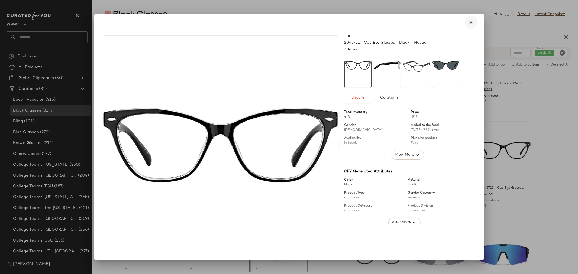
click at [470, 20] on icon "button" at bounding box center [471, 22] width 7 height 7
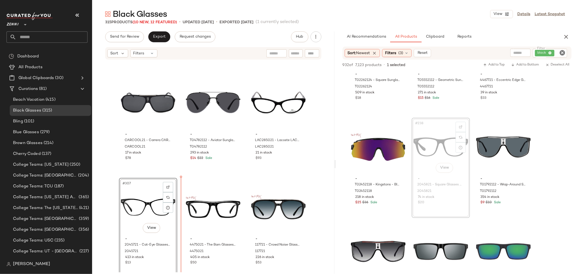
scroll to position [10564, 0]
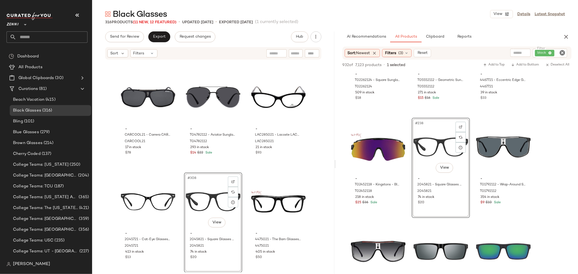
click at [563, 53] on icon "Clear Filter" at bounding box center [562, 53] width 7 height 7
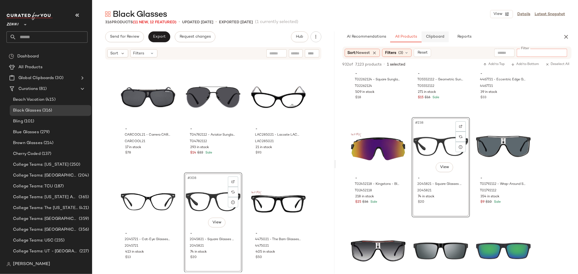
click at [437, 37] on span "Clipboard" at bounding box center [435, 37] width 19 height 4
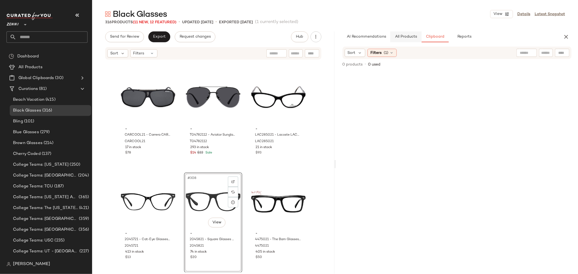
click at [404, 37] on span "All Products" at bounding box center [406, 37] width 22 height 4
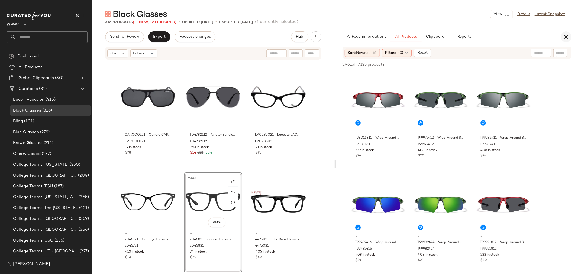
click at [568, 35] on icon "button" at bounding box center [566, 37] width 7 height 7
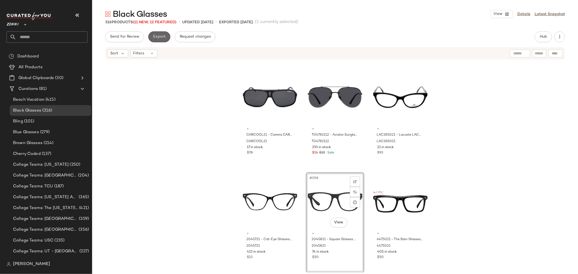
click at [160, 40] on button "Export" at bounding box center [159, 36] width 22 height 11
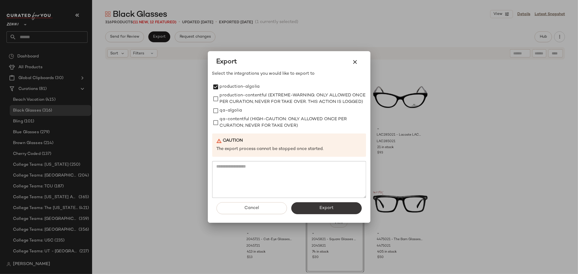
click at [341, 211] on button "Export" at bounding box center [326, 208] width 70 height 12
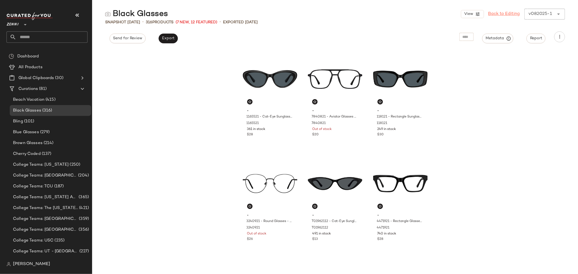
click at [497, 14] on link "Back to Editing" at bounding box center [504, 14] width 32 height 7
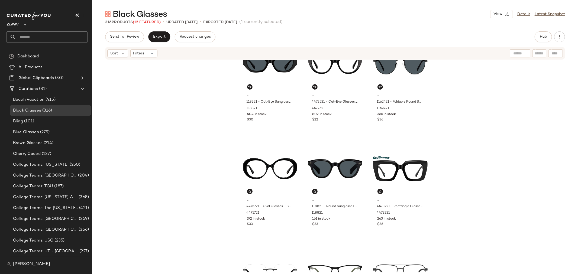
scroll to position [245, 0]
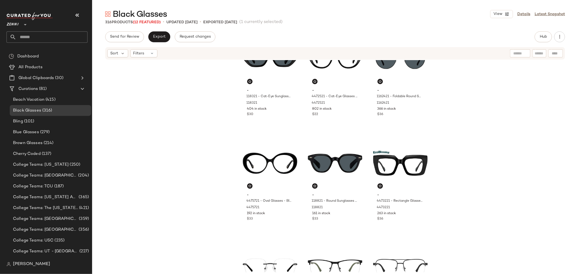
click at [47, 31] on div "Zenni **" at bounding box center [47, 27] width 81 height 30
click at [50, 40] on input "text" at bounding box center [51, 36] width 71 height 11
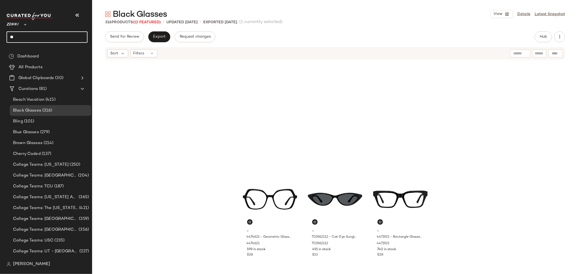
scroll to position [245, 0]
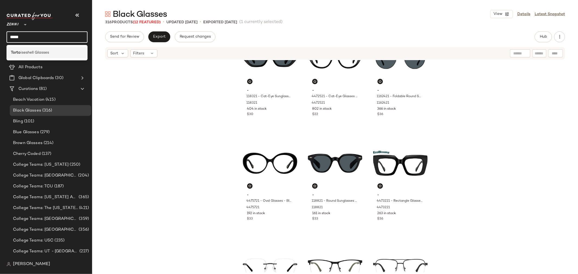
type input "*****"
click at [44, 57] on div "Torto iseshell Glasses" at bounding box center [47, 52] width 81 height 11
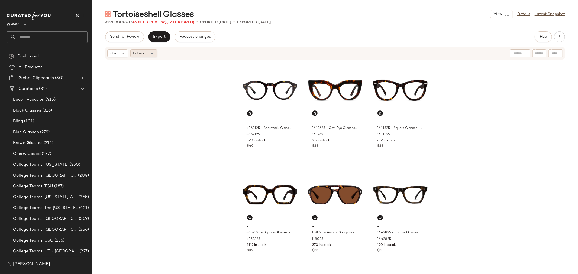
click at [149, 57] on div "Filters" at bounding box center [143, 53] width 27 height 8
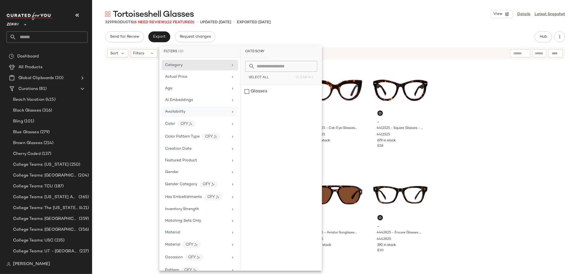
drag, startPoint x: 176, startPoint y: 114, endPoint x: 180, endPoint y: 115, distance: 3.3
click at [176, 114] on div "Availability" at bounding box center [175, 112] width 20 height 6
click at [245, 104] on div "out_of_stock" at bounding box center [281, 104] width 81 height 13
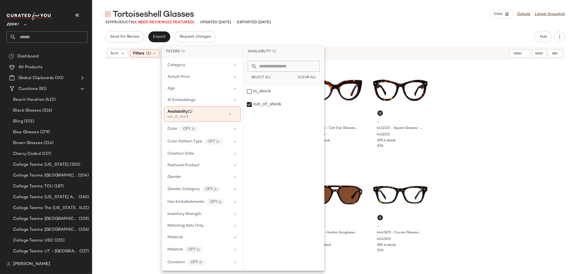
click at [147, 112] on div "- 4462125 - Boardwalk Glasses - Tortoiseshell - Acetate 4462125 390 in stock $4…" at bounding box center [335, 166] width 486 height 212
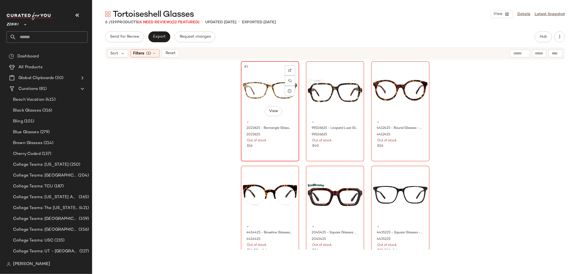
click at [268, 91] on div "#1 View" at bounding box center [270, 90] width 54 height 55
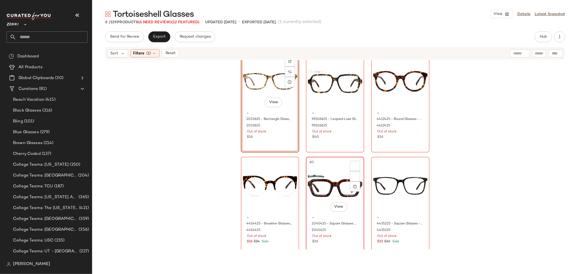
scroll to position [16, 0]
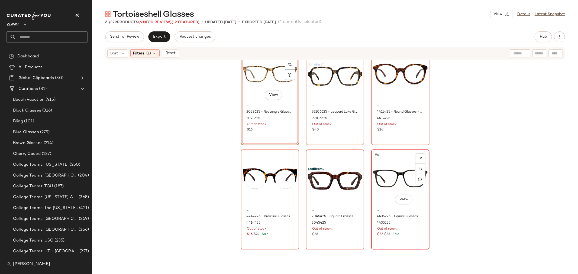
click at [407, 232] on div "$22 $33 Sale" at bounding box center [401, 234] width 46 height 5
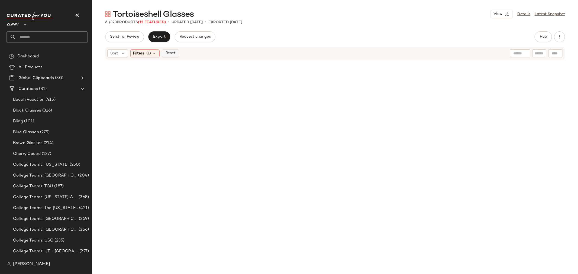
click at [167, 52] on span "Reset" at bounding box center [170, 53] width 10 height 4
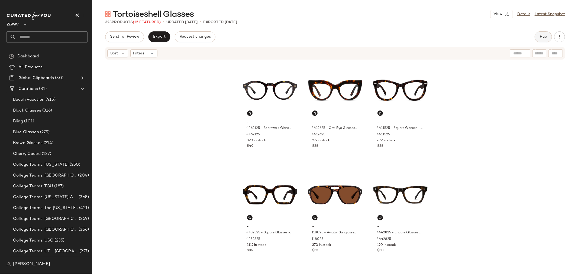
click at [542, 34] on button "Hub" at bounding box center [543, 36] width 17 height 11
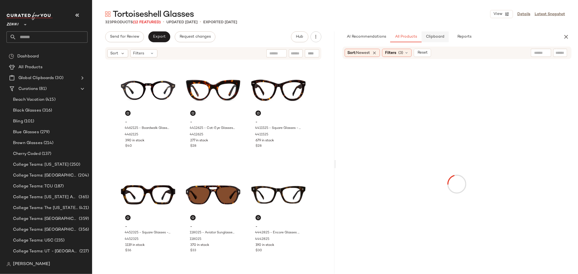
click at [439, 36] on span "Clipboard" at bounding box center [435, 37] width 19 height 4
click at [392, 38] on button "All Products" at bounding box center [405, 36] width 31 height 11
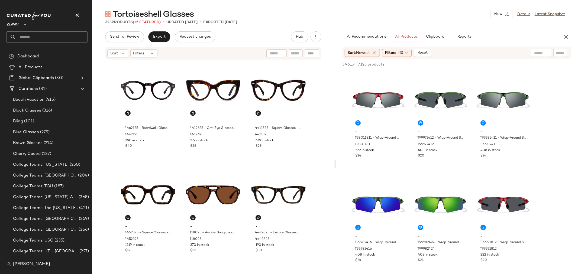
click at [559, 53] on input "text" at bounding box center [560, 53] width 9 height 6
type input "**********"
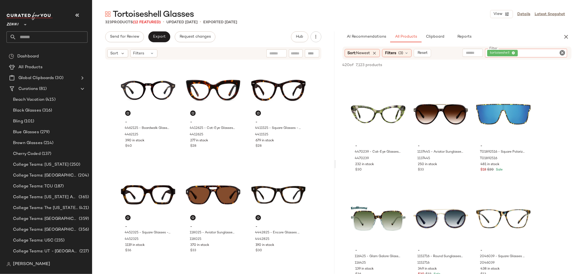
scroll to position [301, 0]
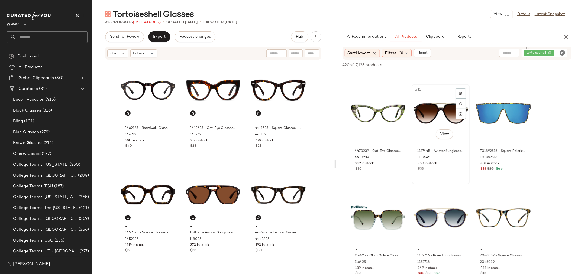
click at [438, 112] on div "#11 View" at bounding box center [441, 113] width 54 height 55
click at [521, 66] on span "Add to Bottom" at bounding box center [525, 65] width 28 height 4
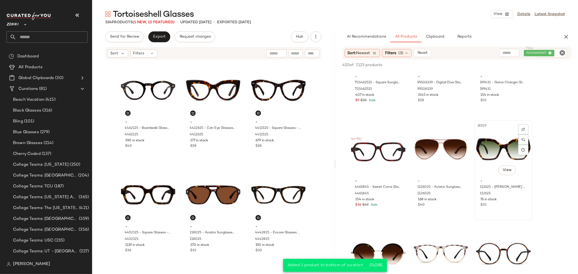
scroll to position [602, 0]
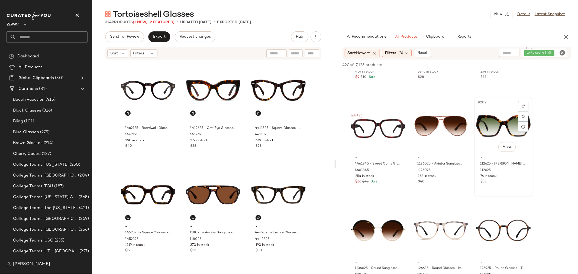
click at [489, 148] on div "#209 View" at bounding box center [503, 126] width 54 height 55
click at [536, 66] on span "Add to Bottom" at bounding box center [525, 65] width 28 height 4
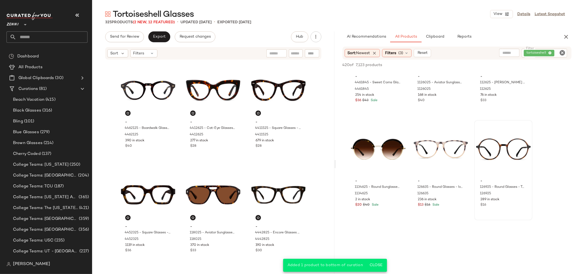
scroll to position [692, 0]
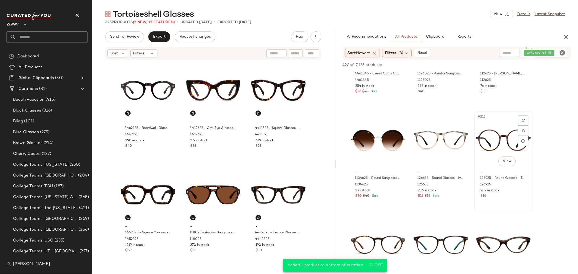
click at [507, 193] on div "289 in stock" at bounding box center [504, 191] width 46 height 5
click at [527, 64] on span "Add to Bottom" at bounding box center [525, 65] width 28 height 4
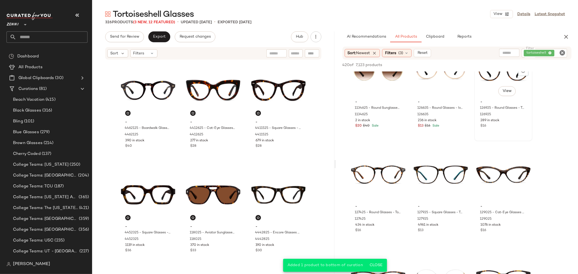
scroll to position [783, 0]
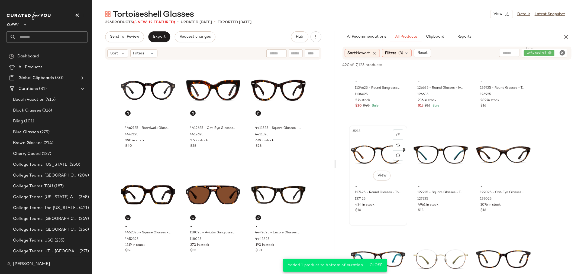
click at [378, 210] on div "$16" at bounding box center [378, 210] width 46 height 5
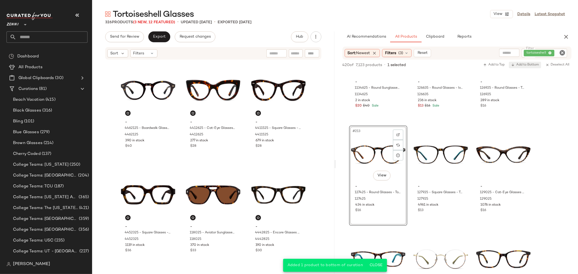
click at [532, 65] on span "Add to Bottom" at bounding box center [525, 65] width 28 height 4
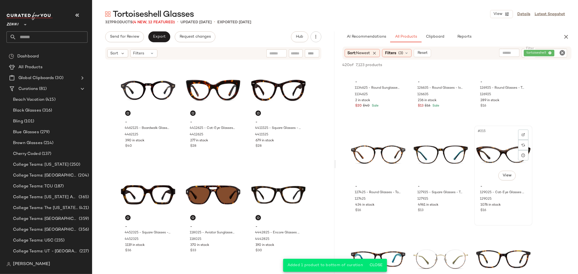
click at [512, 217] on div "#215 View - 129025 - Cat-Eye Glasses - Tortoiseshell - Plastic 129025 1076 in s…" at bounding box center [503, 175] width 57 height 99
click at [530, 66] on span "Add to Bottom" at bounding box center [525, 65] width 28 height 4
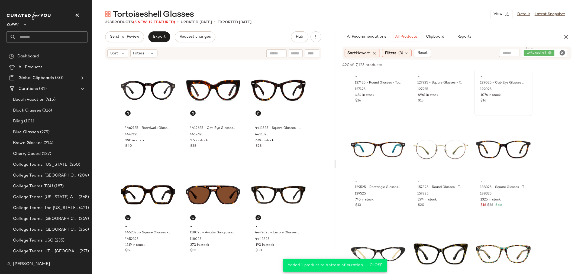
scroll to position [903, 0]
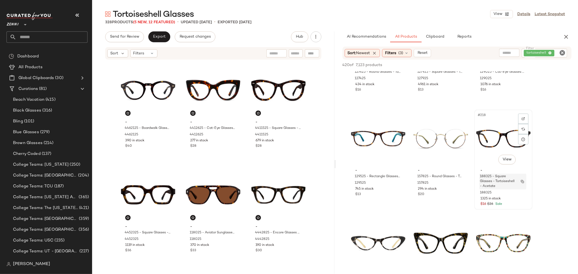
click at [511, 189] on div "188325 - Square Glasses - Tortoiseshell - Acetate" at bounding box center [502, 182] width 47 height 16
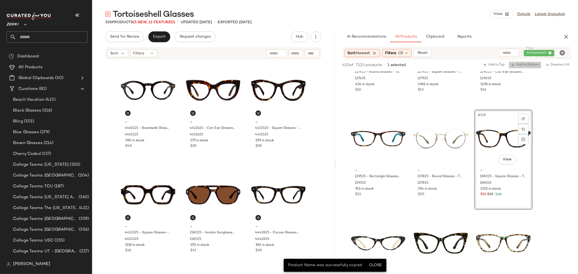
click at [532, 64] on span "Add to Bottom" at bounding box center [525, 65] width 28 height 4
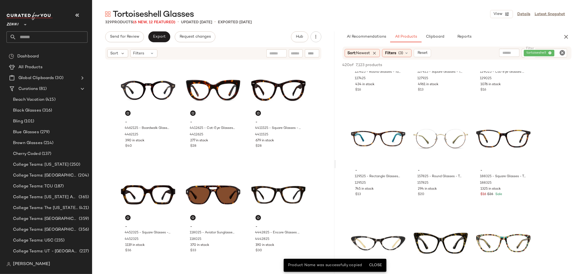
click at [563, 52] on icon "Clear Filter" at bounding box center [562, 53] width 7 height 7
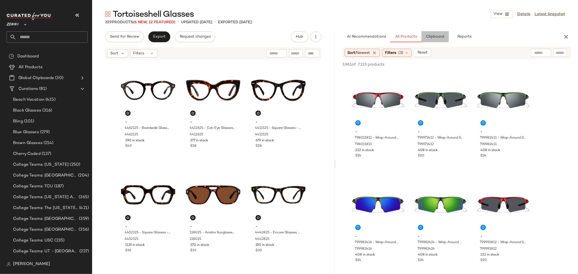
click at [434, 37] on span "Clipboard" at bounding box center [435, 37] width 19 height 4
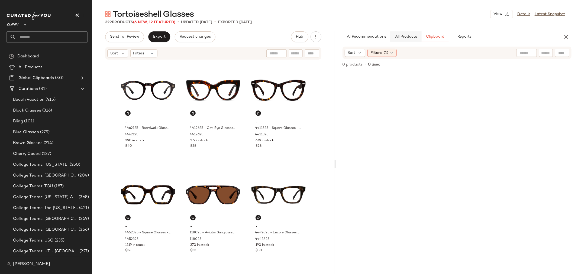
click at [404, 38] on span "All Products" at bounding box center [406, 37] width 22 height 4
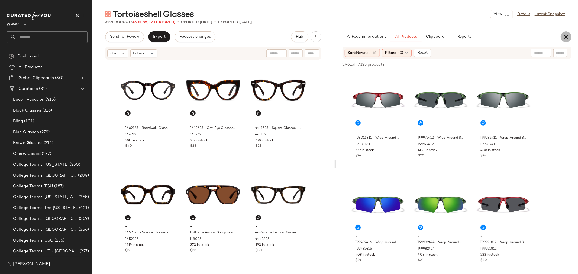
click at [567, 36] on icon "button" at bounding box center [566, 37] width 7 height 7
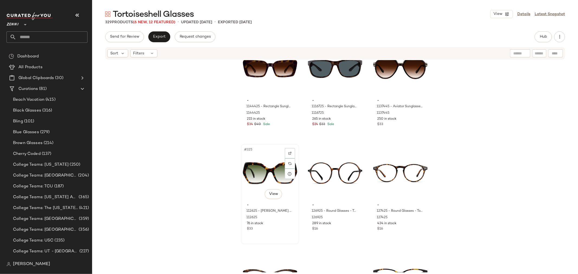
scroll to position [11206, 0]
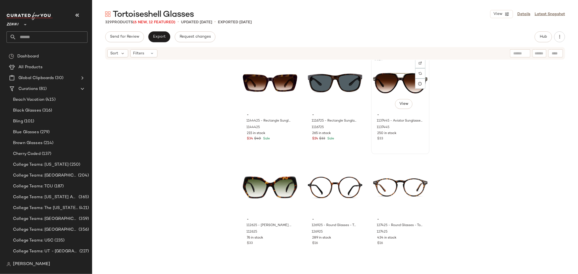
click at [407, 138] on div "$33" at bounding box center [401, 139] width 46 height 5
click at [288, 239] on div "76 in stock" at bounding box center [270, 238] width 46 height 5
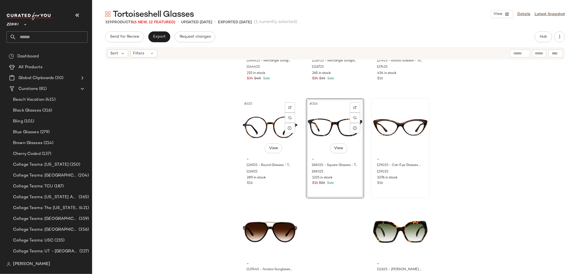
scroll to position [11296, 0]
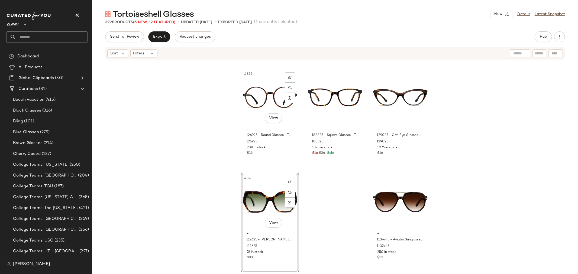
click at [339, 204] on div "- 1144425 - Rectangle Sunglasses - Tortoiseshell - Plastic 1144425 215 in stock…" at bounding box center [335, 166] width 486 height 212
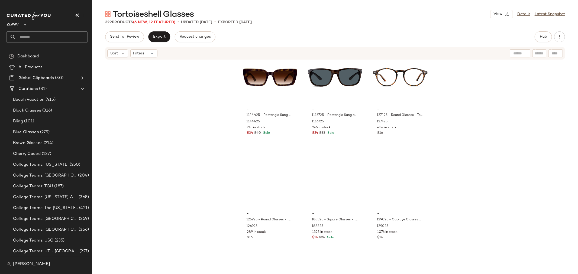
scroll to position [11296, 0]
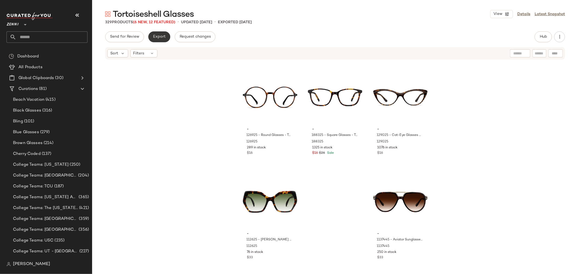
click at [158, 37] on span "Export" at bounding box center [159, 37] width 13 height 4
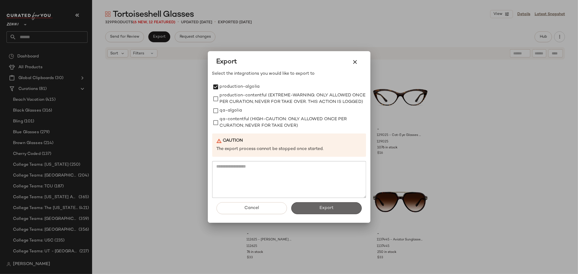
click at [327, 214] on button "Export" at bounding box center [326, 208] width 70 height 12
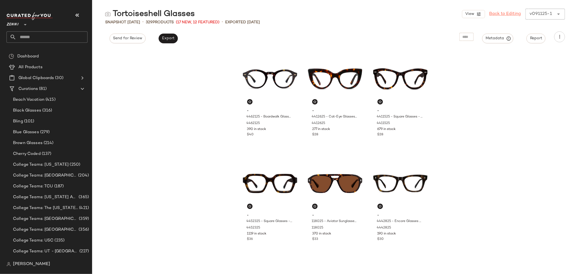
click at [513, 12] on link "Back to Editing" at bounding box center [505, 14] width 32 height 7
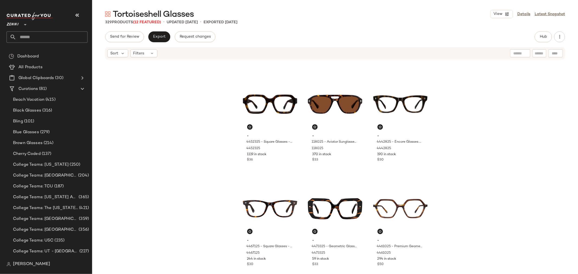
scroll to position [155, 0]
